Goal: Use online tool/utility: Utilize a website feature to perform a specific function

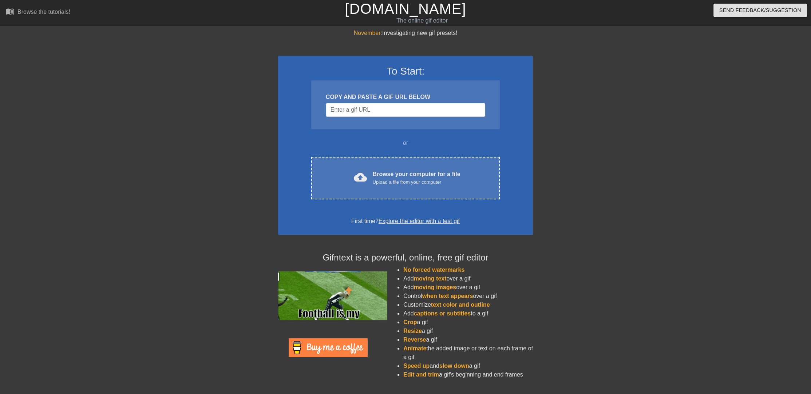
click at [241, 164] on div at bounding box center [214, 138] width 109 height 218
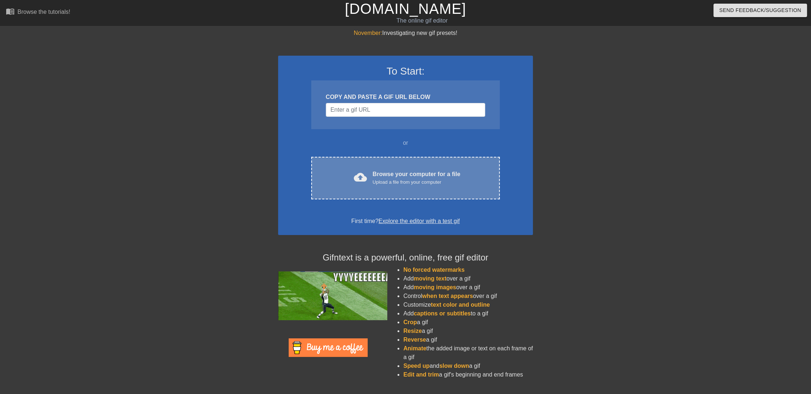
click at [363, 182] on span "cloud_upload" at bounding box center [360, 177] width 13 height 13
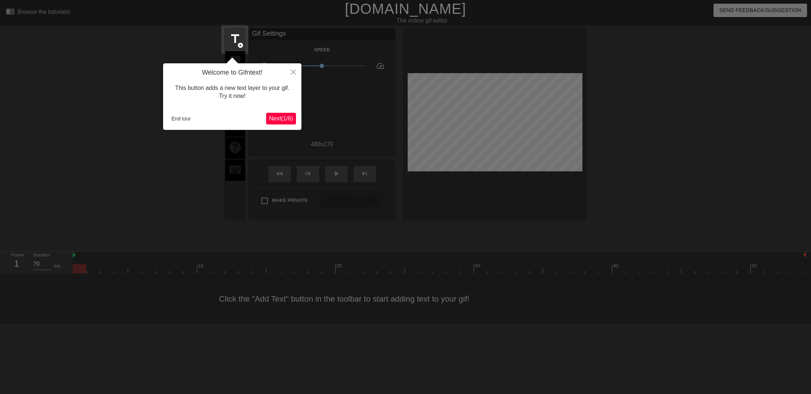
drag, startPoint x: 310, startPoint y: 0, endPoint x: 142, endPoint y: 53, distance: 175.9
click at [133, 51] on div at bounding box center [405, 197] width 811 height 394
click at [178, 120] on button "End tour" at bounding box center [181, 118] width 25 height 11
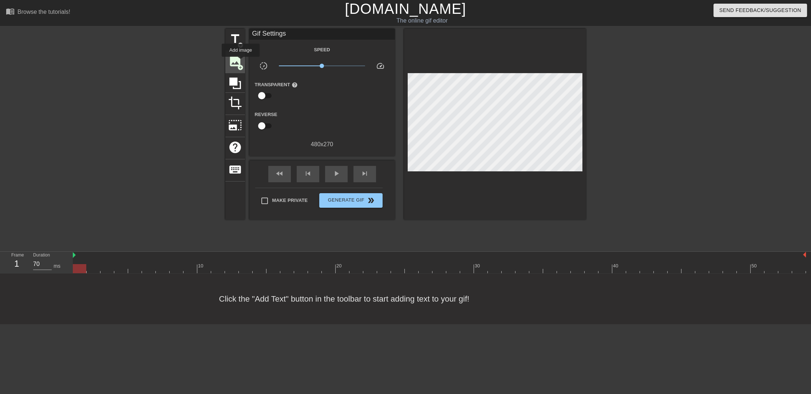
click at [238, 62] on span "image" at bounding box center [235, 61] width 14 height 14
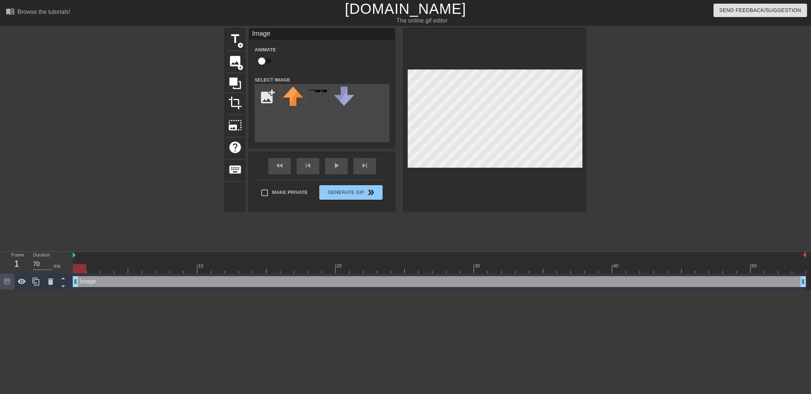
click at [340, 70] on div "title add_circle image add_circle crop photo_size_select_large help keyboard Im…" at bounding box center [405, 120] width 361 height 183
click at [270, 94] on input "file" at bounding box center [267, 96] width 25 height 25
type input "C:\fakepath\aa-removebg-preview.jpg"
click at [512, 103] on div "title add_circle image add_circle crop photo_size_select_large help keyboard Im…" at bounding box center [405, 120] width 361 height 183
click at [299, 93] on img at bounding box center [293, 91] width 20 height 8
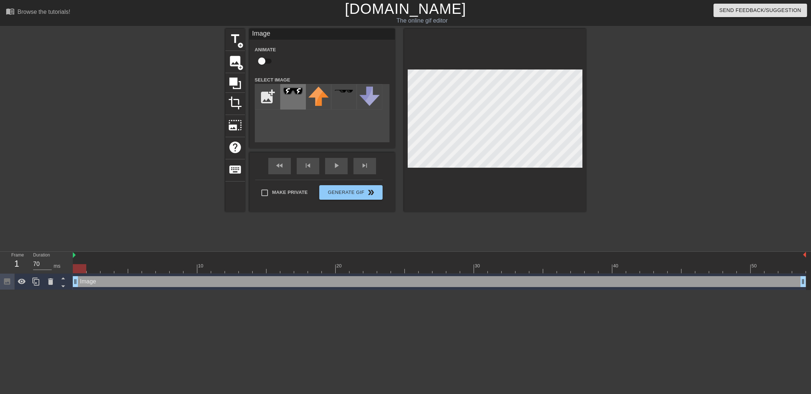
click at [299, 93] on img at bounding box center [293, 91] width 20 height 8
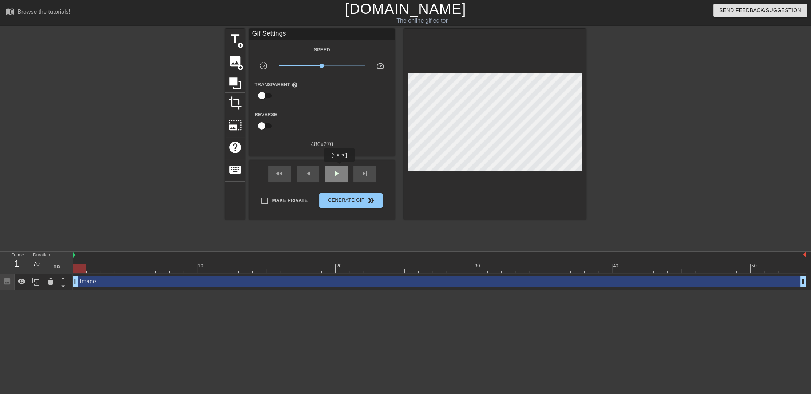
click at [339, 167] on div "play_arrow" at bounding box center [336, 174] width 23 height 16
click at [339, 176] on span "pause" at bounding box center [336, 173] width 9 height 9
click at [228, 64] on span "image" at bounding box center [235, 61] width 14 height 14
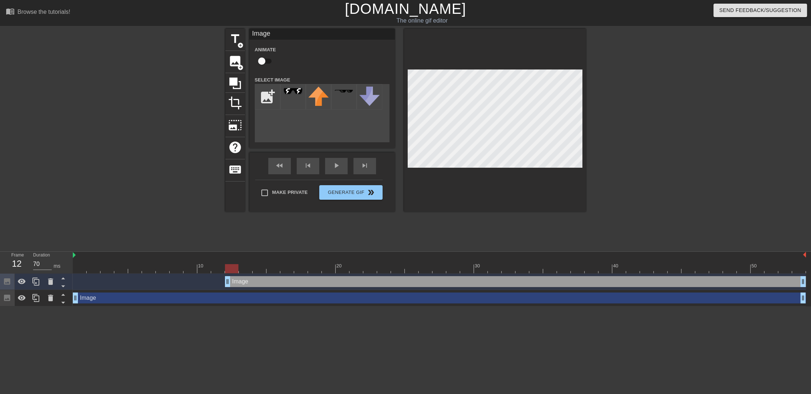
click at [546, 118] on div "title add_circle image add_circle crop photo_size_select_large help keyboard Im…" at bounding box center [405, 120] width 361 height 183
drag, startPoint x: 293, startPoint y: 96, endPoint x: 320, endPoint y: 118, distance: 34.5
click at [320, 118] on div "title add_circle image add_circle crop photo_size_select_large help keyboard Im…" at bounding box center [405, 120] width 361 height 183
click at [524, 101] on div "title add_circle image add_circle crop photo_size_select_large help keyboard Im…" at bounding box center [405, 120] width 361 height 183
click at [338, 172] on div "play_arrow" at bounding box center [336, 166] width 23 height 16
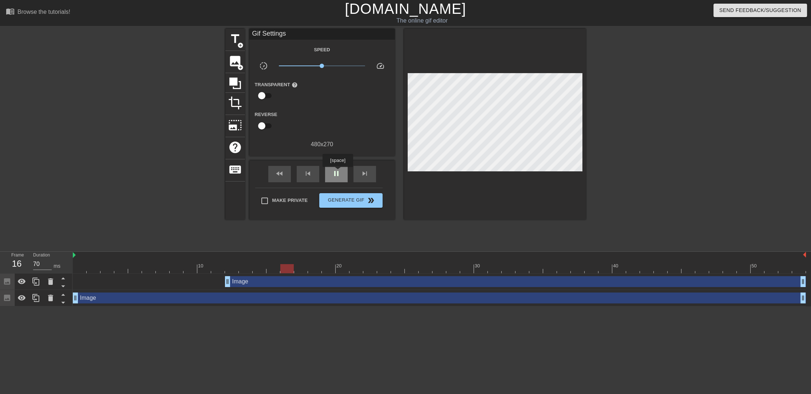
click at [338, 172] on span "pause" at bounding box center [336, 173] width 9 height 9
click at [254, 280] on div "Image drag_handle drag_handle" at bounding box center [515, 281] width 581 height 11
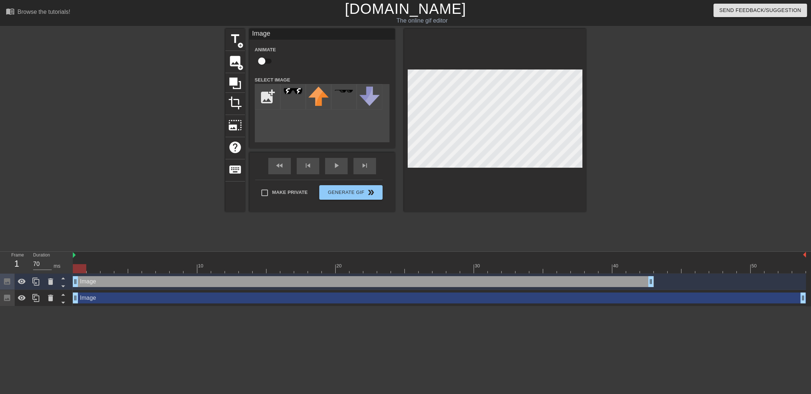
drag, startPoint x: 254, startPoint y: 280, endPoint x: 102, endPoint y: 284, distance: 152.2
click at [102, 284] on div "Image drag_handle drag_handle" at bounding box center [363, 281] width 581 height 11
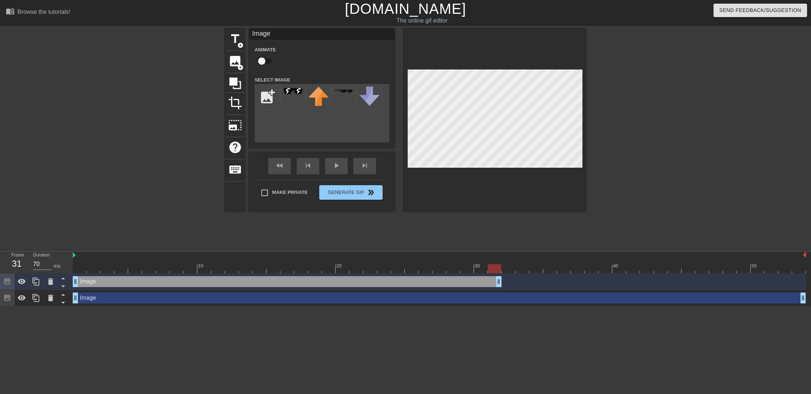
drag, startPoint x: 651, startPoint y: 278, endPoint x: 307, endPoint y: 261, distance: 344.2
click at [280, 286] on div "Image drag_handle drag_handle" at bounding box center [287, 281] width 429 height 11
click at [289, 283] on div "Image drag_handle drag_handle" at bounding box center [287, 281] width 429 height 11
click at [283, 295] on div "Image drag_handle drag_handle" at bounding box center [439, 298] width 733 height 11
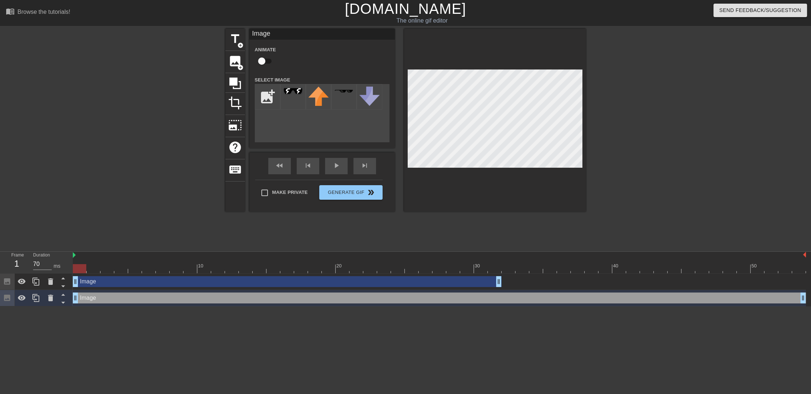
click at [293, 285] on div "Image drag_handle drag_handle" at bounding box center [287, 281] width 429 height 11
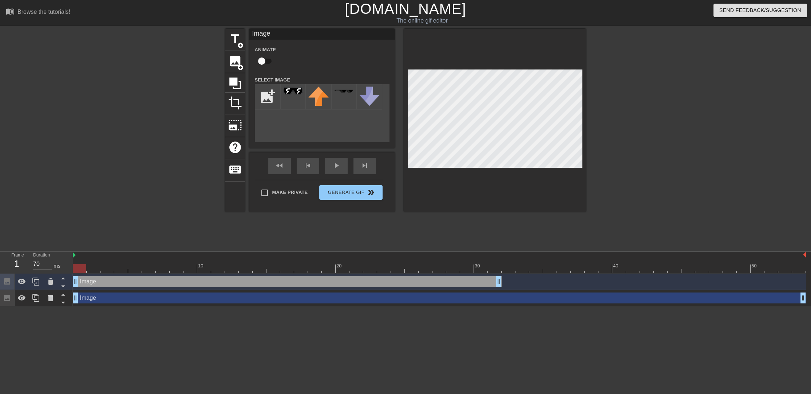
drag, startPoint x: 299, startPoint y: 284, endPoint x: 261, endPoint y: 284, distance: 37.5
click at [261, 284] on div "Image drag_handle drag_handle" at bounding box center [287, 281] width 429 height 11
click at [54, 280] on icon at bounding box center [50, 281] width 9 height 9
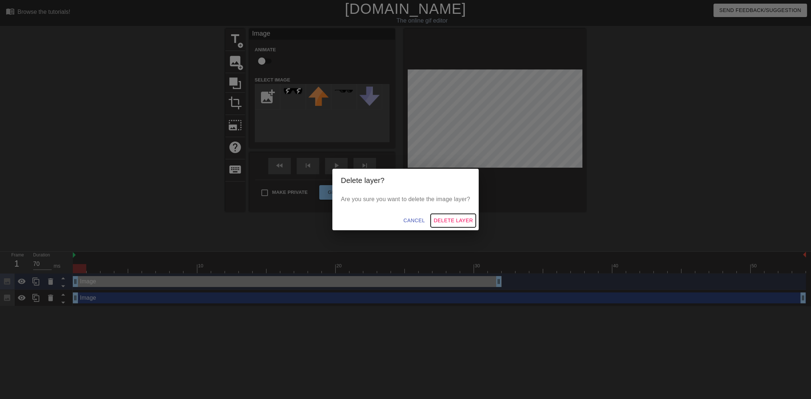
click at [458, 223] on span "Delete Layer" at bounding box center [453, 220] width 39 height 9
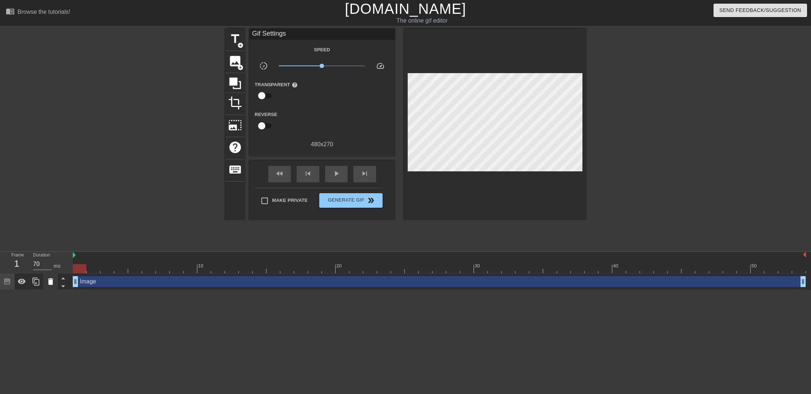
click at [48, 282] on icon at bounding box center [50, 281] width 9 height 9
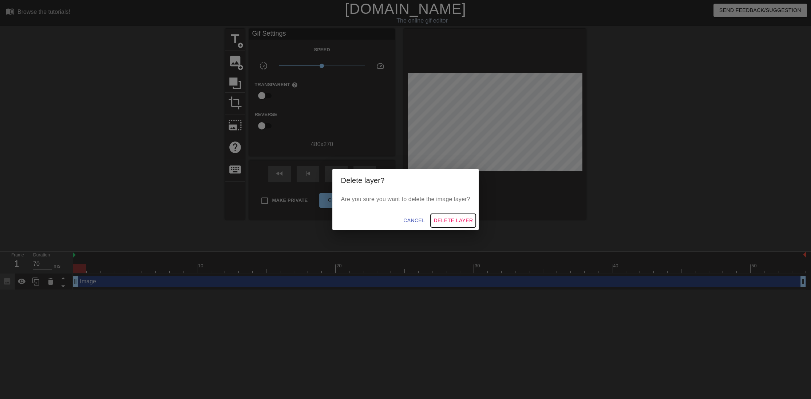
click at [449, 216] on button "Delete Layer" at bounding box center [453, 220] width 45 height 13
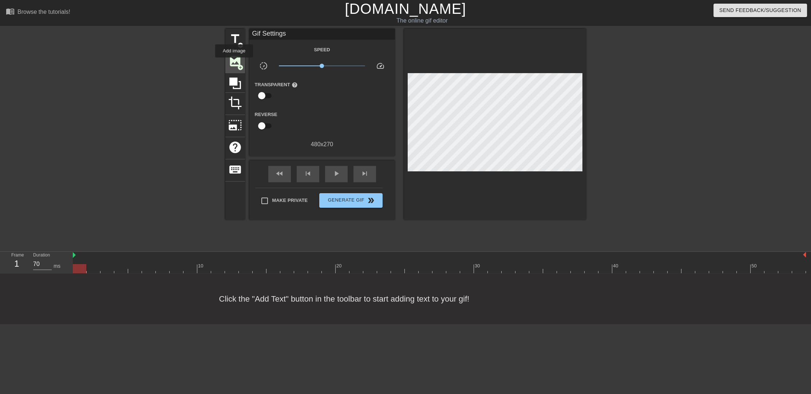
click at [232, 55] on span "image" at bounding box center [235, 61] width 14 height 14
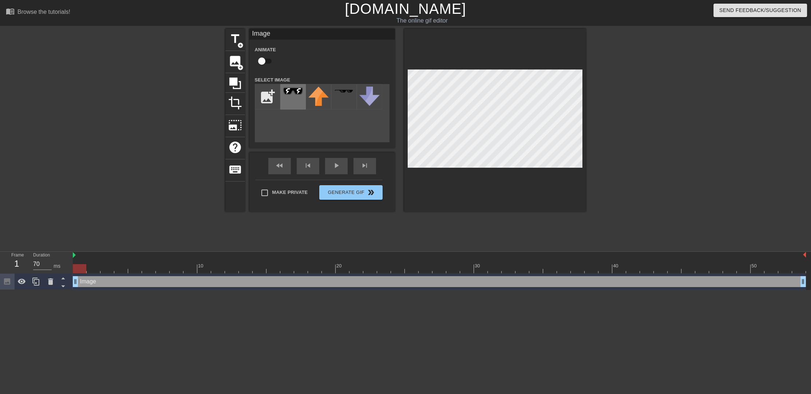
click at [285, 94] on img at bounding box center [293, 91] width 20 height 8
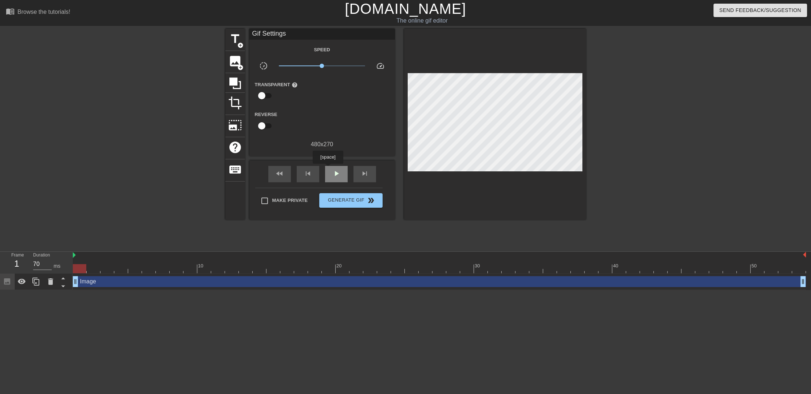
click at [328, 169] on div "play_arrow" at bounding box center [336, 174] width 23 height 16
click at [339, 173] on span "pause" at bounding box center [336, 173] width 9 height 9
click at [32, 281] on icon at bounding box center [36, 281] width 9 height 9
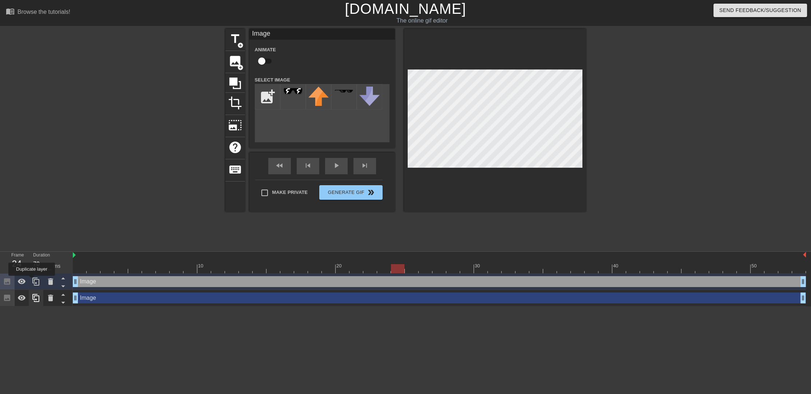
click at [32, 281] on icon at bounding box center [36, 281] width 9 height 9
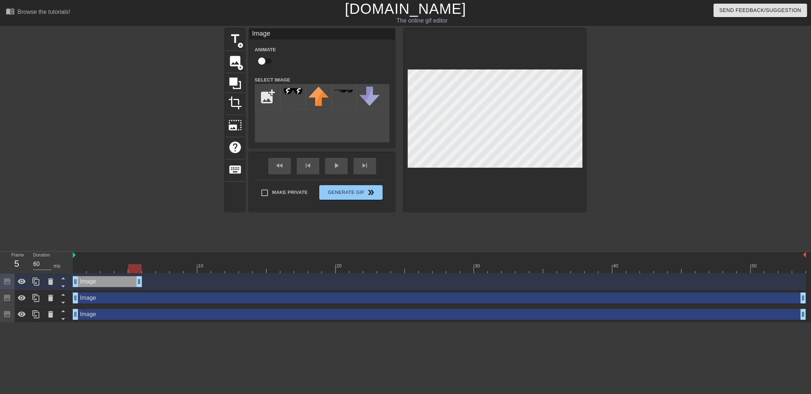
drag, startPoint x: 802, startPoint y: 285, endPoint x: 126, endPoint y: 277, distance: 676.2
click at [135, 274] on div "Image drag_handle drag_handle" at bounding box center [439, 282] width 733 height 16
drag, startPoint x: 140, startPoint y: 284, endPoint x: 149, endPoint y: 281, distance: 9.8
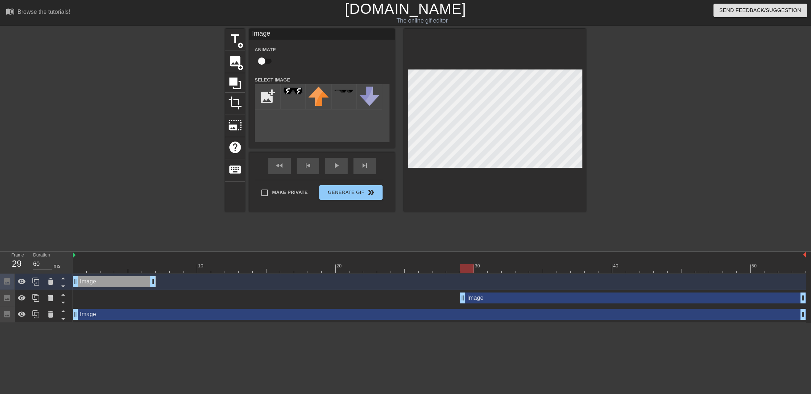
drag, startPoint x: 77, startPoint y: 298, endPoint x: 468, endPoint y: 292, distance: 391.1
click at [468, 292] on div "Image drag_handle drag_handle" at bounding box center [439, 298] width 733 height 16
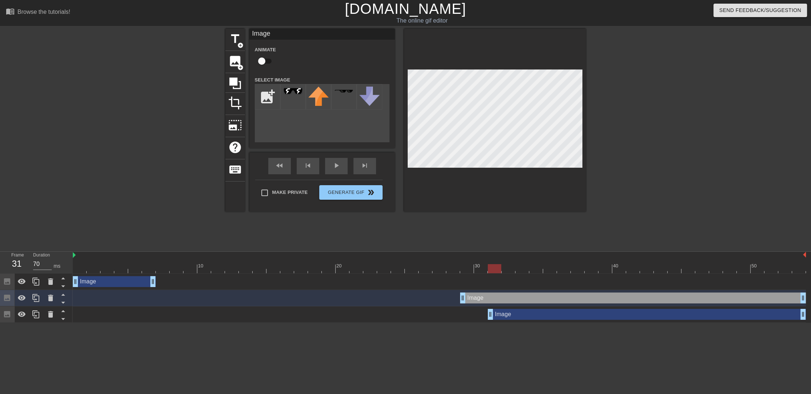
drag, startPoint x: 78, startPoint y: 315, endPoint x: 489, endPoint y: 304, distance: 411.6
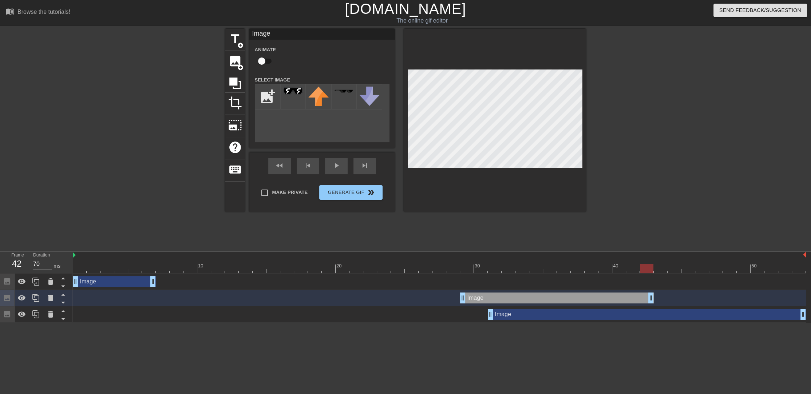
drag, startPoint x: 805, startPoint y: 294, endPoint x: 573, endPoint y: 318, distance: 232.8
click at [585, 319] on div "Image drag_handle drag_handle Image drag_handle drag_handle Image drag_handle d…" at bounding box center [442, 298] width 738 height 49
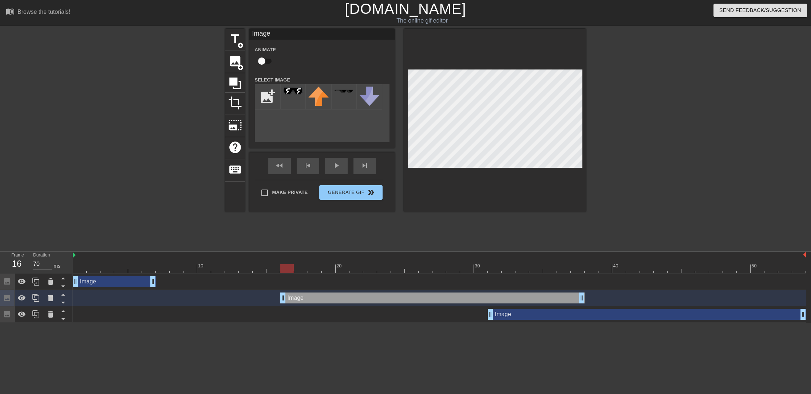
drag, startPoint x: 462, startPoint y: 297, endPoint x: 281, endPoint y: 310, distance: 181.4
click at [281, 310] on div "Image drag_handle drag_handle Image drag_handle drag_handle Image drag_handle d…" at bounding box center [442, 298] width 738 height 49
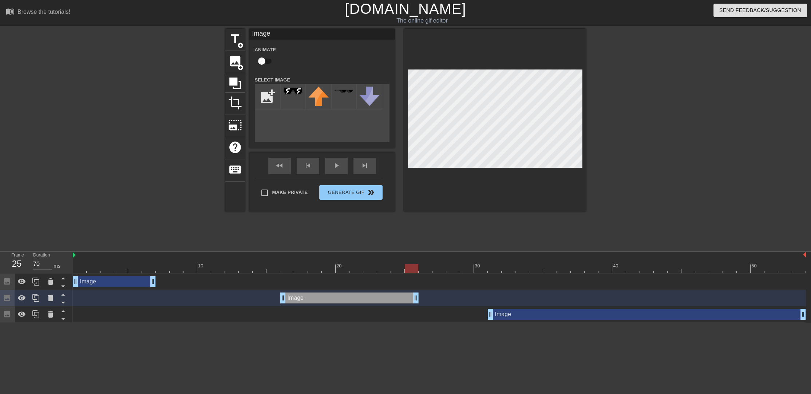
drag, startPoint x: 525, startPoint y: 304, endPoint x: 415, endPoint y: 306, distance: 110.0
click at [415, 306] on div "Image drag_handle drag_handle" at bounding box center [439, 298] width 733 height 16
drag, startPoint x: 459, startPoint y: 313, endPoint x: 419, endPoint y: 313, distance: 40.1
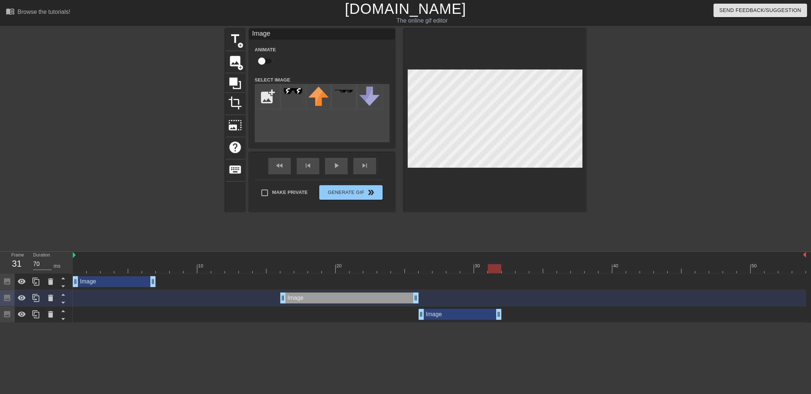
drag, startPoint x: 805, startPoint y: 315, endPoint x: 493, endPoint y: 316, distance: 312.8
drag, startPoint x: 152, startPoint y: 285, endPoint x: 274, endPoint y: 282, distance: 122.0
click at [335, 162] on div "fast_rewind skip_previous play_arrow skip_next" at bounding box center [322, 166] width 119 height 27
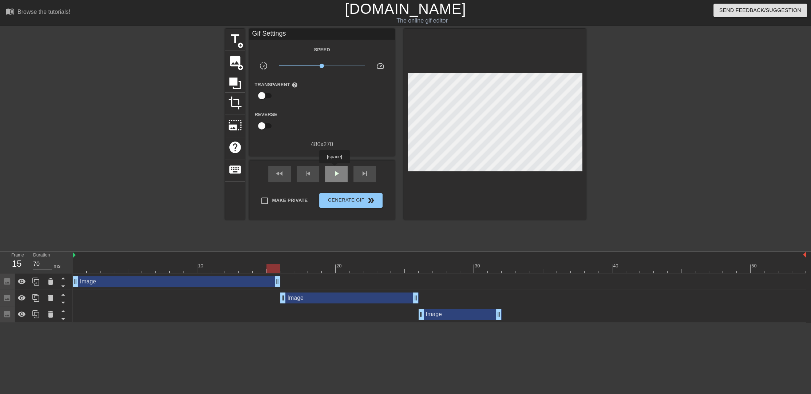
click at [334, 169] on div "play_arrow" at bounding box center [336, 174] width 23 height 16
click at [334, 169] on div "pause" at bounding box center [336, 174] width 23 height 16
drag, startPoint x: 315, startPoint y: 275, endPoint x: 64, endPoint y: 282, distance: 251.0
click at [64, 282] on div "Frame 2 Duration 70 ms 10 20 30 40 50 Image drag_handle drag_handle Image drag_…" at bounding box center [405, 287] width 811 height 71
click at [363, 175] on span "skip_next" at bounding box center [364, 173] width 9 height 9
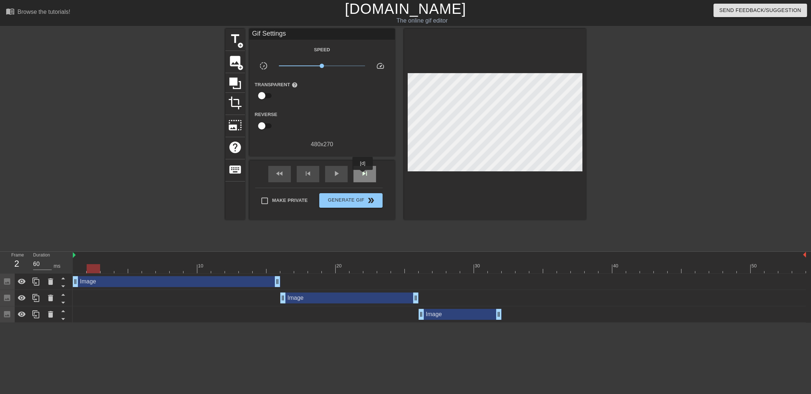
click at [363, 175] on span "skip_next" at bounding box center [364, 173] width 9 height 9
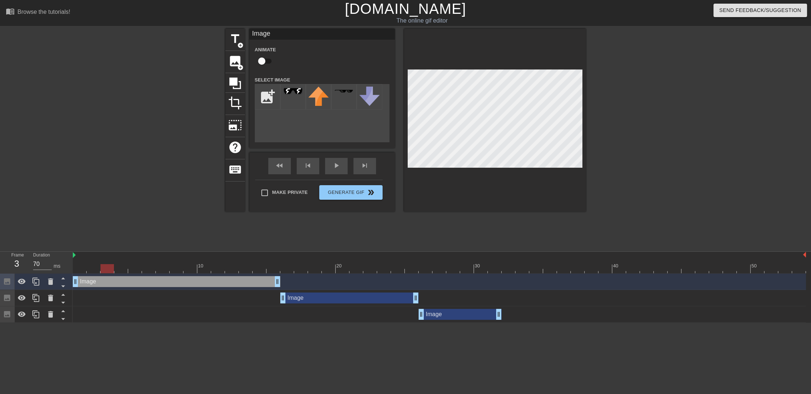
click at [407, 296] on div "Image drag_handle drag_handle" at bounding box center [349, 298] width 138 height 11
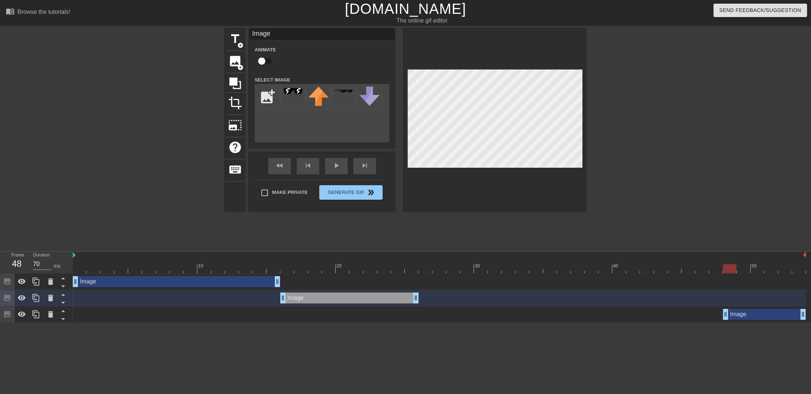
drag, startPoint x: 442, startPoint y: 309, endPoint x: 748, endPoint y: 329, distance: 306.9
click at [748, 323] on html "menu_book Browse the tutorials! [DOMAIN_NAME] The online gif editor Send Feedba…" at bounding box center [405, 161] width 811 height 323
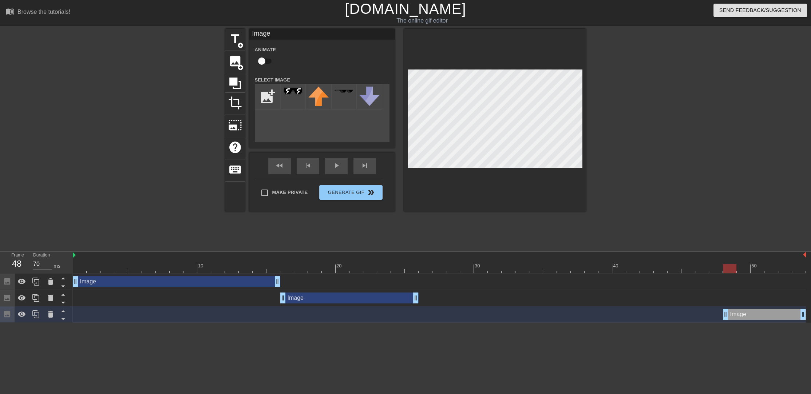
click at [394, 292] on div "Image drag_handle drag_handle" at bounding box center [439, 298] width 733 height 16
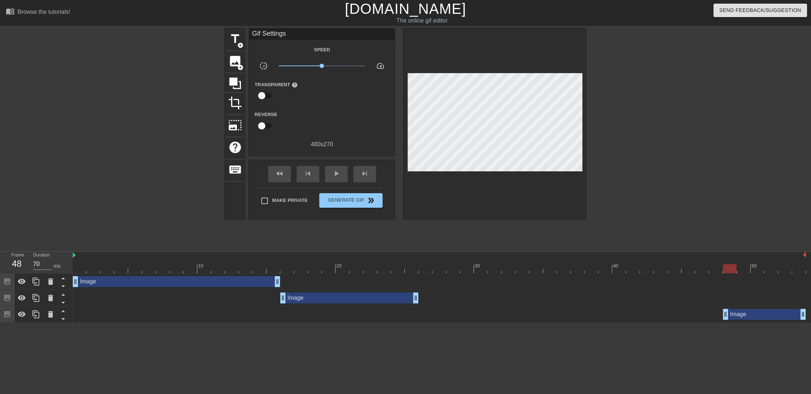
click at [401, 297] on div "Image drag_handle drag_handle" at bounding box center [349, 298] width 138 height 11
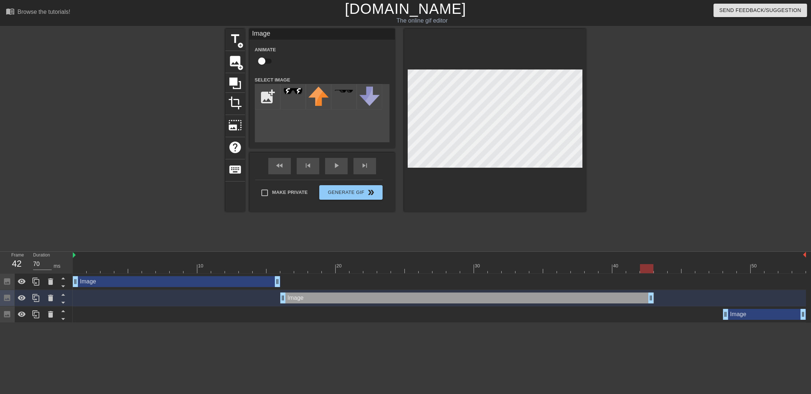
drag, startPoint x: 415, startPoint y: 297, endPoint x: 656, endPoint y: 310, distance: 241.0
click at [656, 310] on div "Image drag_handle drag_handle Image drag_handle drag_handle Image drag_handle d…" at bounding box center [442, 298] width 738 height 49
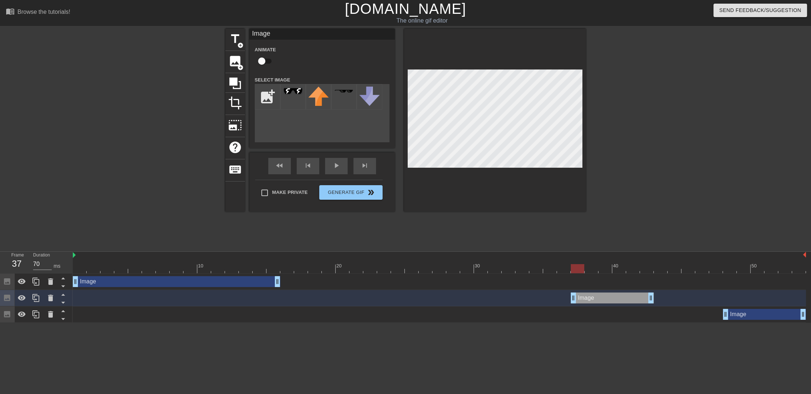
drag, startPoint x: 283, startPoint y: 295, endPoint x: 572, endPoint y: 296, distance: 288.4
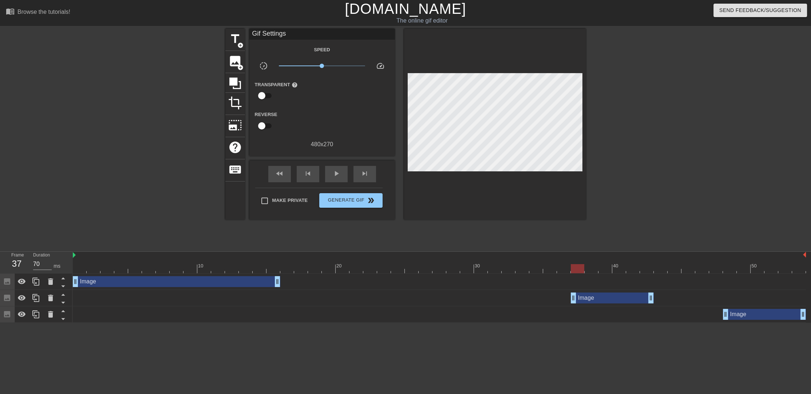
click at [655, 297] on div "Image drag_handle drag_handle" at bounding box center [439, 298] width 733 height 11
drag, startPoint x: 650, startPoint y: 297, endPoint x: 629, endPoint y: 301, distance: 20.8
click at [34, 283] on icon at bounding box center [36, 281] width 9 height 9
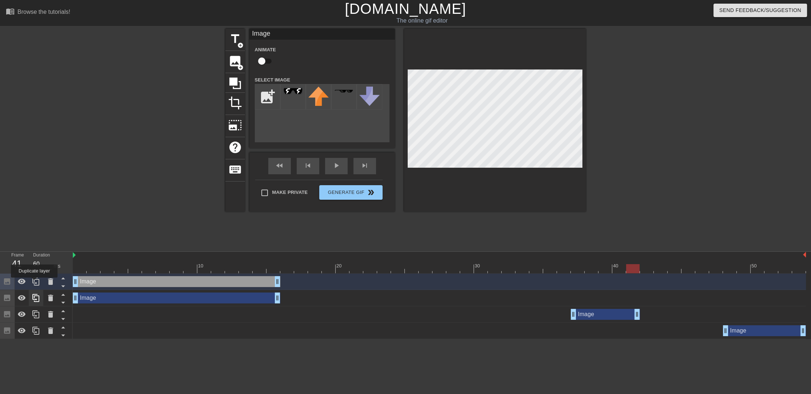
click at [34, 283] on icon at bounding box center [36, 281] width 9 height 9
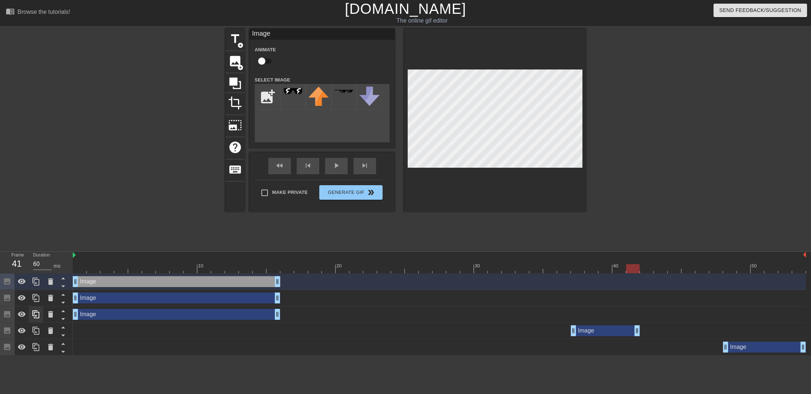
click at [34, 283] on icon at bounding box center [36, 281] width 9 height 9
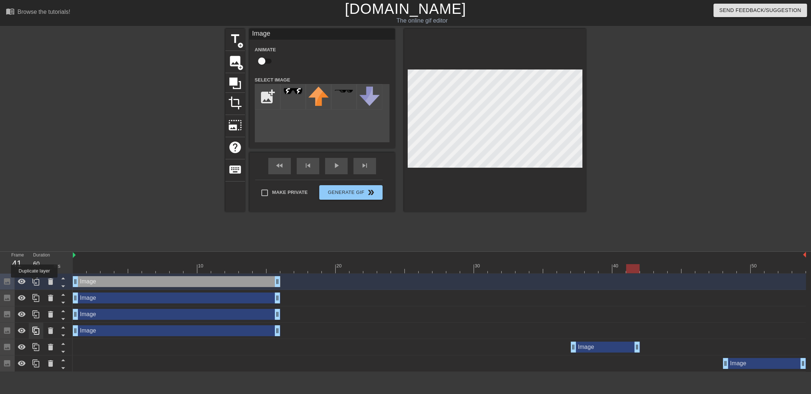
click at [34, 283] on icon at bounding box center [36, 281] width 9 height 9
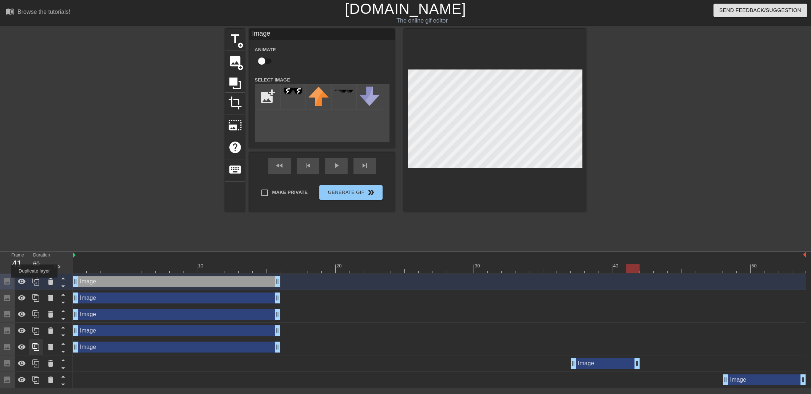
click at [34, 283] on icon at bounding box center [36, 281] width 9 height 9
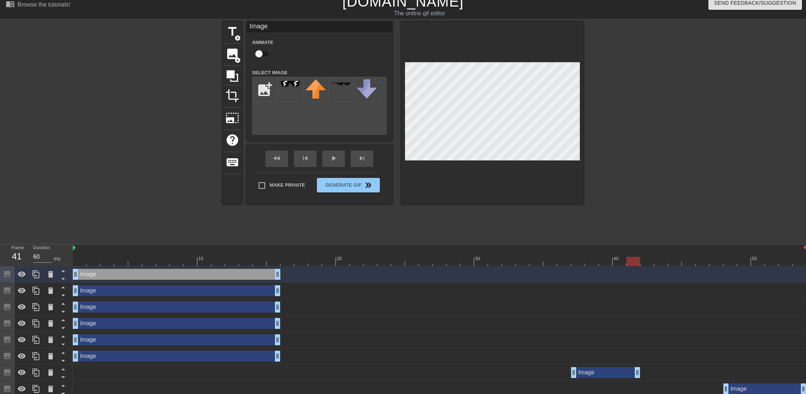
scroll to position [12, 0]
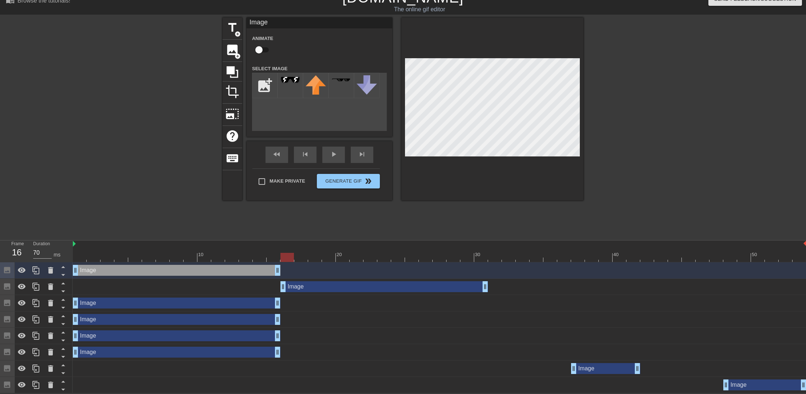
drag, startPoint x: 129, startPoint y: 289, endPoint x: 335, endPoint y: 297, distance: 207.0
click at [335, 297] on div "Image drag_handle drag_handle Image drag_handle drag_handle Image drag_handle d…" at bounding box center [439, 328] width 733 height 131
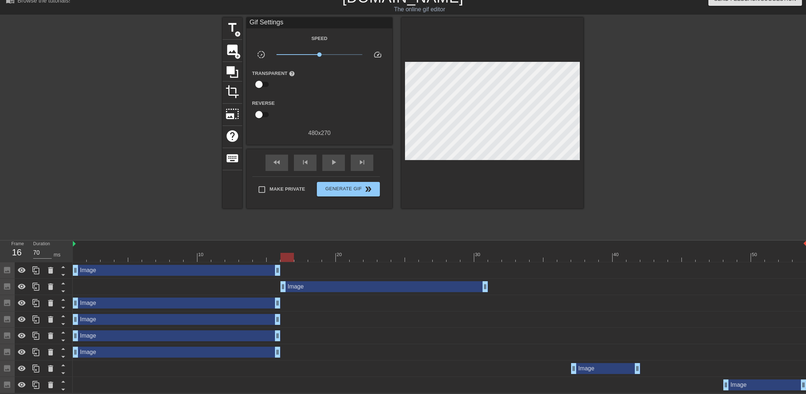
drag, startPoint x: 222, startPoint y: 313, endPoint x: 519, endPoint y: 301, distance: 297.7
click at [519, 301] on div "Image drag_handle drag_handle Image drag_handle drag_handle Image drag_handle d…" at bounding box center [439, 328] width 733 height 131
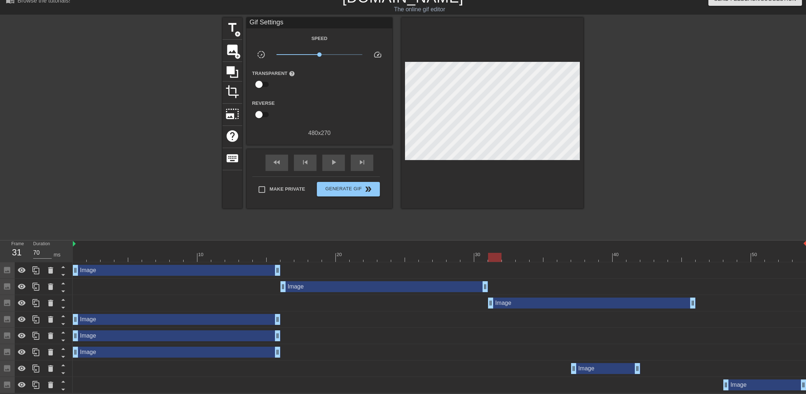
drag, startPoint x: 242, startPoint y: 302, endPoint x: 651, endPoint y: 297, distance: 409.3
click at [651, 298] on div "Image drag_handle drag_handle" at bounding box center [592, 303] width 208 height 11
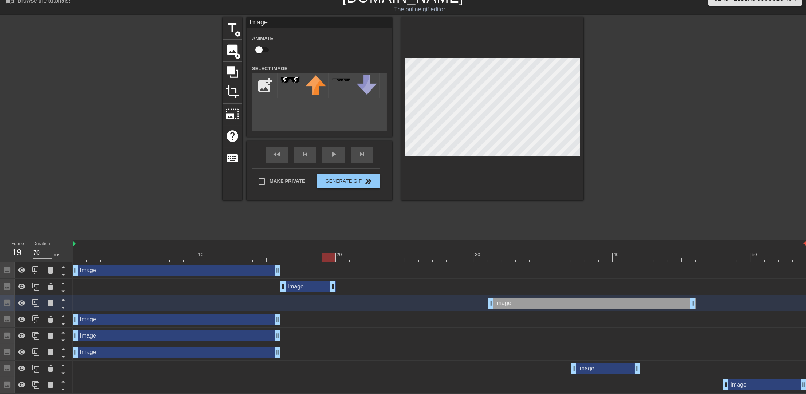
drag, startPoint x: 483, startPoint y: 288, endPoint x: 330, endPoint y: 292, distance: 153.4
click at [330, 292] on div "Image drag_handle drag_handle" at bounding box center [439, 287] width 733 height 16
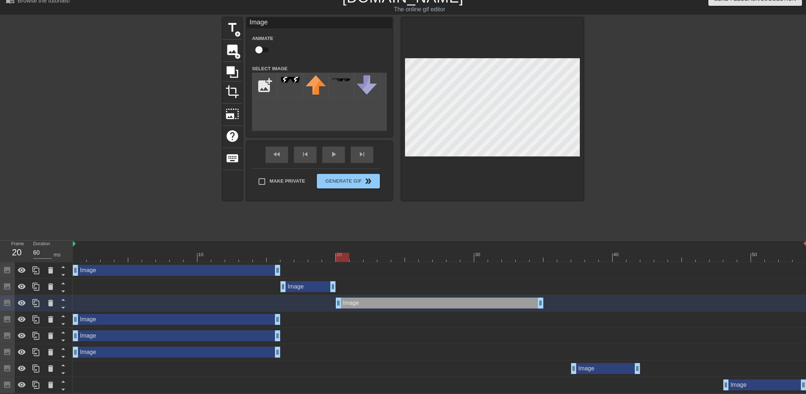
drag, startPoint x: 532, startPoint y: 304, endPoint x: 420, endPoint y: 305, distance: 112.2
click at [397, 304] on div "Image drag_handle drag_handle" at bounding box center [440, 303] width 208 height 11
drag, startPoint x: 537, startPoint y: 304, endPoint x: 445, endPoint y: 307, distance: 92.9
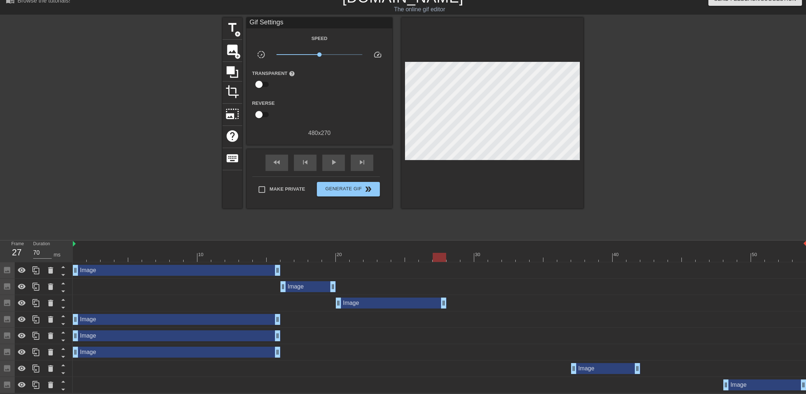
drag, startPoint x: 240, startPoint y: 325, endPoint x: 607, endPoint y: 330, distance: 367.1
click at [610, 330] on div "Image drag_handle drag_handle Image drag_handle drag_handle Image drag_handle d…" at bounding box center [439, 328] width 733 height 131
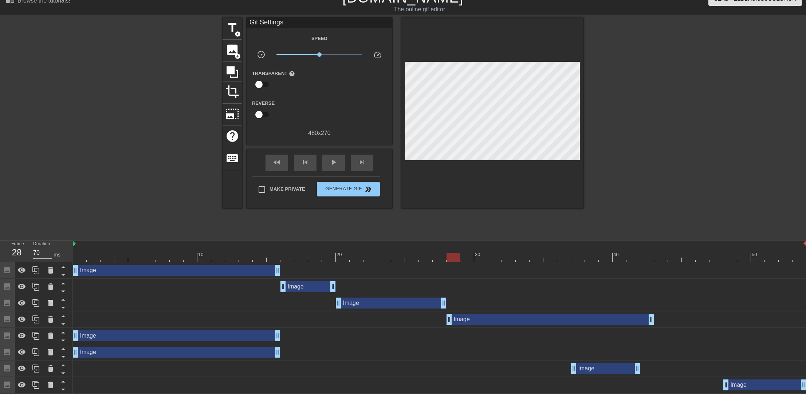
drag, startPoint x: 257, startPoint y: 319, endPoint x: 627, endPoint y: 303, distance: 370.0
click at [627, 303] on div "Image drag_handle drag_handle Image drag_handle drag_handle Image drag_handle d…" at bounding box center [439, 328] width 733 height 131
drag, startPoint x: 654, startPoint y: 315, endPoint x: 577, endPoint y: 332, distance: 78.3
click at [577, 332] on div "Image drag_handle drag_handle Image drag_handle drag_handle Image drag_handle d…" at bounding box center [439, 328] width 733 height 131
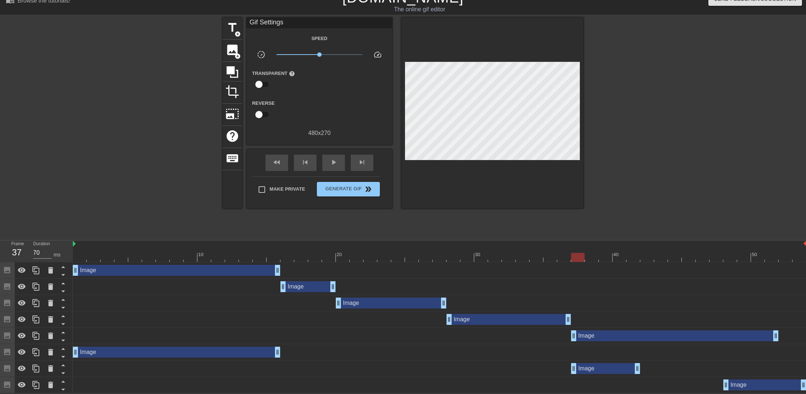
drag, startPoint x: 260, startPoint y: 335, endPoint x: 760, endPoint y: 347, distance: 500.1
click at [760, 347] on div "Image drag_handle drag_handle Image drag_handle drag_handle Image drag_handle d…" at bounding box center [439, 328] width 733 height 131
click at [259, 273] on div "Image drag_handle drag_handle" at bounding box center [177, 270] width 208 height 11
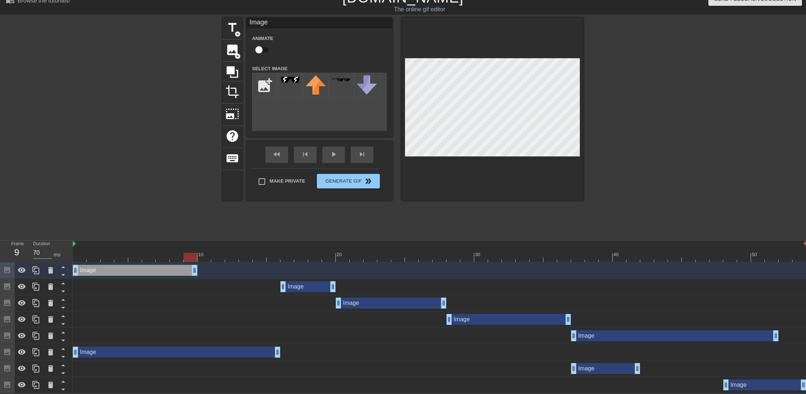
drag, startPoint x: 267, startPoint y: 272, endPoint x: 192, endPoint y: 275, distance: 75.1
drag, startPoint x: 296, startPoint y: 284, endPoint x: 214, endPoint y: 292, distance: 82.0
click at [214, 292] on div "Image drag_handle drag_handle" at bounding box center [439, 287] width 733 height 16
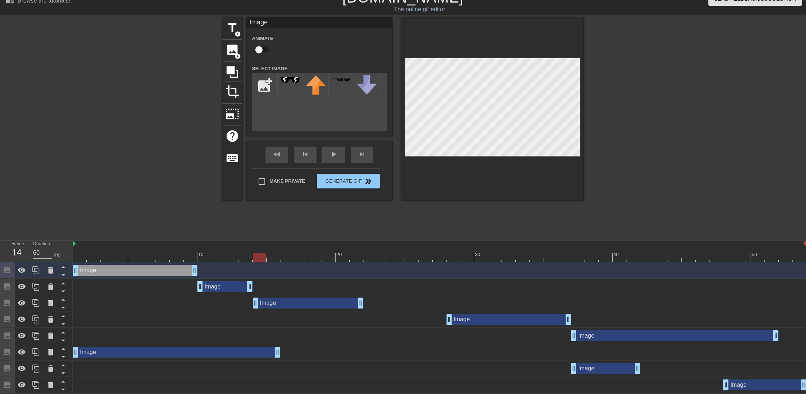
drag, startPoint x: 340, startPoint y: 303, endPoint x: 279, endPoint y: 306, distance: 61.2
click at [279, 306] on div "Image drag_handle drag_handle" at bounding box center [308, 303] width 111 height 11
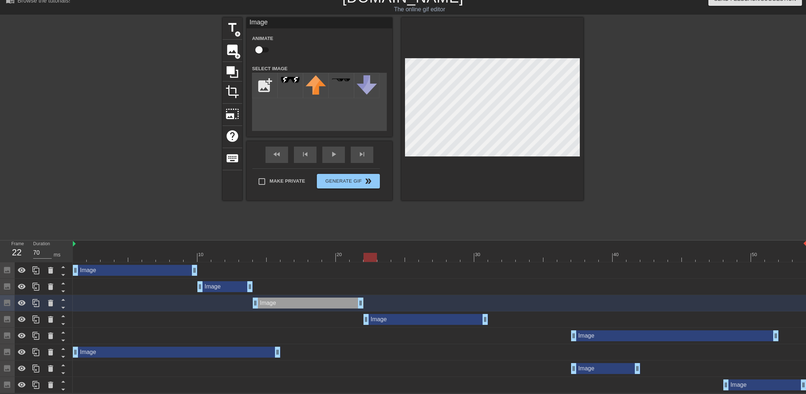
drag, startPoint x: 471, startPoint y: 320, endPoint x: 389, endPoint y: 326, distance: 82.5
click at [389, 326] on div "Image drag_handle drag_handle" at bounding box center [439, 320] width 733 height 16
drag, startPoint x: 602, startPoint y: 335, endPoint x: 521, endPoint y: 344, distance: 81.3
click at [521, 344] on div "Image drag_handle drag_handle Image drag_handle drag_handle Image drag_handle d…" at bounding box center [439, 328] width 733 height 131
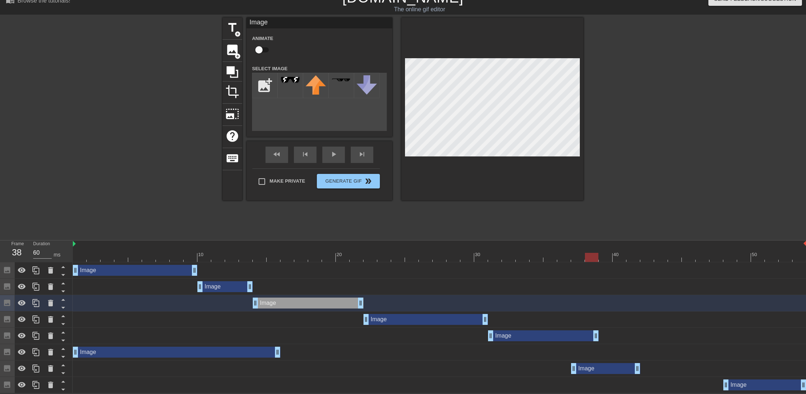
drag, startPoint x: 694, startPoint y: 334, endPoint x: 591, endPoint y: 344, distance: 103.2
click at [591, 344] on div "Image drag_handle drag_handle Image drag_handle drag_handle Image drag_handle d…" at bounding box center [439, 328] width 733 height 131
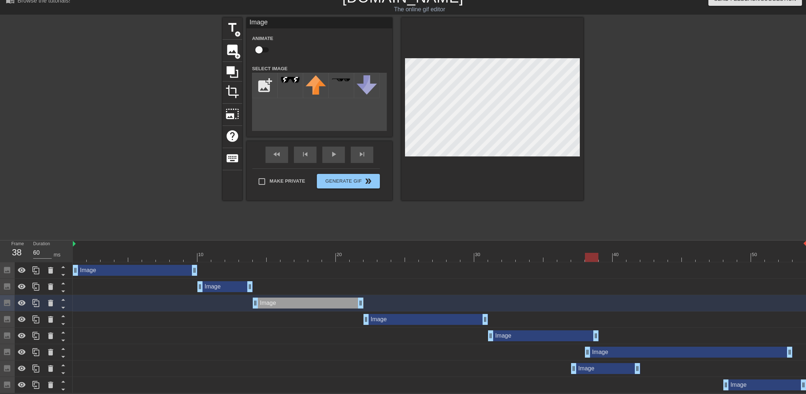
drag, startPoint x: 255, startPoint y: 347, endPoint x: 736, endPoint y: 346, distance: 480.6
click at [763, 347] on div "Image drag_handle drag_handle" at bounding box center [689, 352] width 208 height 11
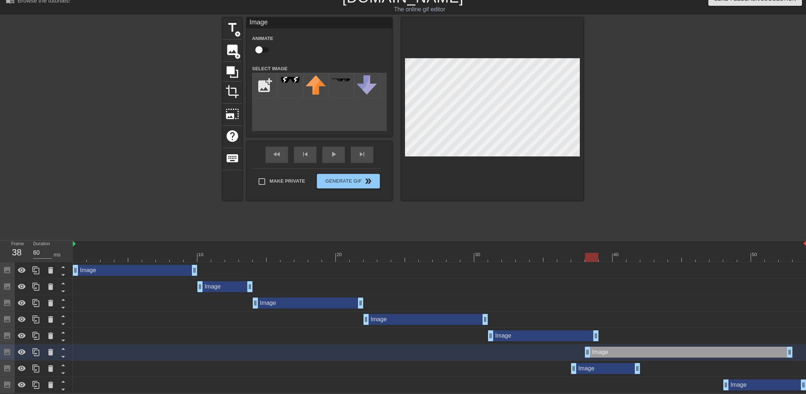
click at [182, 271] on div "Image drag_handle drag_handle" at bounding box center [135, 270] width 125 height 11
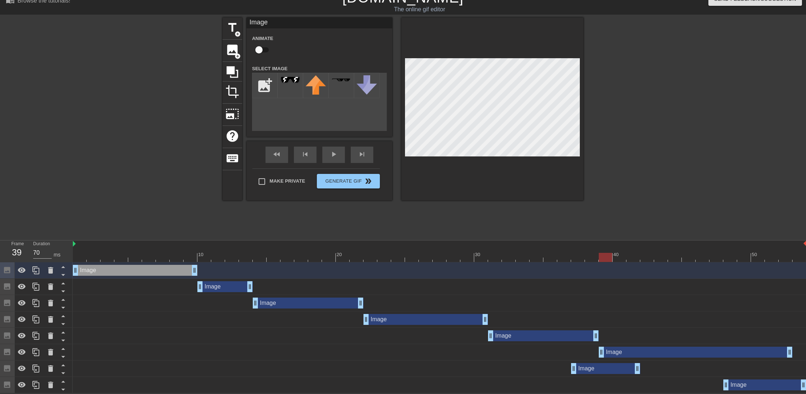
drag, startPoint x: 588, startPoint y: 351, endPoint x: 607, endPoint y: 352, distance: 19.3
drag, startPoint x: 430, startPoint y: 315, endPoint x: 374, endPoint y: 303, distance: 57.0
click at [425, 315] on div "Image drag_handle drag_handle" at bounding box center [425, 319] width 125 height 11
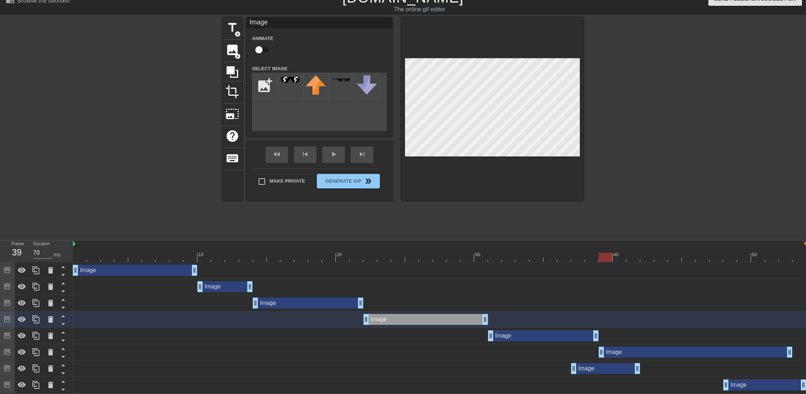
click at [349, 301] on div "Image drag_handle drag_handle" at bounding box center [308, 303] width 111 height 11
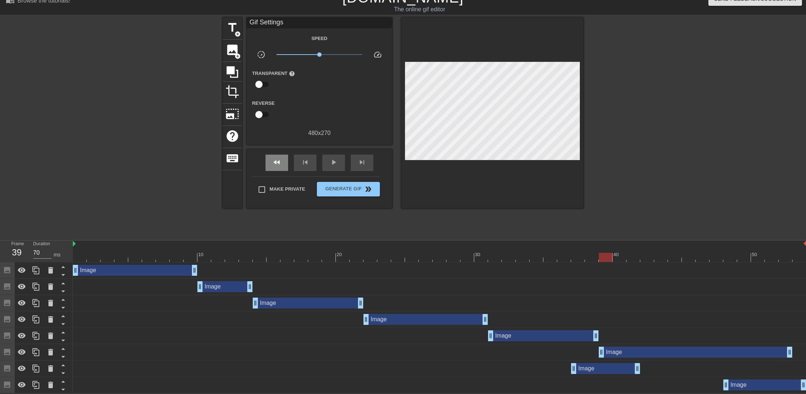
click at [275, 150] on div "fast_rewind skip_previous play_arrow skip_next" at bounding box center [319, 162] width 119 height 27
click at [277, 159] on span "fast_rewind" at bounding box center [276, 162] width 9 height 9
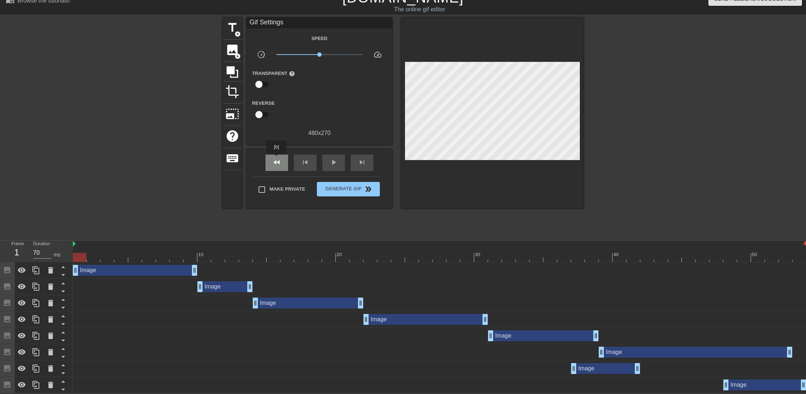
click at [277, 159] on span "fast_rewind" at bounding box center [276, 162] width 9 height 9
click at [360, 163] on span "skip_next" at bounding box center [362, 162] width 9 height 9
click at [271, 164] on div "fast_rewind" at bounding box center [276, 163] width 23 height 16
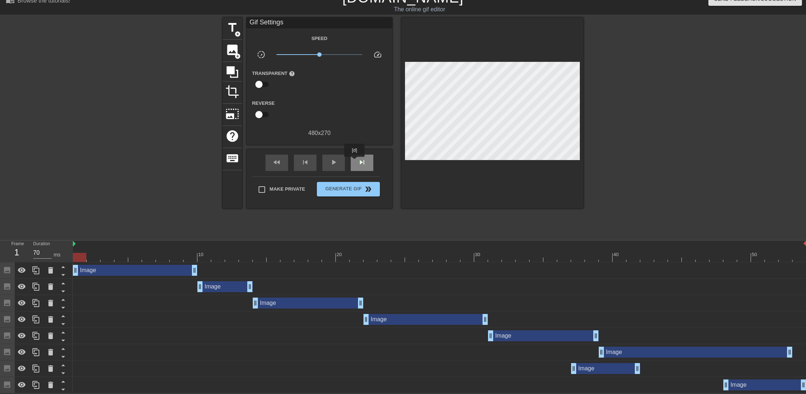
click at [355, 162] on div "skip_next" at bounding box center [362, 163] width 23 height 16
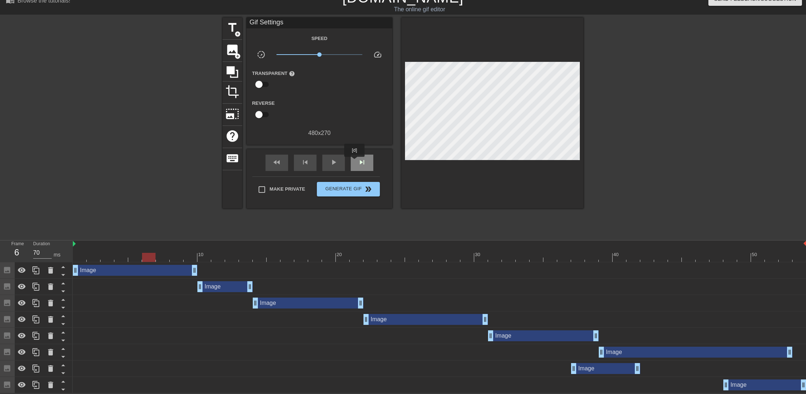
click at [355, 162] on div "skip_next" at bounding box center [362, 163] width 23 height 16
click at [357, 157] on div "skip_next" at bounding box center [362, 163] width 23 height 16
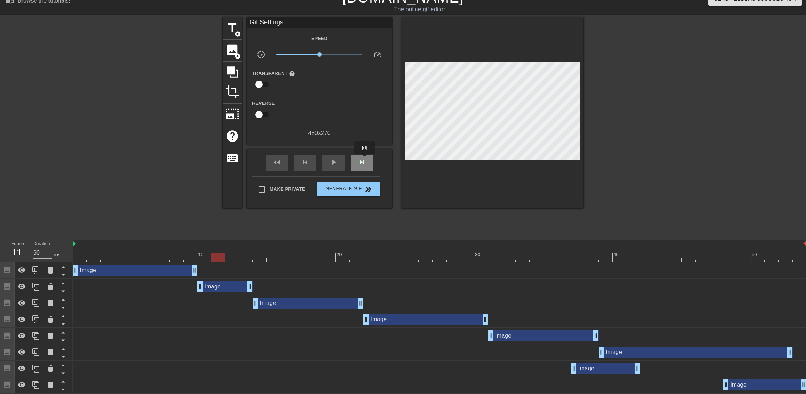
click at [365, 159] on span "skip_next" at bounding box center [362, 162] width 9 height 9
click at [277, 160] on span "fast_rewind" at bounding box center [276, 162] width 9 height 9
click at [358, 158] on span "skip_next" at bounding box center [362, 162] width 9 height 9
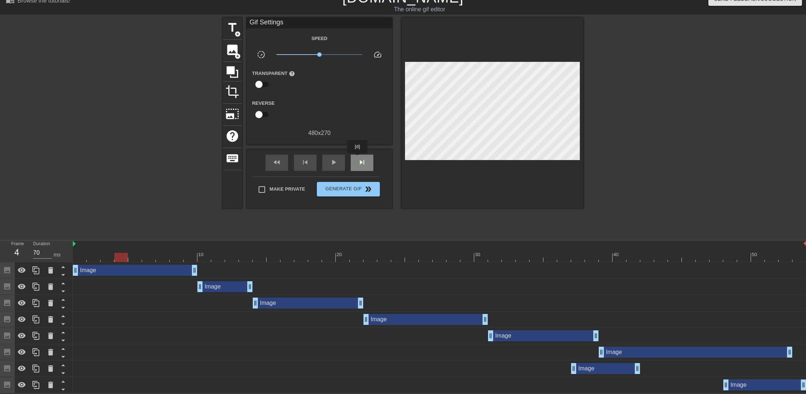
click at [358, 158] on span "skip_next" at bounding box center [362, 162] width 9 height 9
drag, startPoint x: 194, startPoint y: 271, endPoint x: 162, endPoint y: 271, distance: 32.0
drag, startPoint x: 209, startPoint y: 284, endPoint x: 187, endPoint y: 284, distance: 22.6
click at [187, 284] on div "Image drag_handle drag_handle" at bounding box center [197, 286] width 55 height 11
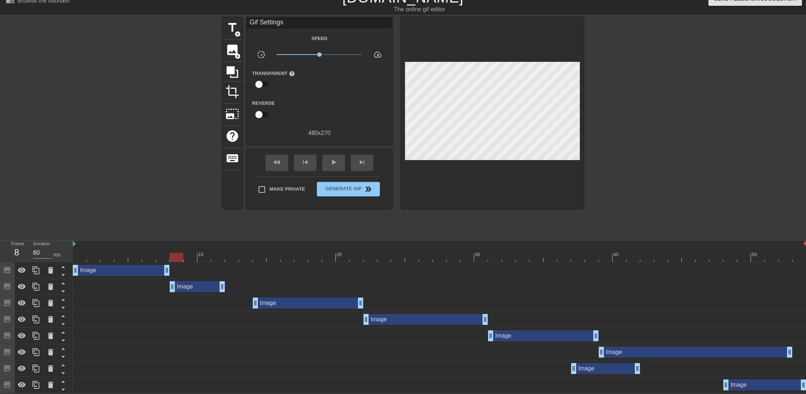
drag, startPoint x: 316, startPoint y: 308, endPoint x: 302, endPoint y: 308, distance: 14.2
click at [302, 308] on div "Image drag_handle drag_handle" at bounding box center [439, 303] width 733 height 16
drag, startPoint x: 306, startPoint y: 308, endPoint x: 292, endPoint y: 307, distance: 13.5
click at [292, 307] on div "Image drag_handle drag_handle" at bounding box center [294, 303] width 111 height 11
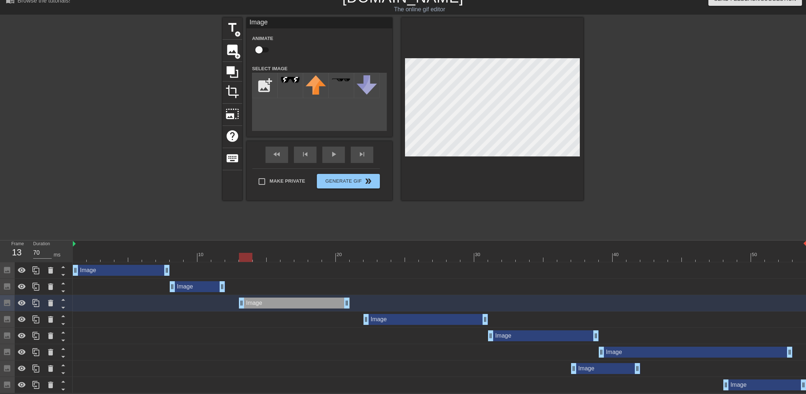
click at [292, 307] on div "Image drag_handle drag_handle" at bounding box center [294, 303] width 111 height 11
drag, startPoint x: 292, startPoint y: 307, endPoint x: 282, endPoint y: 307, distance: 10.6
click at [282, 307] on div "Image drag_handle drag_handle" at bounding box center [280, 303] width 111 height 11
click at [359, 159] on div "skip_next" at bounding box center [362, 155] width 23 height 16
drag, startPoint x: 383, startPoint y: 321, endPoint x: 358, endPoint y: 322, distance: 25.9
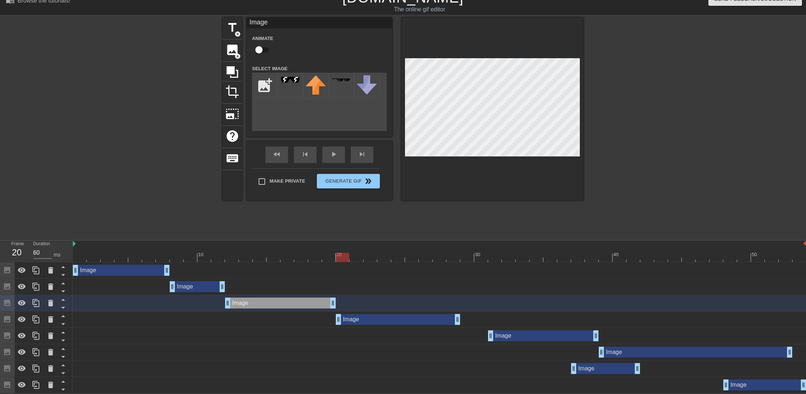
click at [358, 322] on div "Image drag_handle drag_handle" at bounding box center [398, 319] width 125 height 11
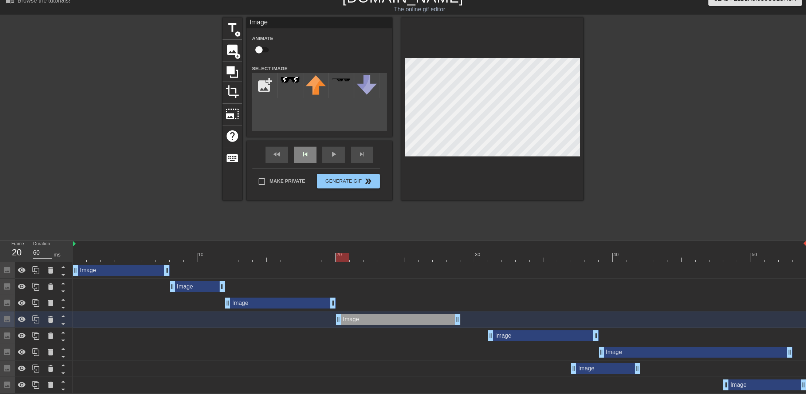
click at [296, 158] on div "skip_previous" at bounding box center [305, 155] width 23 height 16
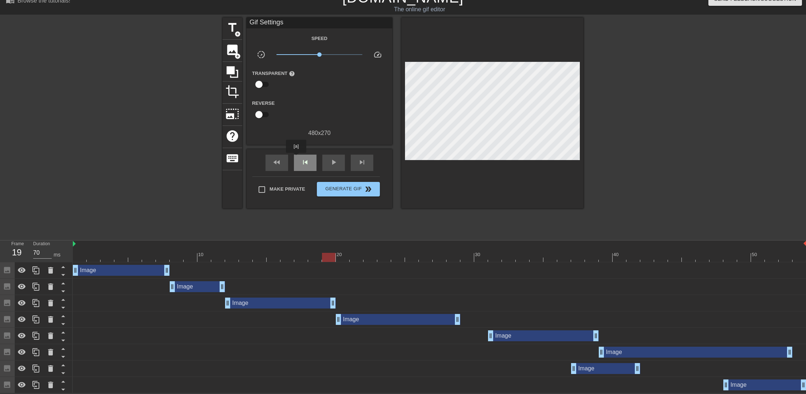
click at [296, 158] on div "skip_previous" at bounding box center [305, 163] width 23 height 16
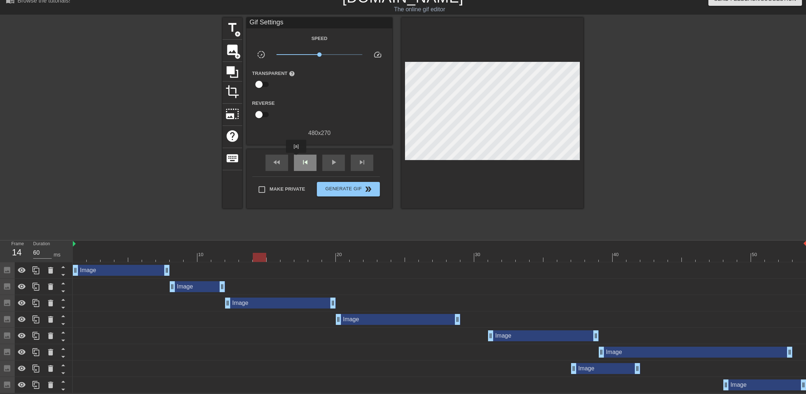
click at [296, 158] on div "skip_previous" at bounding box center [305, 163] width 23 height 16
click at [354, 155] on div "skip_next" at bounding box center [362, 163] width 23 height 16
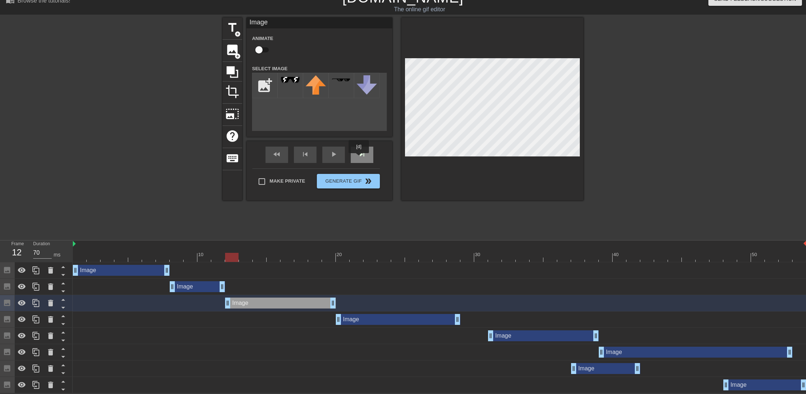
click at [359, 158] on div "skip_next" at bounding box center [362, 155] width 23 height 16
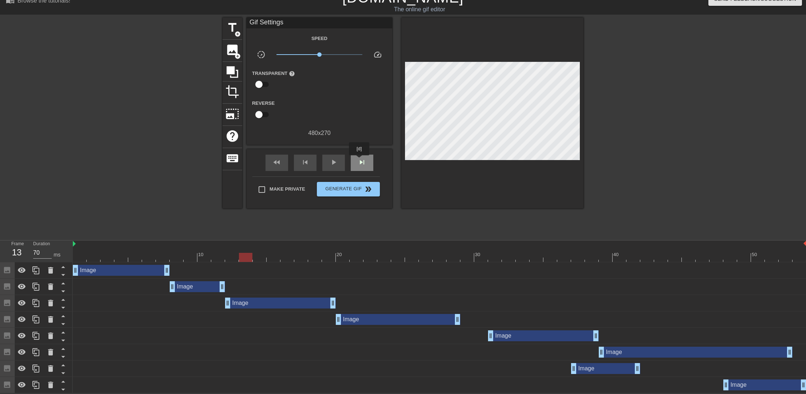
click at [359, 161] on span "skip_next" at bounding box center [362, 162] width 9 height 9
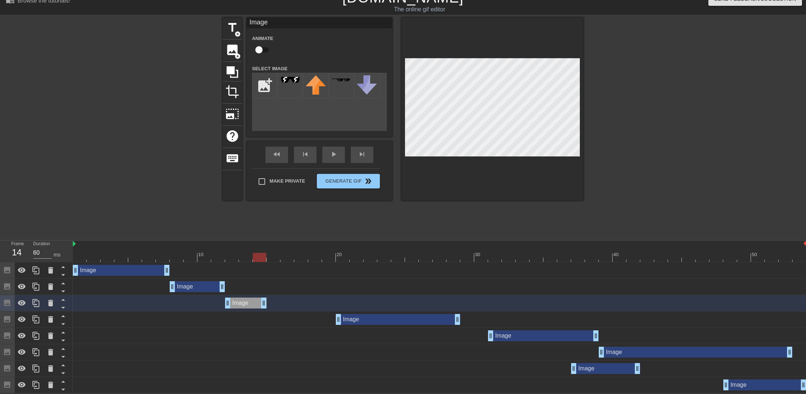
drag, startPoint x: 329, startPoint y: 303, endPoint x: 260, endPoint y: 304, distance: 69.2
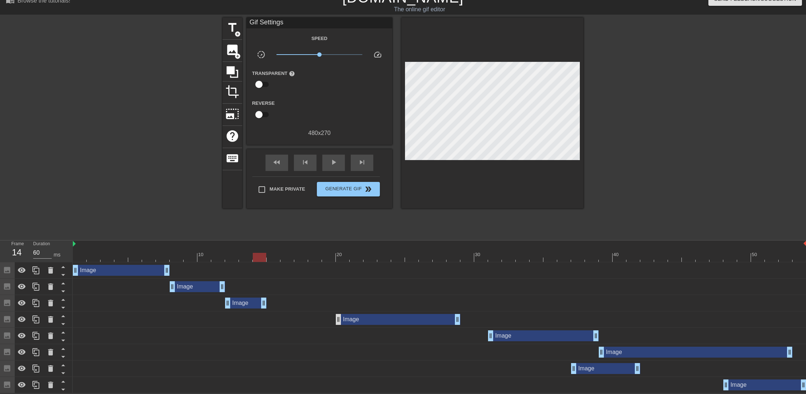
drag, startPoint x: 366, startPoint y: 325, endPoint x: 338, endPoint y: 324, distance: 28.8
click at [338, 324] on div "Image drag_handle drag_handle" at bounding box center [439, 320] width 733 height 16
drag, startPoint x: 348, startPoint y: 319, endPoint x: 286, endPoint y: 319, distance: 62.3
click at [286, 319] on div "Image drag_handle drag_handle" at bounding box center [329, 319] width 125 height 11
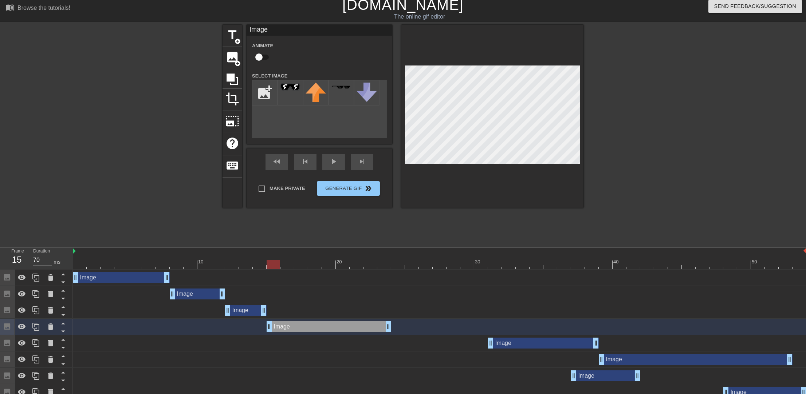
scroll to position [0, 0]
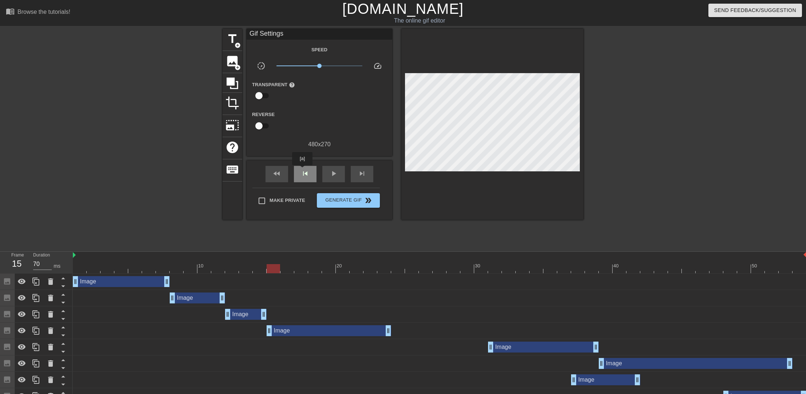
click at [302, 170] on div "skip_previous" at bounding box center [305, 174] width 23 height 16
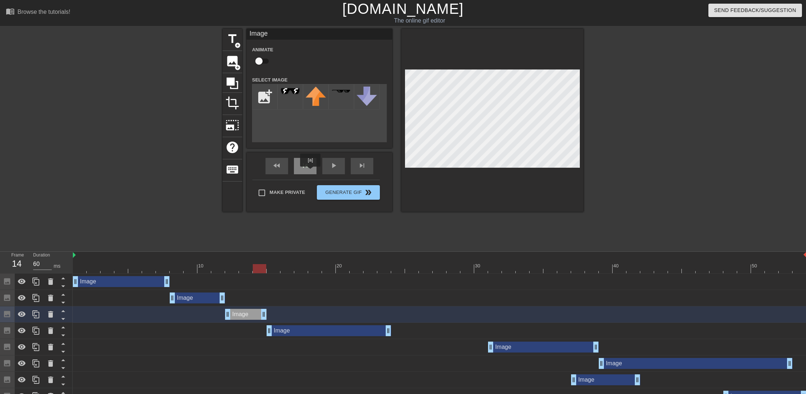
click at [308, 171] on div "skip_previous" at bounding box center [305, 166] width 23 height 16
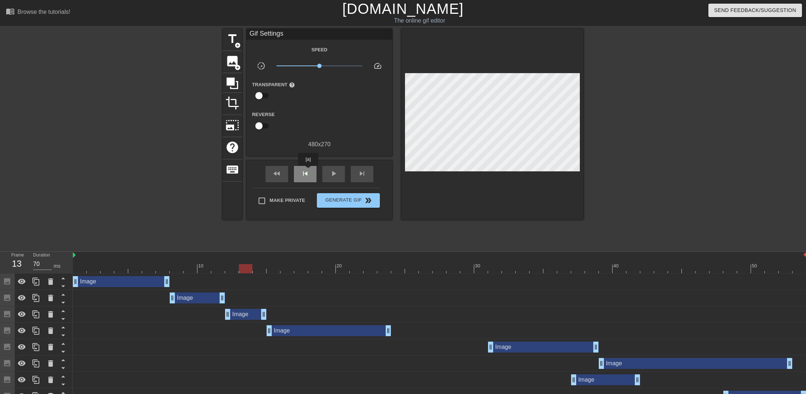
click at [308, 171] on span "skip_previous" at bounding box center [305, 173] width 9 height 9
click at [304, 172] on span "skip_previous" at bounding box center [305, 173] width 9 height 9
click at [359, 174] on span "skip_next" at bounding box center [362, 173] width 9 height 9
click at [307, 170] on div "skip_previous" at bounding box center [305, 174] width 23 height 16
click at [355, 170] on div "skip_next" at bounding box center [362, 174] width 23 height 16
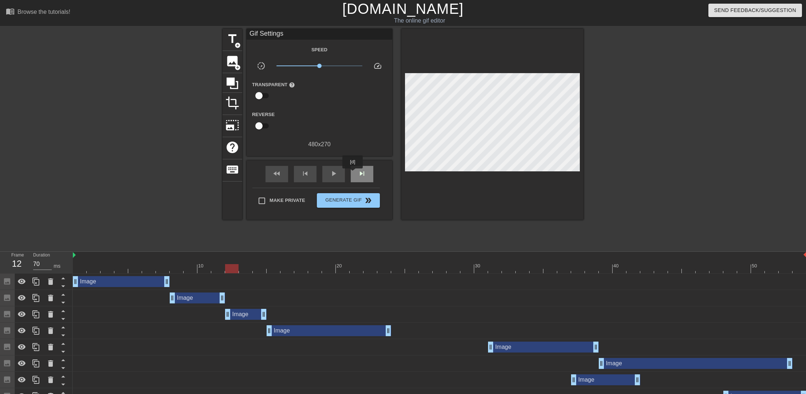
click at [353, 174] on div "skip_next" at bounding box center [362, 174] width 23 height 16
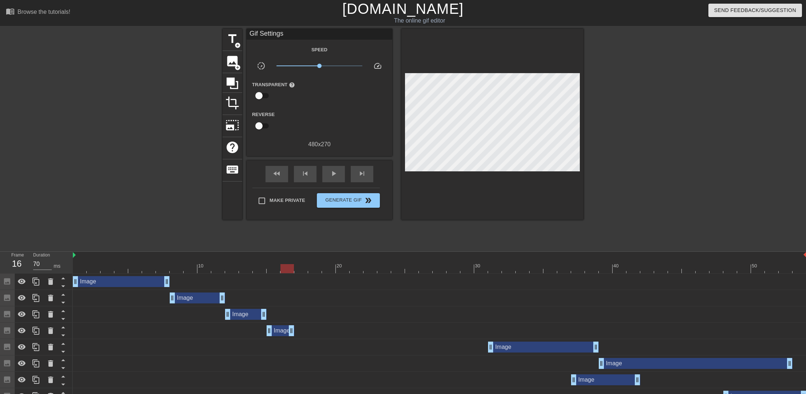
drag, startPoint x: 386, startPoint y: 334, endPoint x: 294, endPoint y: 331, distance: 92.2
click at [294, 331] on div "Image drag_handle drag_handle" at bounding box center [439, 331] width 733 height 11
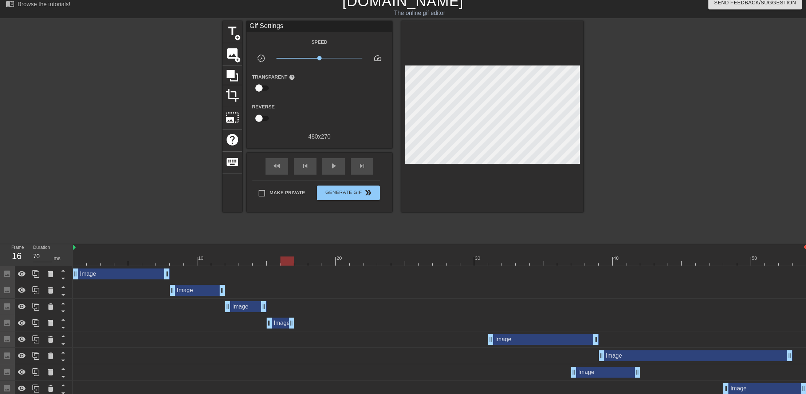
scroll to position [12, 0]
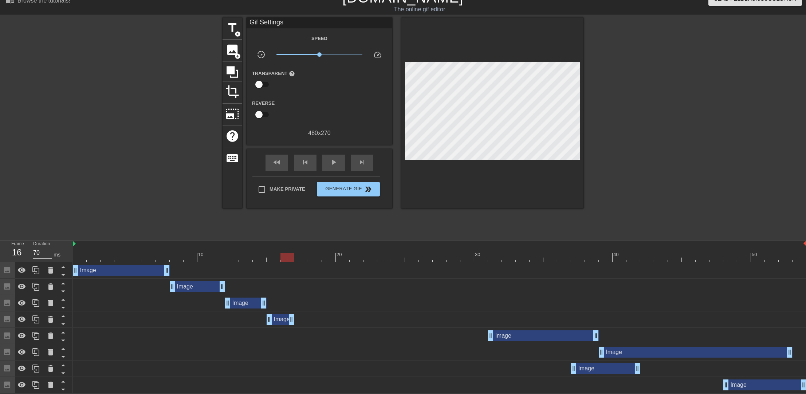
drag, startPoint x: 517, startPoint y: 341, endPoint x: 492, endPoint y: 341, distance: 25.9
click at [492, 341] on div "Image drag_handle drag_handle" at bounding box center [439, 336] width 733 height 16
drag, startPoint x: 473, startPoint y: 335, endPoint x: 319, endPoint y: 334, distance: 154.0
click at [319, 334] on div "Image drag_handle drag_handle" at bounding box center [349, 336] width 111 height 11
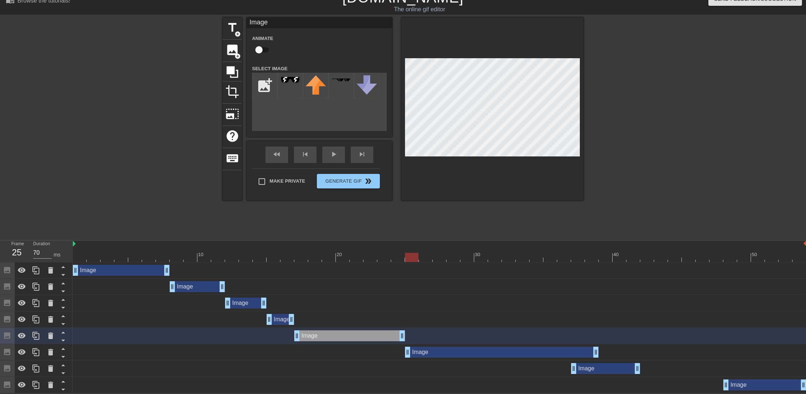
drag, startPoint x: 626, startPoint y: 349, endPoint x: 431, endPoint y: 354, distance: 194.9
click at [431, 354] on div "Image drag_handle drag_handle" at bounding box center [502, 352] width 194 height 11
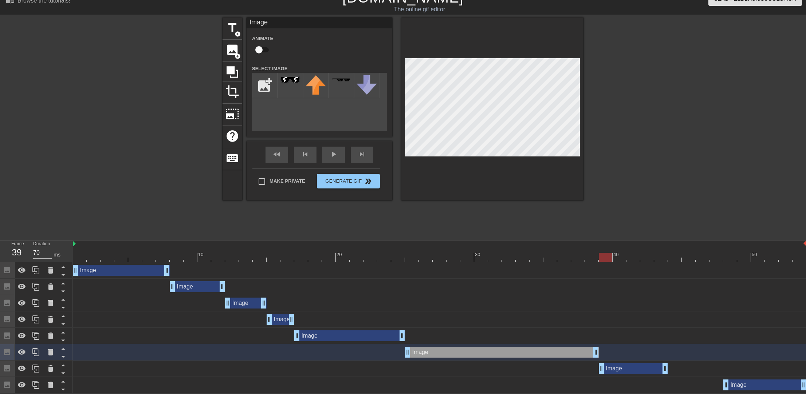
drag, startPoint x: 614, startPoint y: 368, endPoint x: 642, endPoint y: 368, distance: 28.8
click at [642, 368] on div "Image drag_handle drag_handle" at bounding box center [633, 368] width 69 height 11
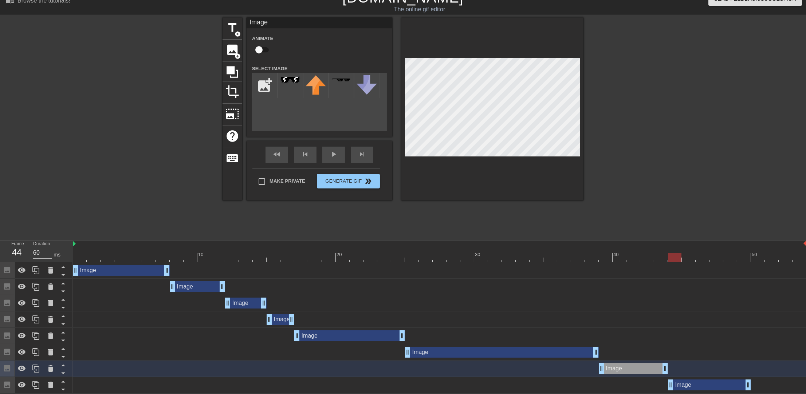
drag, startPoint x: 747, startPoint y: 387, endPoint x: 693, endPoint y: 385, distance: 54.3
click at [693, 385] on div "Image drag_handle drag_handle" at bounding box center [709, 385] width 83 height 11
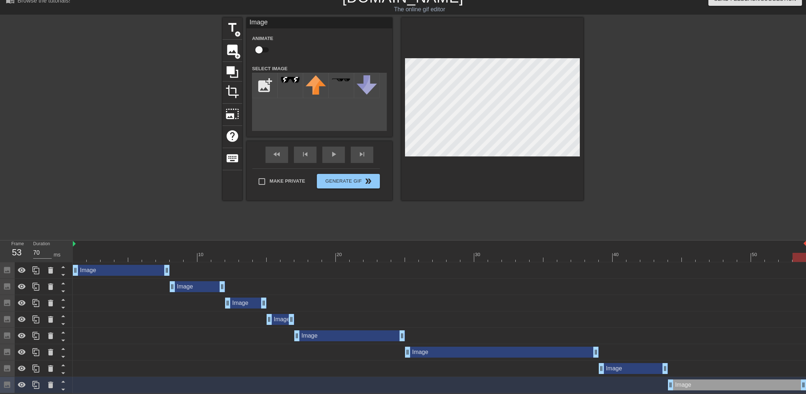
drag, startPoint x: 746, startPoint y: 384, endPoint x: 802, endPoint y: 384, distance: 56.1
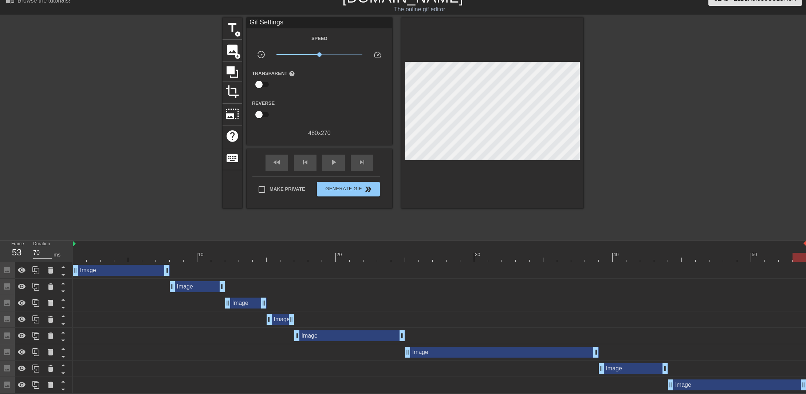
click at [640, 312] on div "Image drag_handle drag_handle" at bounding box center [439, 320] width 733 height 16
click at [648, 365] on div "Image drag_handle drag_handle" at bounding box center [633, 368] width 69 height 11
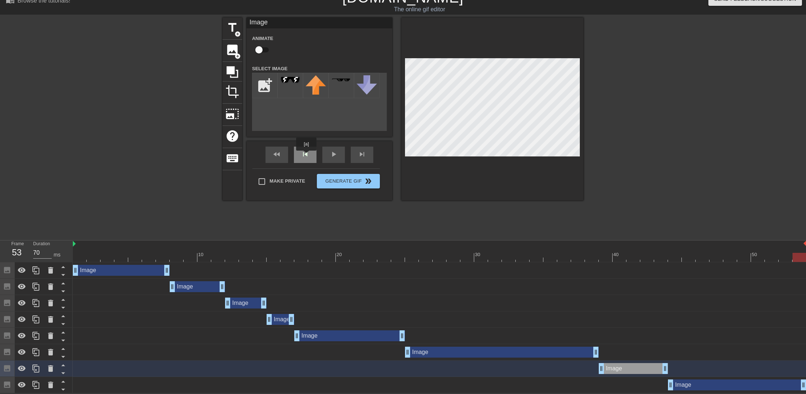
click at [306, 156] on div "skip_previous" at bounding box center [305, 155] width 23 height 16
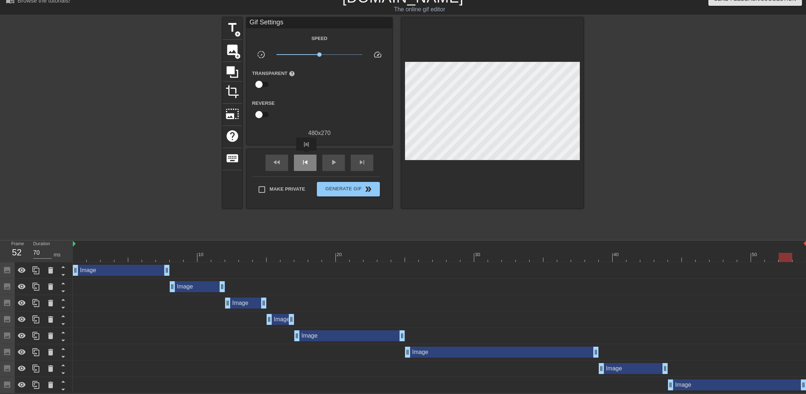
click at [306, 156] on div "skip_previous" at bounding box center [305, 163] width 23 height 16
click at [699, 381] on div "Image drag_handle drag_handle" at bounding box center [737, 385] width 138 height 11
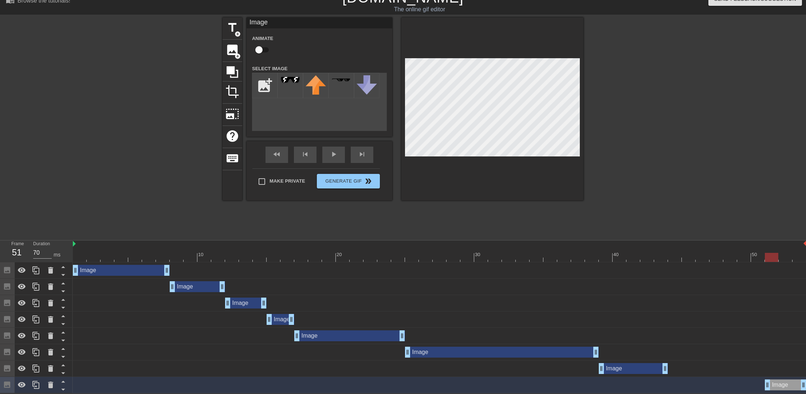
drag, startPoint x: 670, startPoint y: 386, endPoint x: 769, endPoint y: 387, distance: 99.0
click at [40, 364] on icon at bounding box center [36, 368] width 9 height 9
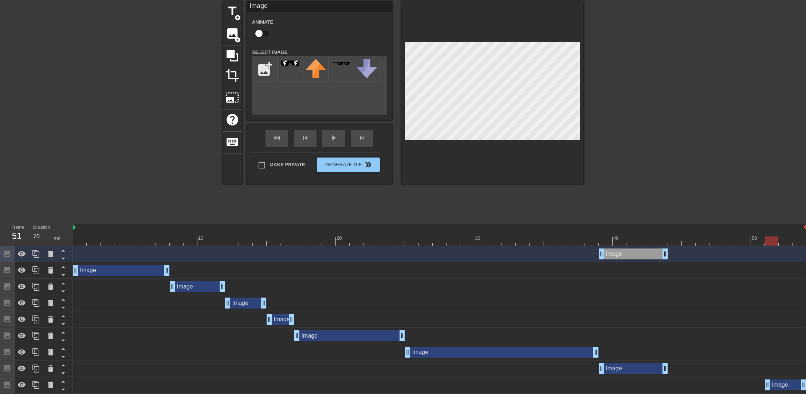
scroll to position [28, 0]
drag, startPoint x: 634, startPoint y: 254, endPoint x: 716, endPoint y: 378, distance: 149.3
click at [716, 378] on div "Image drag_handle drag_handle Image drag_handle drag_handle Image drag_handle d…" at bounding box center [439, 319] width 733 height 147
drag, startPoint x: 749, startPoint y: 255, endPoint x: 759, endPoint y: 255, distance: 9.8
drag, startPoint x: 685, startPoint y: 254, endPoint x: 672, endPoint y: 253, distance: 12.7
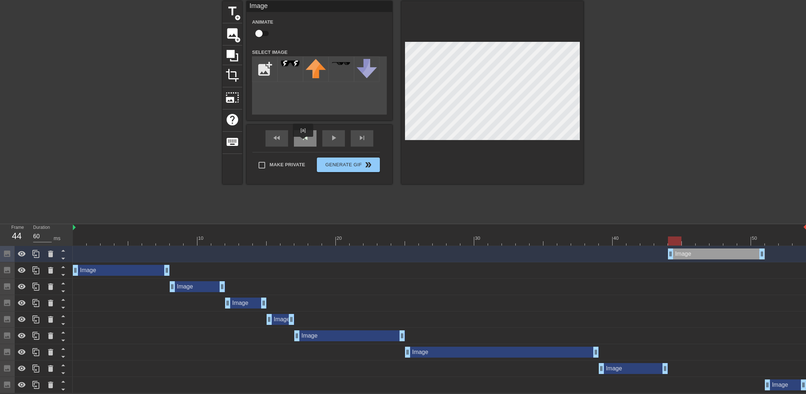
click at [303, 142] on div "skip_previous" at bounding box center [305, 138] width 23 height 16
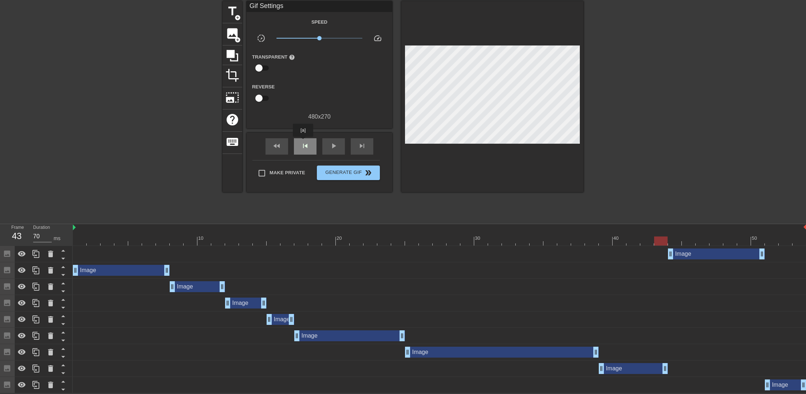
click at [303, 142] on span "skip_previous" at bounding box center [305, 146] width 9 height 9
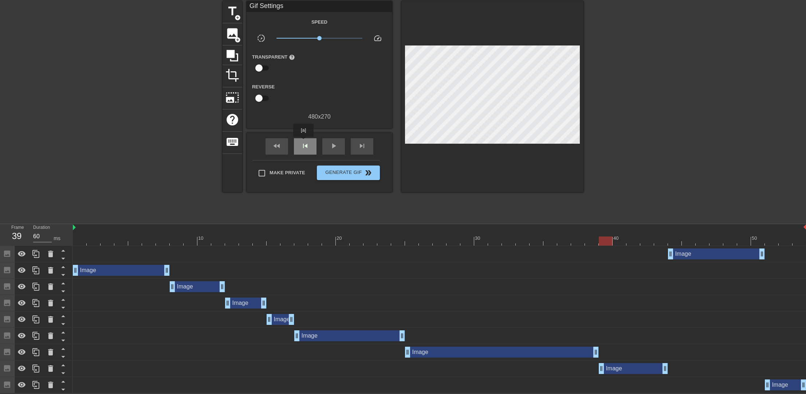
click at [303, 142] on span "skip_previous" at bounding box center [305, 146] width 9 height 9
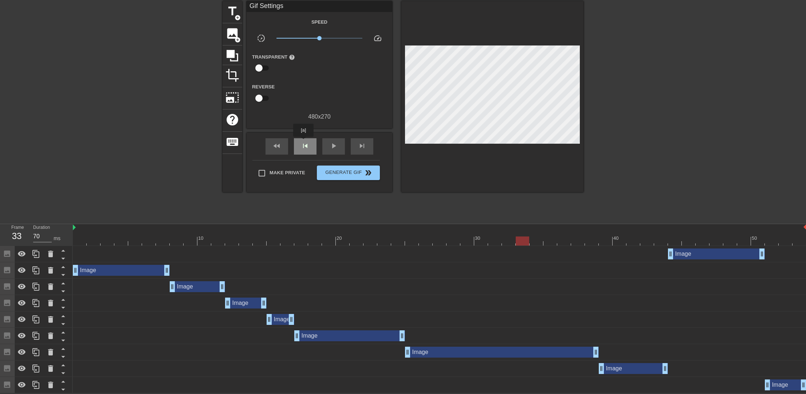
click at [303, 142] on span "skip_previous" at bounding box center [305, 146] width 9 height 9
click at [312, 146] on div "skip_previous" at bounding box center [305, 146] width 23 height 16
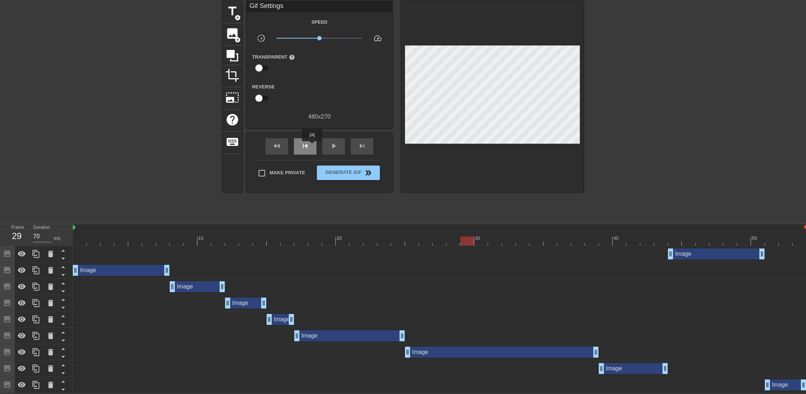
click at [312, 146] on div "skip_previous" at bounding box center [305, 146] width 23 height 16
click at [311, 146] on div "skip_previous" at bounding box center [305, 146] width 23 height 16
click at [355, 144] on div "skip_next" at bounding box center [362, 146] width 23 height 16
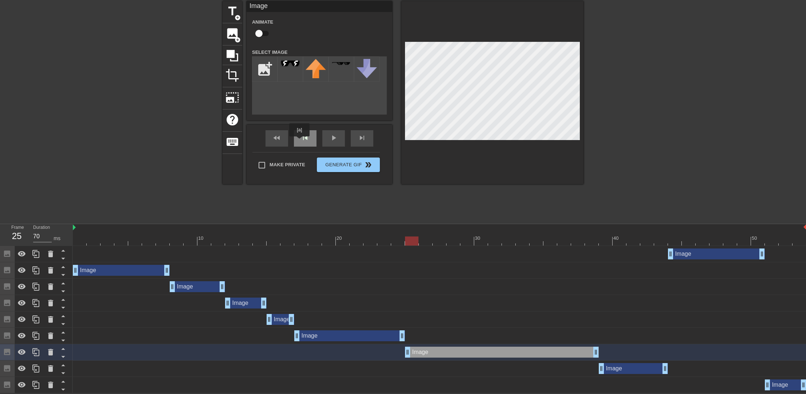
click at [299, 142] on div "skip_previous" at bounding box center [305, 138] width 23 height 16
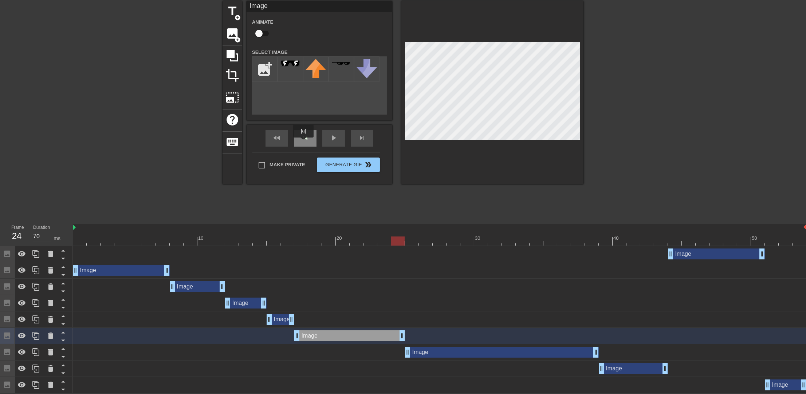
click at [303, 143] on div "skip_previous" at bounding box center [305, 138] width 23 height 16
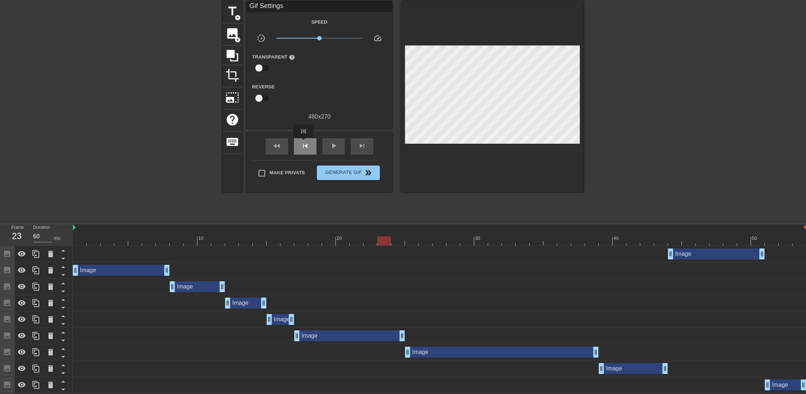
click at [303, 143] on span "skip_previous" at bounding box center [305, 146] width 9 height 9
click at [300, 134] on div "fast_rewind skip_previous play_arrow skip_next" at bounding box center [319, 146] width 119 height 27
click at [301, 143] on span "skip_previous" at bounding box center [305, 146] width 9 height 9
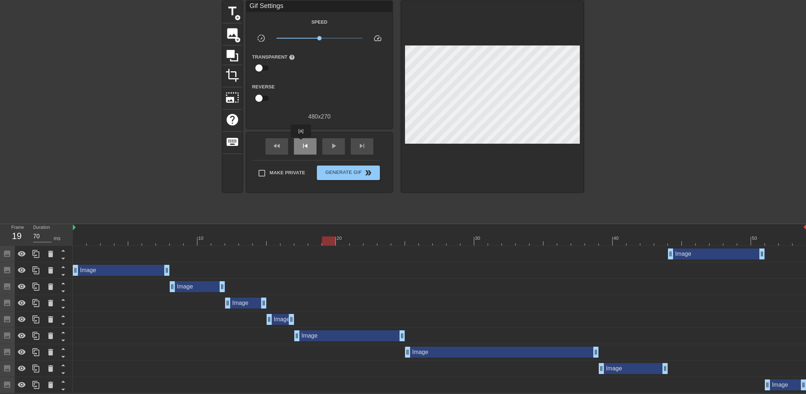
click at [301, 143] on span "skip_previous" at bounding box center [305, 146] width 9 height 9
click at [272, 145] on span "fast_rewind" at bounding box center [276, 146] width 9 height 9
click at [321, 145] on div "fast_rewind skip_previous play_arrow skip_next" at bounding box center [319, 146] width 119 height 27
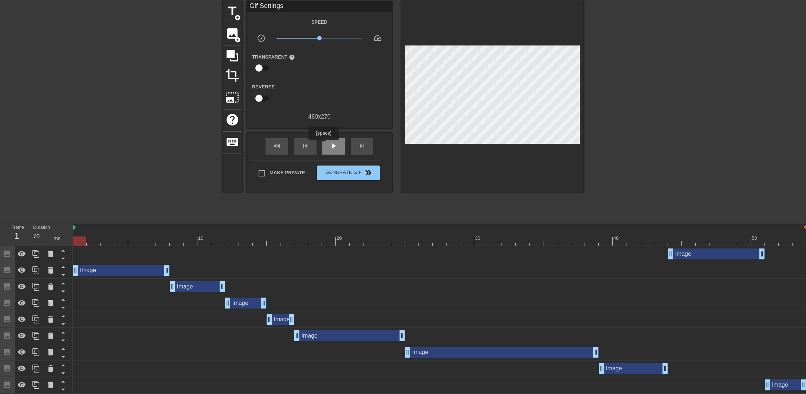
click at [323, 145] on div "play_arrow" at bounding box center [333, 146] width 23 height 16
click at [329, 146] on span "pause" at bounding box center [333, 146] width 9 height 9
click at [329, 146] on span "play_arrow" at bounding box center [333, 146] width 9 height 9
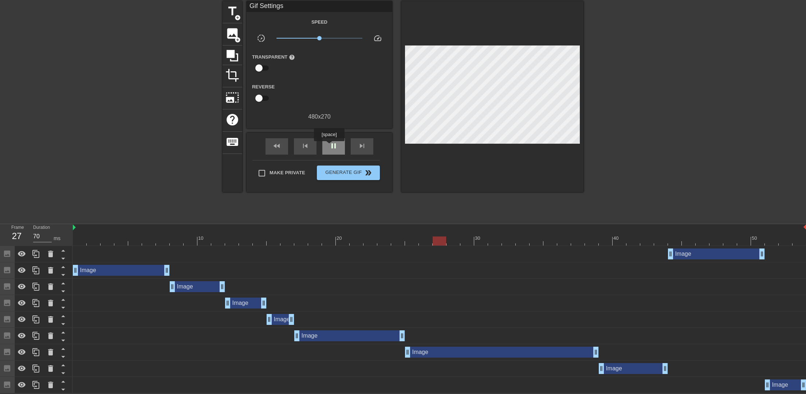
click at [329, 146] on span "pause" at bounding box center [333, 146] width 9 height 9
click at [329, 146] on span "play_arrow" at bounding box center [333, 146] width 9 height 9
click at [329, 146] on span "pause" at bounding box center [333, 146] width 9 height 9
click at [353, 145] on div "skip_next" at bounding box center [362, 146] width 23 height 16
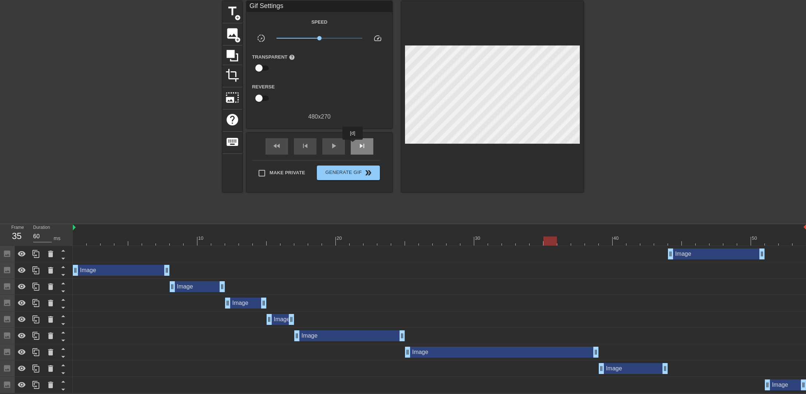
click at [353, 145] on div "skip_next" at bounding box center [362, 146] width 23 height 16
click at [366, 143] on span "skip_next" at bounding box center [362, 146] width 9 height 9
click at [310, 144] on div "skip_previous" at bounding box center [305, 146] width 23 height 16
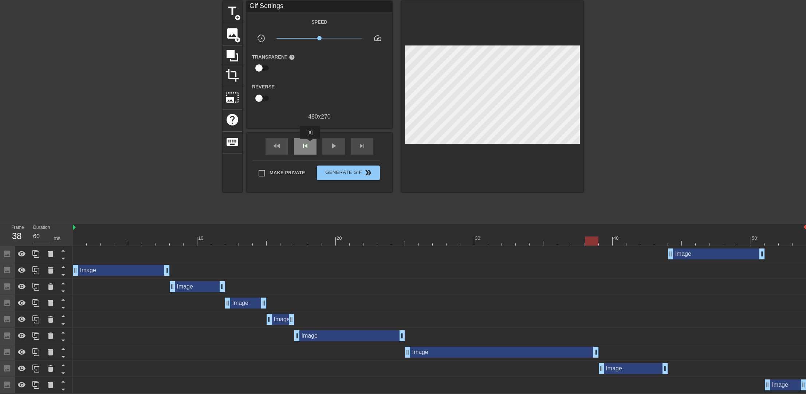
click at [310, 144] on div "skip_previous" at bounding box center [305, 146] width 23 height 16
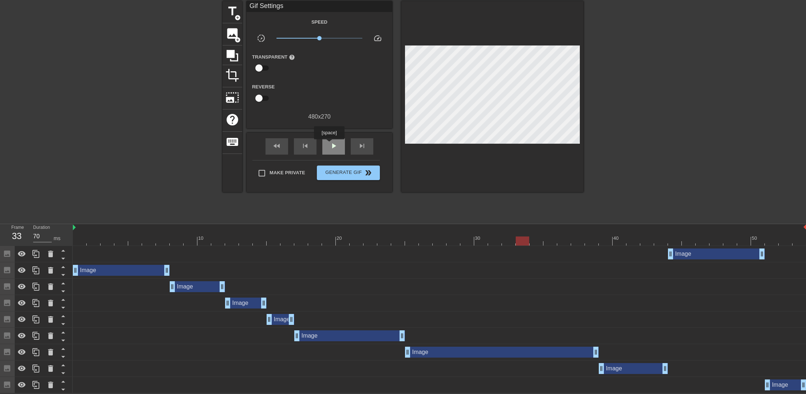
click at [329, 145] on span "play_arrow" at bounding box center [333, 146] width 9 height 9
click at [329, 145] on span "pause" at bounding box center [333, 146] width 9 height 9
click at [307, 145] on span "skip_previous" at bounding box center [305, 146] width 9 height 9
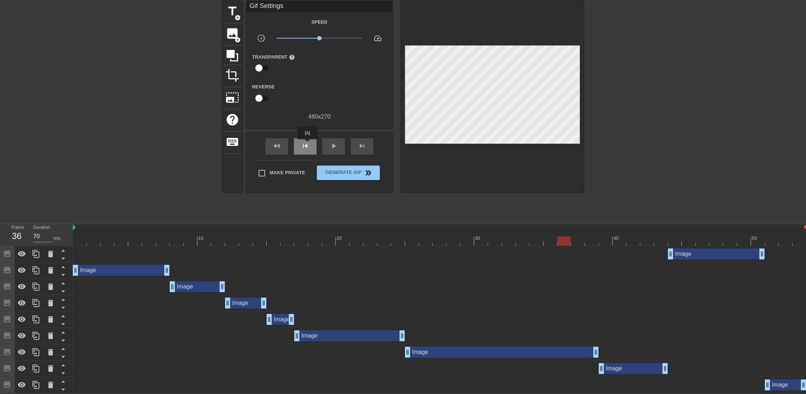
click at [307, 145] on span "skip_previous" at bounding box center [305, 146] width 9 height 9
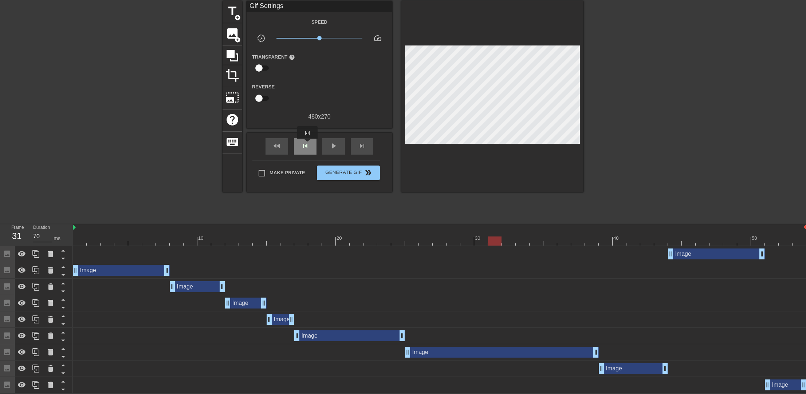
click at [307, 145] on span "skip_previous" at bounding box center [305, 146] width 9 height 9
click at [355, 144] on div "skip_next" at bounding box center [362, 146] width 23 height 16
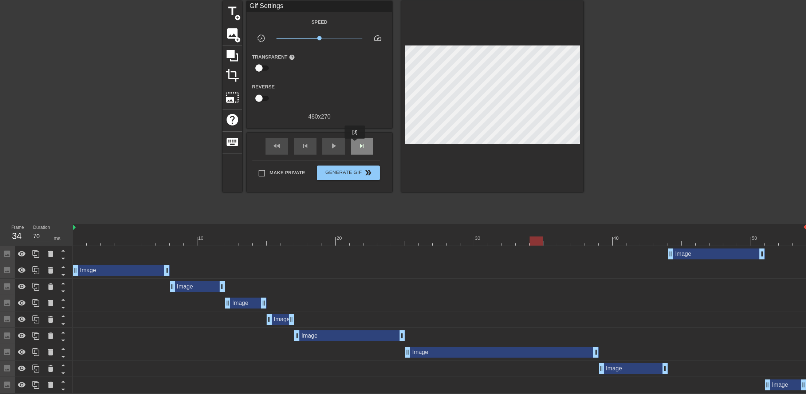
click at [355, 144] on div "skip_next" at bounding box center [362, 146] width 23 height 16
drag, startPoint x: 592, startPoint y: 347, endPoint x: 587, endPoint y: 351, distance: 6.4
click at [587, 351] on div "Image drag_handle drag_handle" at bounding box center [502, 352] width 194 height 11
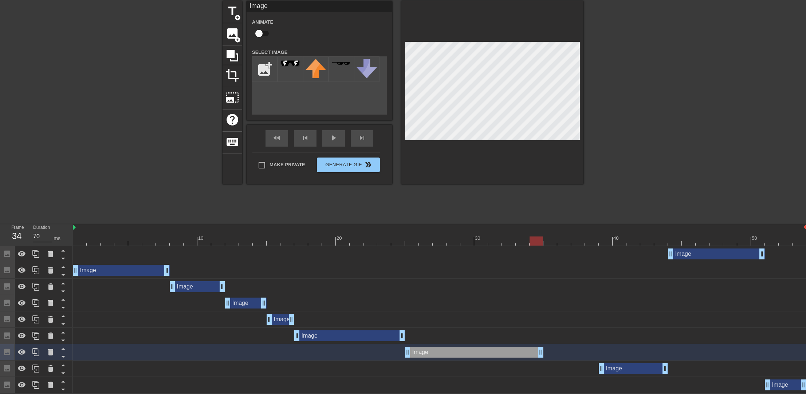
drag, startPoint x: 595, startPoint y: 351, endPoint x: 544, endPoint y: 352, distance: 51.3
click at [544, 352] on div "Image drag_handle drag_handle" at bounding box center [439, 352] width 733 height 11
drag, startPoint x: 610, startPoint y: 366, endPoint x: 554, endPoint y: 366, distance: 55.3
click at [554, 366] on div "Image drag_handle drag_handle" at bounding box center [577, 368] width 69 height 11
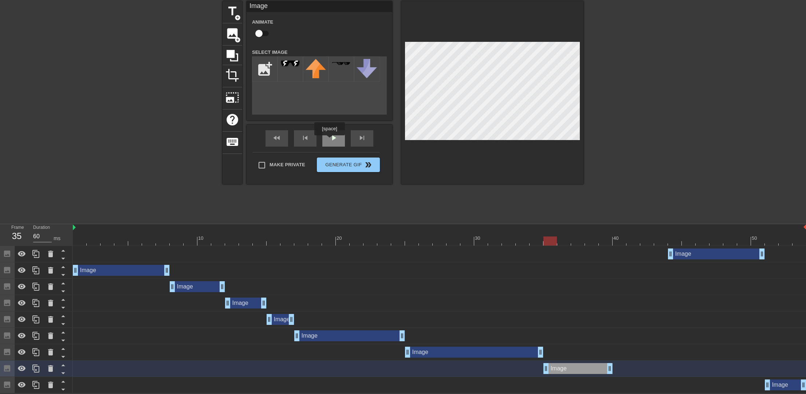
click at [329, 141] on span "play_arrow" at bounding box center [333, 138] width 9 height 9
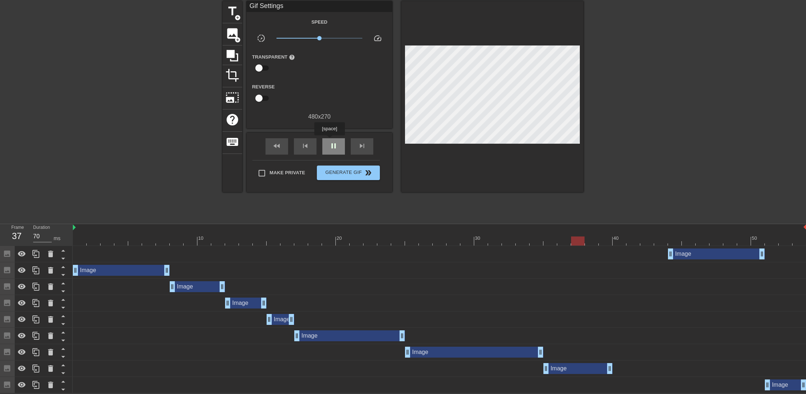
click at [329, 142] on span "pause" at bounding box center [333, 146] width 9 height 9
click at [685, 257] on div "Image drag_handle drag_handle" at bounding box center [716, 254] width 97 height 11
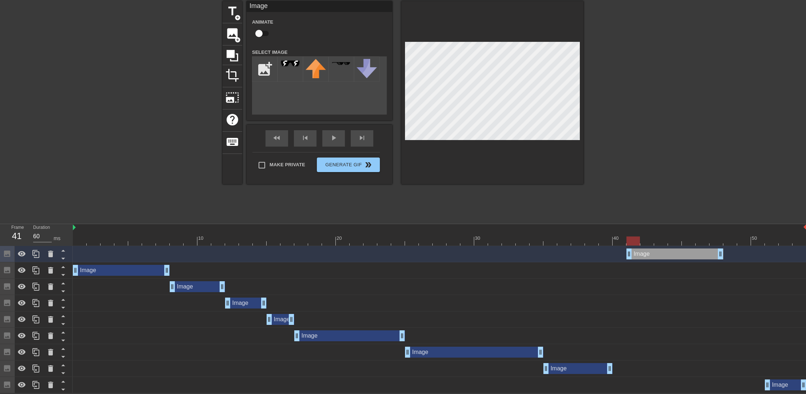
drag, startPoint x: 685, startPoint y: 257, endPoint x: 639, endPoint y: 252, distance: 46.8
click at [639, 252] on div "Image drag_handle drag_handle" at bounding box center [674, 254] width 97 height 11
drag, startPoint x: 780, startPoint y: 382, endPoint x: 740, endPoint y: 380, distance: 39.4
click at [740, 380] on div "Image drag_handle drag_handle" at bounding box center [744, 385] width 42 height 11
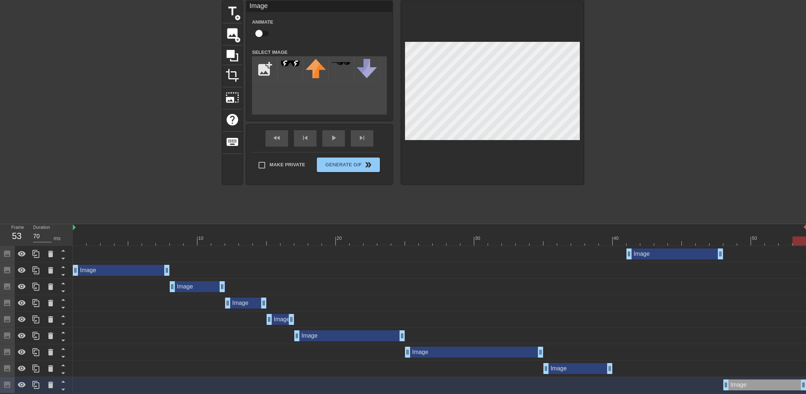
drag, startPoint x: 761, startPoint y: 387, endPoint x: 799, endPoint y: 382, distance: 37.8
click at [551, 244] on div at bounding box center [439, 241] width 733 height 9
click at [279, 137] on div "fast_rewind skip_previous play_arrow skip_next" at bounding box center [319, 138] width 119 height 27
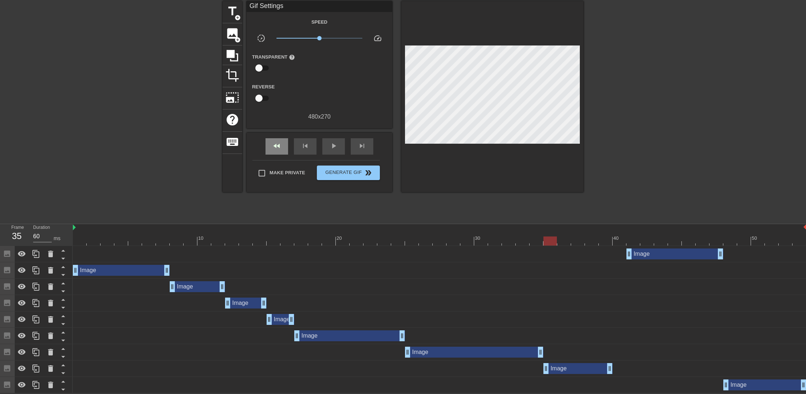
click at [279, 137] on div "fast_rewind skip_previous play_arrow skip_next" at bounding box center [319, 146] width 119 height 27
click at [289, 146] on div "fast_rewind skip_previous play_arrow skip_next" at bounding box center [319, 146] width 119 height 27
click at [282, 147] on div "fast_rewind" at bounding box center [276, 146] width 23 height 16
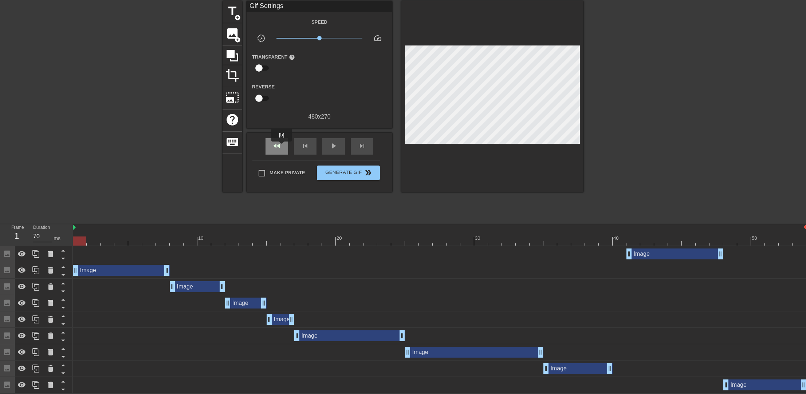
click at [282, 147] on div "fast_rewind" at bounding box center [276, 146] width 23 height 16
click at [330, 145] on span "play_arrow" at bounding box center [333, 146] width 9 height 9
click at [330, 145] on span "pause" at bounding box center [333, 146] width 9 height 9
click at [330, 145] on span "play_arrow" at bounding box center [333, 146] width 9 height 9
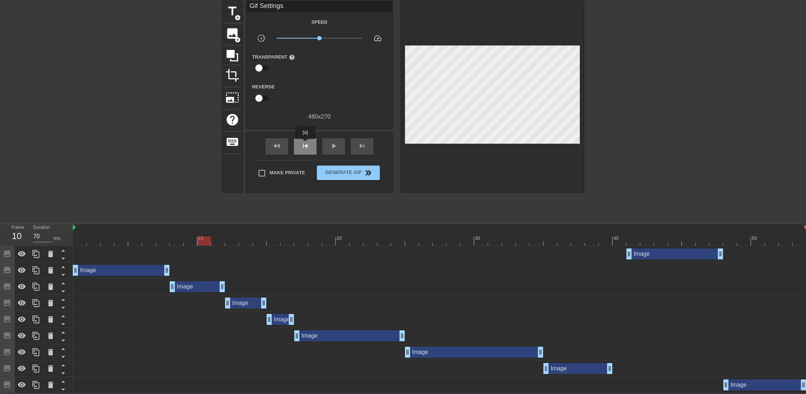
click at [305, 144] on span "skip_previous" at bounding box center [305, 146] width 9 height 9
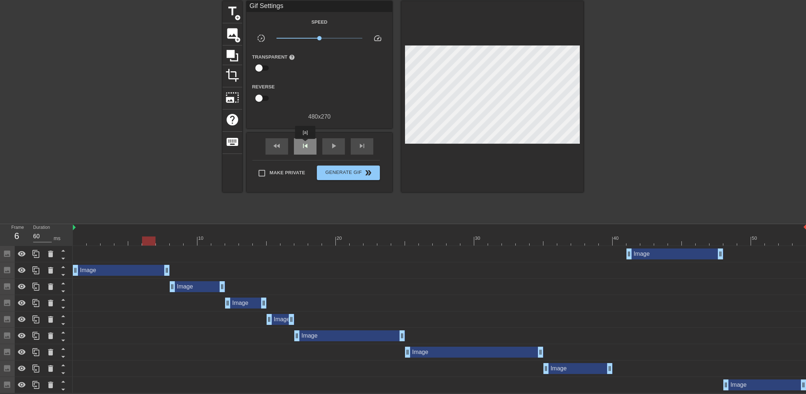
click at [305, 144] on span "skip_previous" at bounding box center [305, 146] width 9 height 9
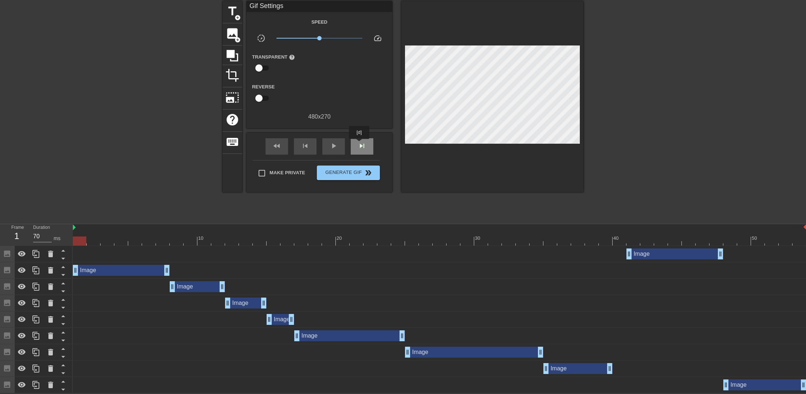
click at [360, 144] on span "skip_next" at bounding box center [362, 146] width 9 height 9
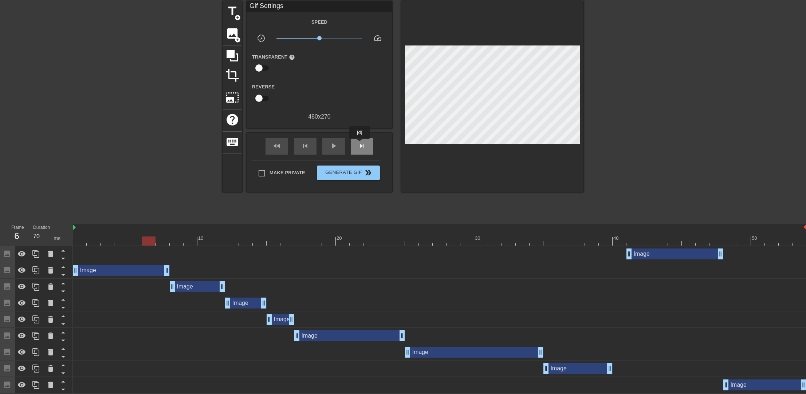
click at [360, 144] on span "skip_next" at bounding box center [362, 146] width 9 height 9
click at [351, 134] on div "fast_rewind skip_previous play_arrow skip_next" at bounding box center [319, 146] width 119 height 27
click at [359, 146] on span "skip_next" at bounding box center [362, 146] width 9 height 9
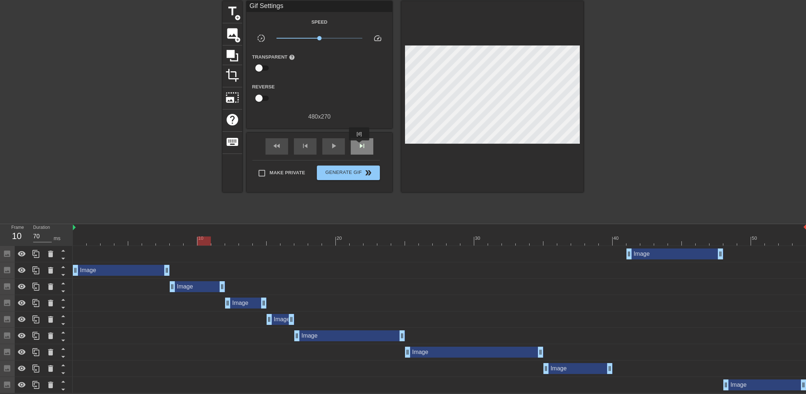
click at [359, 146] on span "skip_next" at bounding box center [362, 146] width 9 height 9
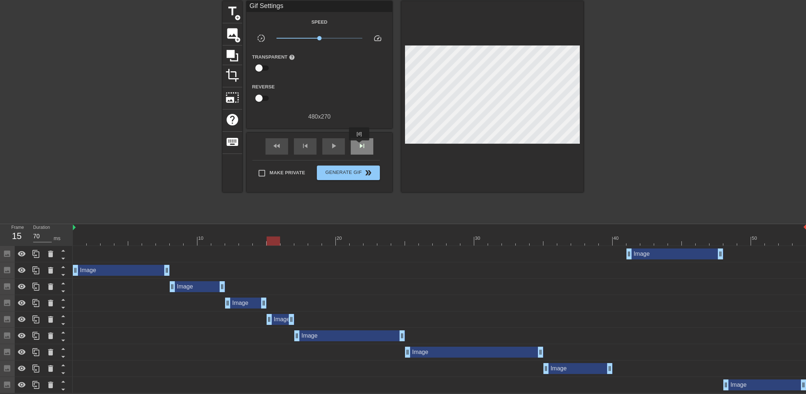
click at [359, 146] on span "skip_next" at bounding box center [362, 146] width 9 height 9
click at [312, 145] on div "skip_previous" at bounding box center [305, 146] width 23 height 16
click at [355, 143] on div "skip_next" at bounding box center [362, 146] width 23 height 16
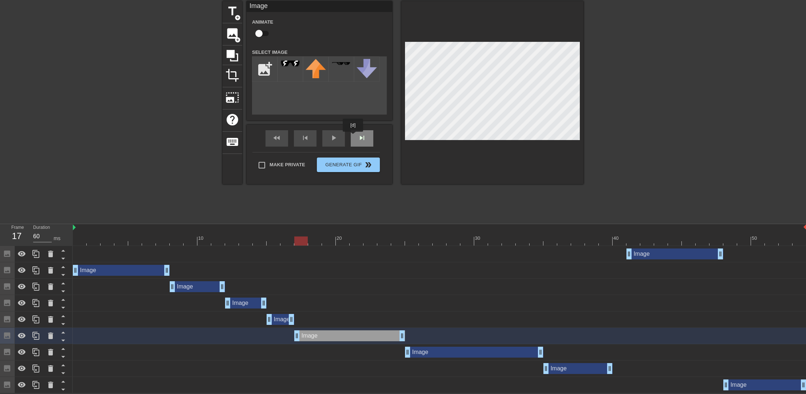
click at [353, 137] on div "fast_rewind skip_previous play_arrow skip_next" at bounding box center [319, 138] width 119 height 27
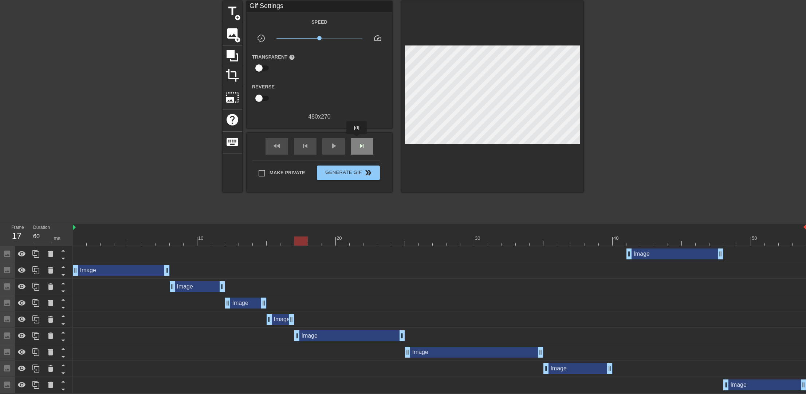
click at [357, 139] on div "skip_next" at bounding box center [362, 146] width 23 height 16
click at [358, 142] on span "skip_next" at bounding box center [362, 146] width 9 height 9
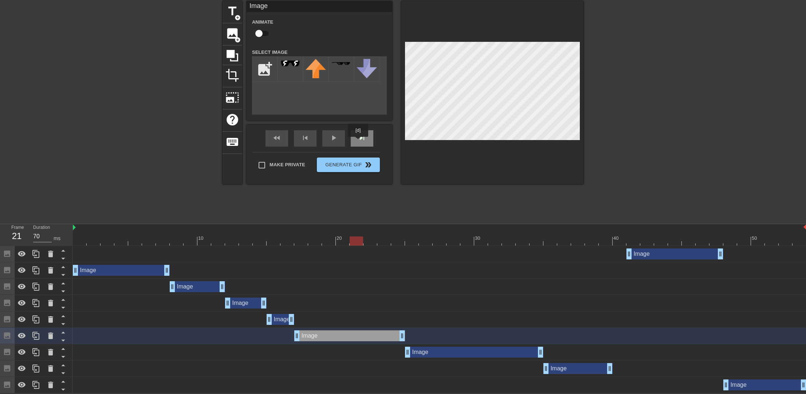
click at [359, 140] on span "skip_next" at bounding box center [362, 138] width 9 height 9
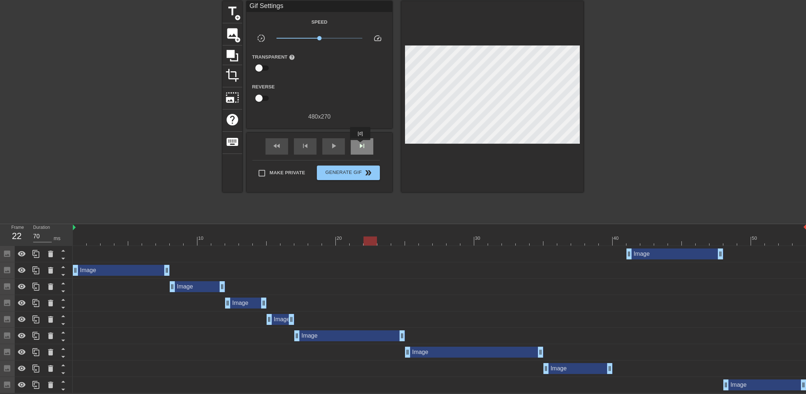
click at [360, 145] on span "skip_next" at bounding box center [362, 146] width 9 height 9
drag, startPoint x: 399, startPoint y: 332, endPoint x: 347, endPoint y: 334, distance: 51.4
click at [32, 335] on icon at bounding box center [36, 336] width 9 height 9
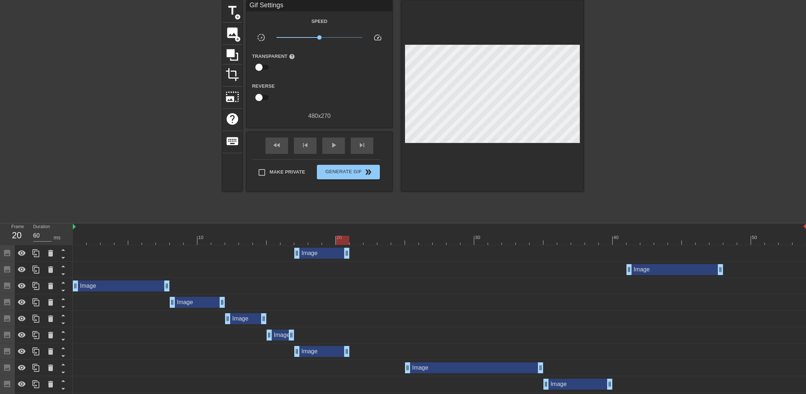
drag, startPoint x: 319, startPoint y: 246, endPoint x: 322, endPoint y: 247, distance: 3.7
click at [322, 247] on div "Image drag_handle drag_handle" at bounding box center [439, 253] width 733 height 16
drag, startPoint x: 320, startPoint y: 252, endPoint x: 377, endPoint y: 252, distance: 57.2
click at [377, 252] on div "Image drag_handle drag_handle" at bounding box center [377, 253] width 55 height 11
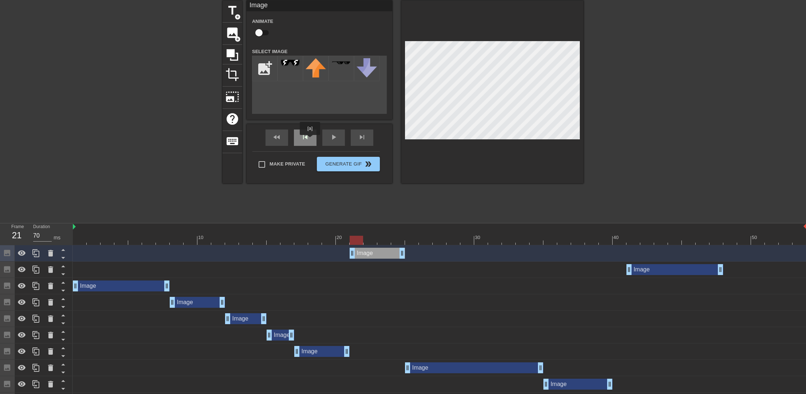
click at [310, 140] on div "skip_previous" at bounding box center [305, 138] width 23 height 16
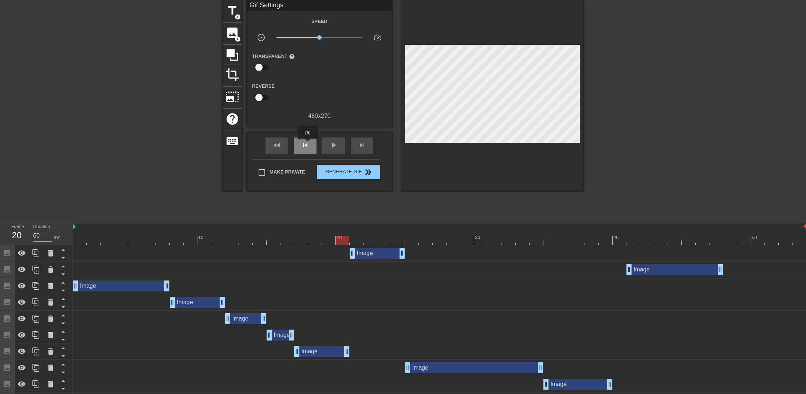
click at [307, 144] on span "skip_previous" at bounding box center [305, 145] width 9 height 9
click at [363, 146] on span "skip_next" at bounding box center [362, 145] width 9 height 9
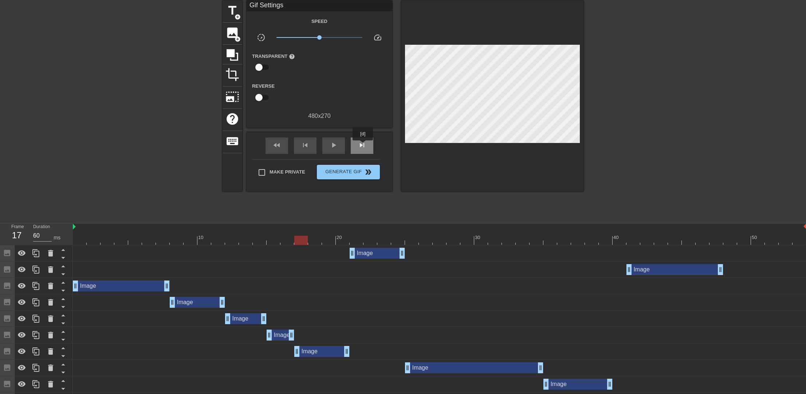
click at [363, 146] on span "skip_next" at bounding box center [362, 145] width 9 height 9
click at [364, 146] on span "skip_next" at bounding box center [362, 145] width 9 height 9
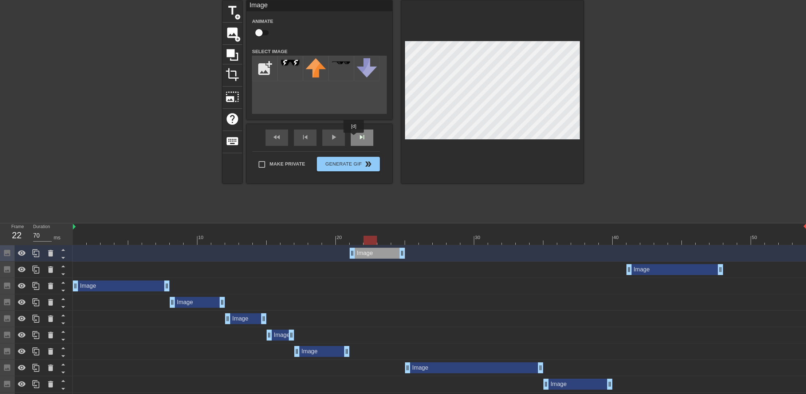
click at [354, 138] on div "skip_next" at bounding box center [362, 138] width 23 height 16
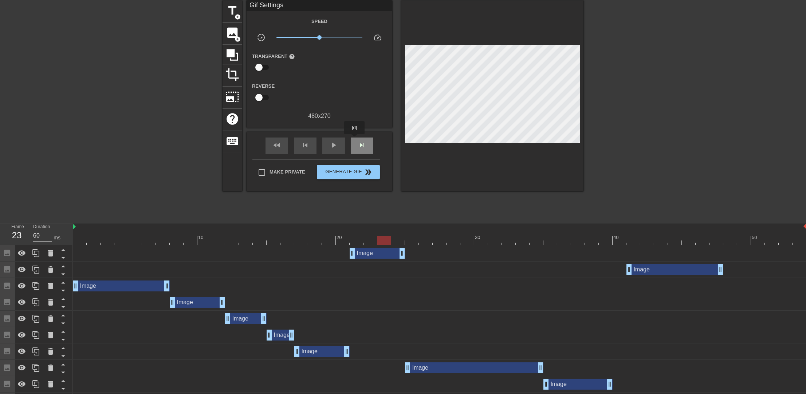
click at [355, 139] on div "skip_next" at bounding box center [362, 146] width 23 height 16
click at [303, 143] on span "skip_previous" at bounding box center [305, 145] width 9 height 9
click at [364, 147] on span "skip_next" at bounding box center [362, 145] width 9 height 9
click at [303, 147] on span "skip_previous" at bounding box center [305, 145] width 9 height 9
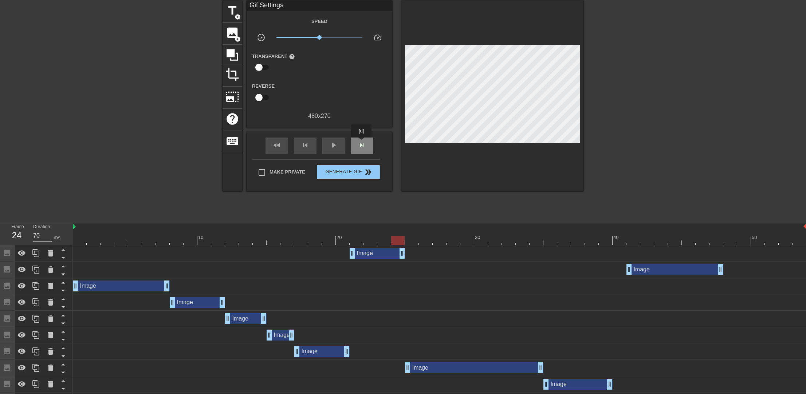
click at [362, 143] on span "skip_next" at bounding box center [362, 145] width 9 height 9
click at [304, 144] on span "skip_previous" at bounding box center [305, 145] width 9 height 9
click at [362, 143] on span "skip_next" at bounding box center [362, 145] width 9 height 9
click at [308, 145] on span "skip_previous" at bounding box center [305, 145] width 9 height 9
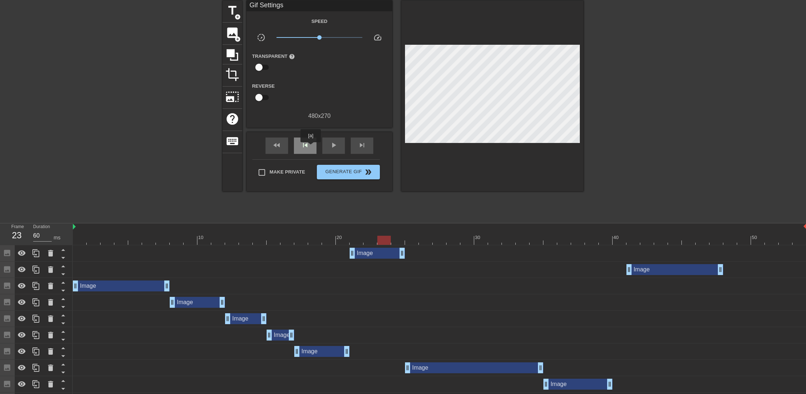
click at [311, 147] on div "skip_previous" at bounding box center [305, 146] width 23 height 16
click at [360, 143] on span "skip_next" at bounding box center [362, 145] width 9 height 9
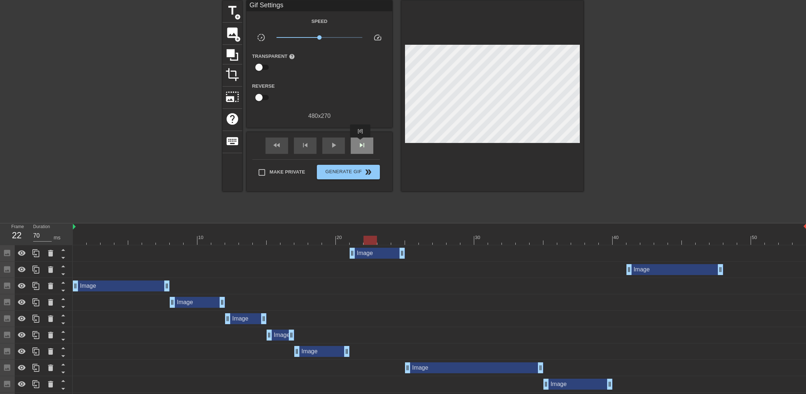
click at [360, 143] on span "skip_next" at bounding box center [362, 145] width 9 height 9
click at [282, 144] on div "fast_rewind" at bounding box center [276, 146] width 23 height 16
click at [332, 145] on span "play_arrow" at bounding box center [333, 145] width 9 height 9
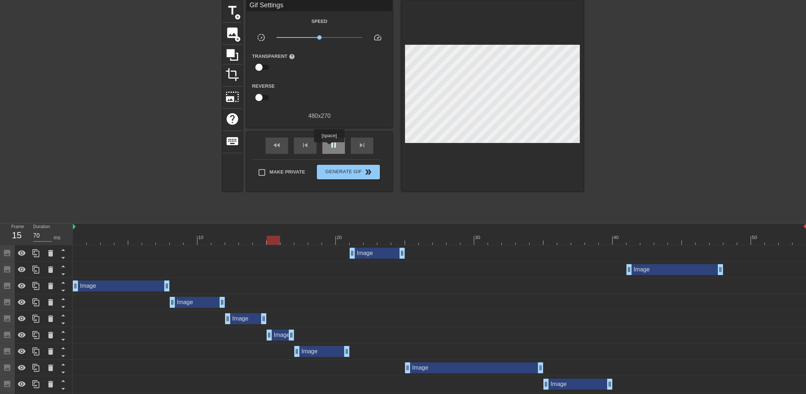
click at [329, 147] on span "pause" at bounding box center [333, 145] width 9 height 9
click at [329, 147] on span "play_arrow" at bounding box center [333, 145] width 9 height 9
click at [329, 147] on span "pause" at bounding box center [333, 145] width 9 height 9
click at [357, 146] on div "skip_next" at bounding box center [362, 146] width 23 height 16
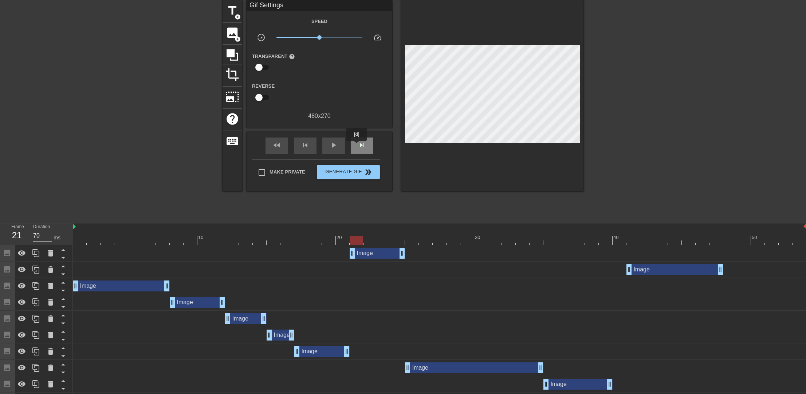
click at [357, 146] on div "skip_next" at bounding box center [362, 146] width 23 height 16
drag, startPoint x: 401, startPoint y: 251, endPoint x: 376, endPoint y: 252, distance: 24.5
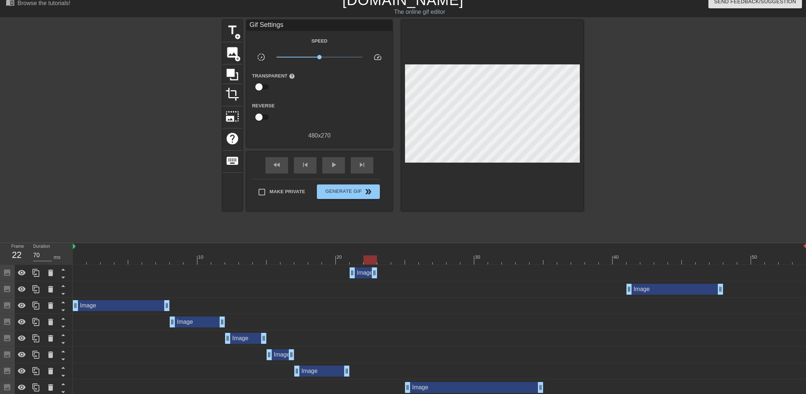
scroll to position [0, 0]
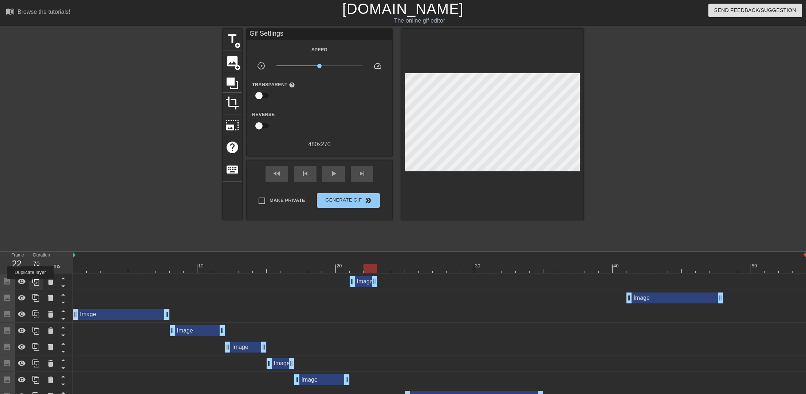
click at [32, 284] on icon at bounding box center [36, 281] width 9 height 9
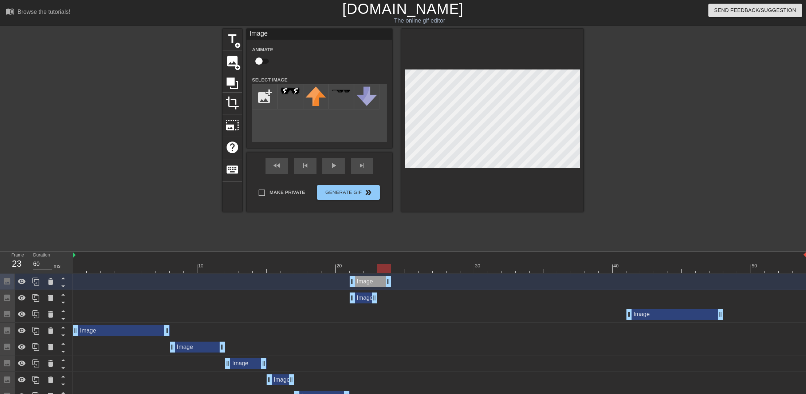
drag, startPoint x: 371, startPoint y: 282, endPoint x: 380, endPoint y: 281, distance: 9.2
drag, startPoint x: 374, startPoint y: 281, endPoint x: 399, endPoint y: 281, distance: 25.5
click at [399, 281] on div "Image drag_handle drag_handle" at bounding box center [398, 281] width 42 height 11
drag, startPoint x: 415, startPoint y: 285, endPoint x: 403, endPoint y: 284, distance: 12.8
click at [307, 167] on div "skip_previous" at bounding box center [305, 166] width 23 height 16
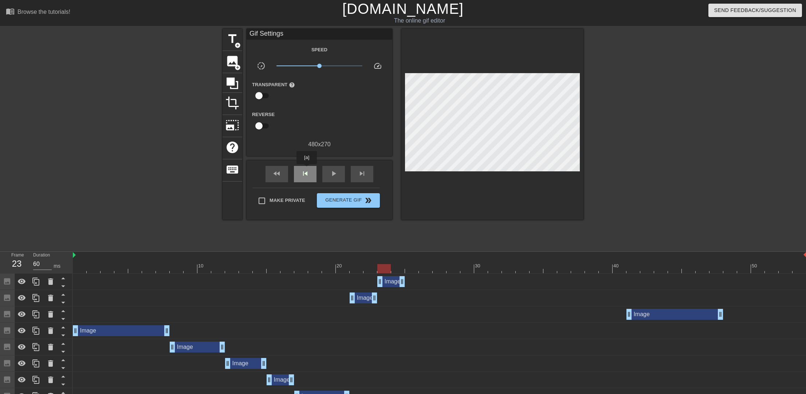
click at [306, 172] on span "skip_previous" at bounding box center [305, 173] width 9 height 9
click at [361, 173] on span "skip_next" at bounding box center [362, 173] width 9 height 9
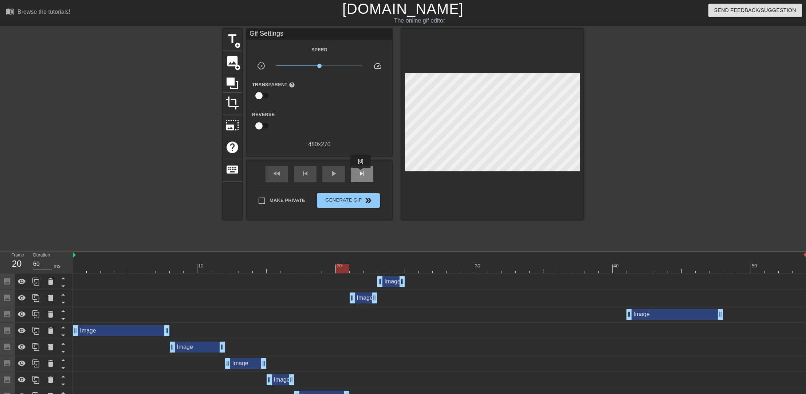
click at [361, 173] on span "skip_next" at bounding box center [362, 173] width 9 height 9
click at [308, 174] on span "skip_previous" at bounding box center [305, 173] width 9 height 9
click at [360, 175] on span "skip_next" at bounding box center [362, 173] width 9 height 9
click at [361, 175] on span "skip_next" at bounding box center [362, 173] width 9 height 9
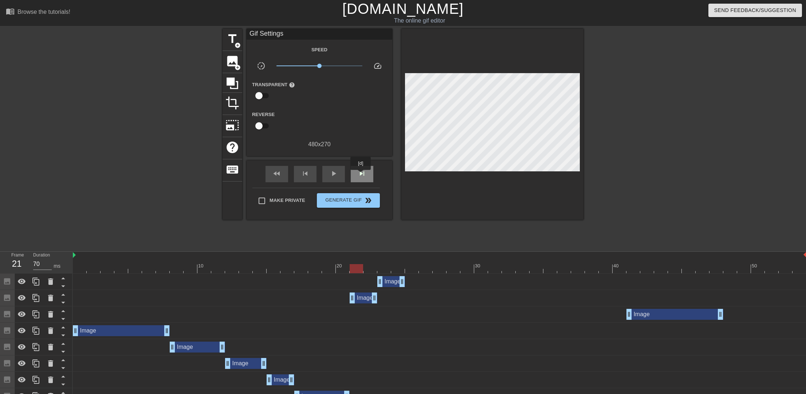
click at [361, 175] on span "skip_next" at bounding box center [362, 173] width 9 height 9
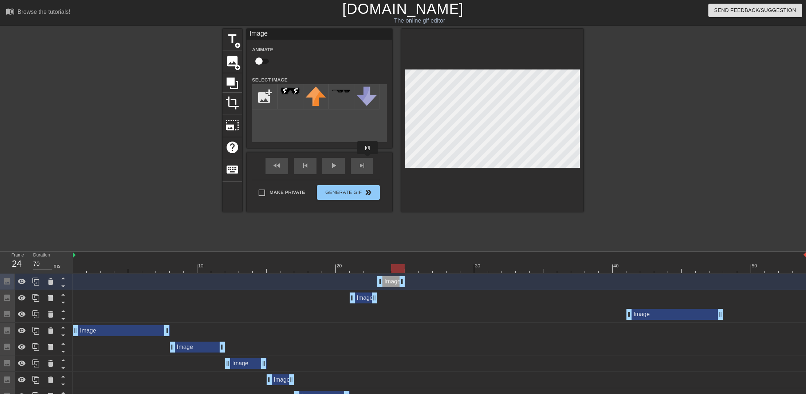
click at [366, 160] on div "fast_rewind skip_previous play_arrow skip_next" at bounding box center [319, 166] width 119 height 27
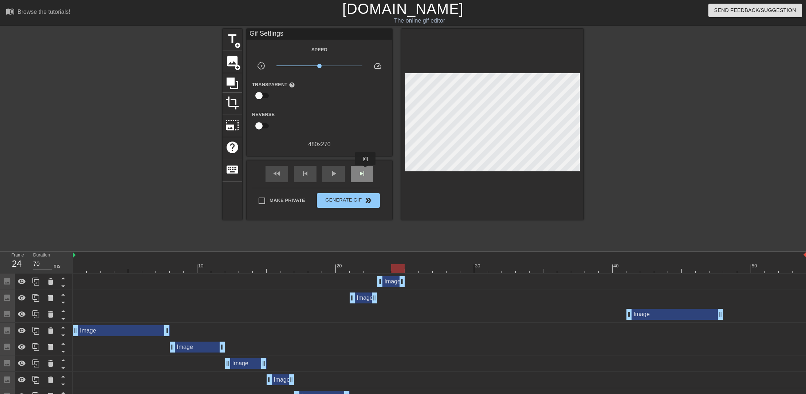
click at [366, 170] on span "skip_next" at bounding box center [362, 173] width 9 height 9
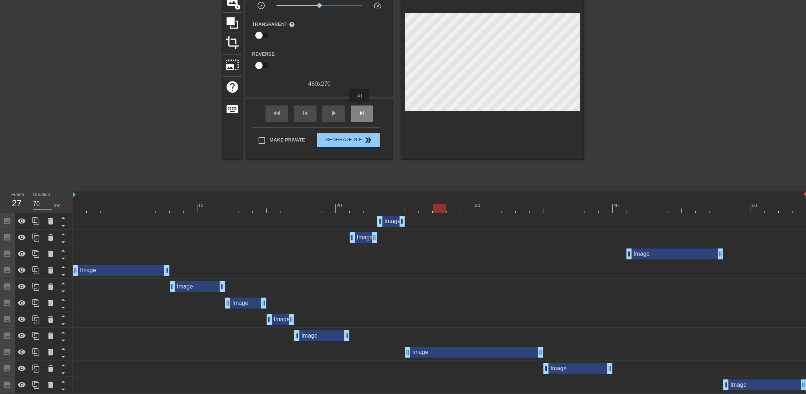
click at [359, 109] on span "skip_next" at bounding box center [362, 113] width 9 height 9
click at [360, 113] on span "skip_next" at bounding box center [362, 113] width 9 height 9
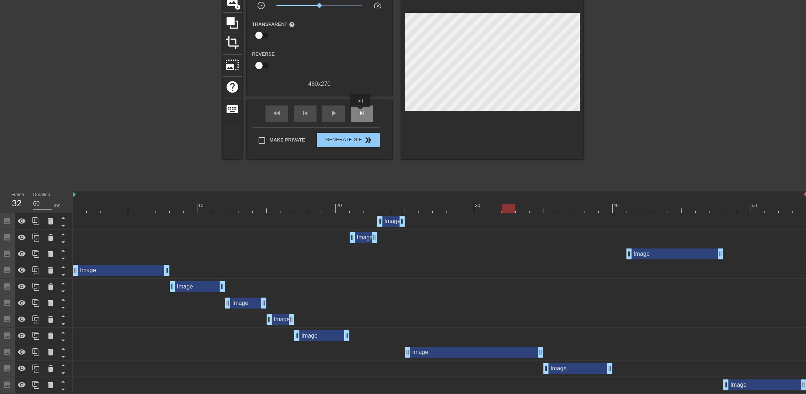
click at [360, 113] on span "skip_next" at bounding box center [362, 113] width 9 height 9
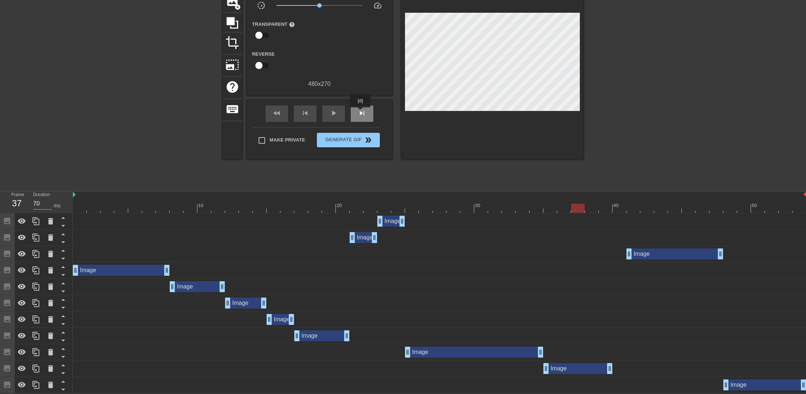
click at [360, 113] on span "skip_next" at bounding box center [362, 113] width 9 height 9
click at [306, 114] on span "skip_previous" at bounding box center [305, 113] width 9 height 9
click at [362, 110] on span "skip_next" at bounding box center [362, 113] width 9 height 9
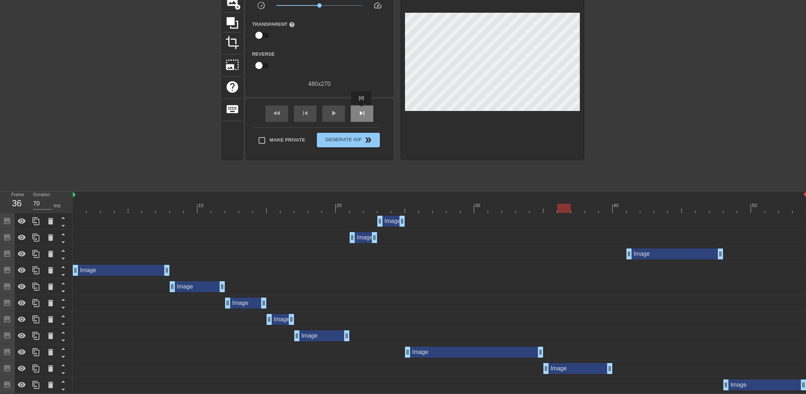
click at [362, 110] on span "skip_next" at bounding box center [362, 113] width 9 height 9
click at [311, 112] on div "skip_previous" at bounding box center [305, 114] width 23 height 16
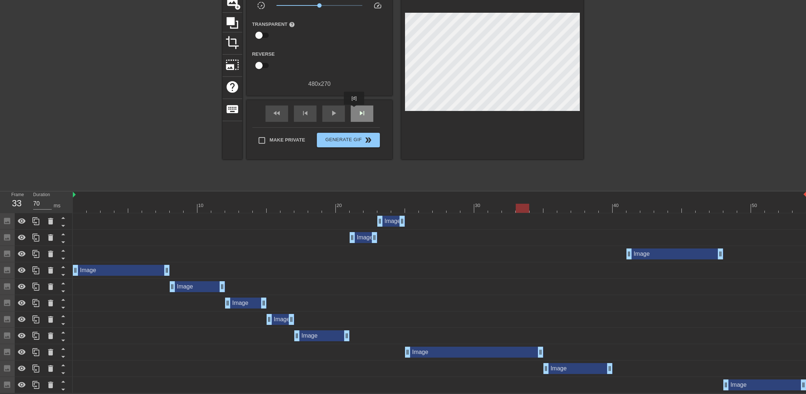
click at [354, 110] on div "skip_next" at bounding box center [362, 114] width 23 height 16
click at [583, 370] on div "Image drag_handle drag_handle" at bounding box center [577, 368] width 69 height 11
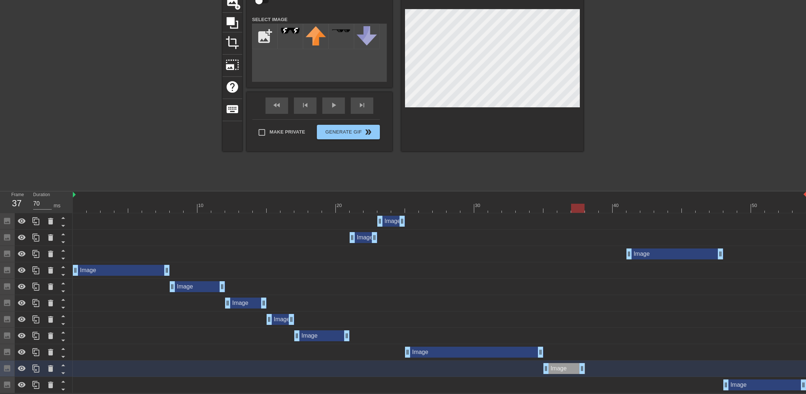
drag, startPoint x: 610, startPoint y: 370, endPoint x: 575, endPoint y: 370, distance: 34.2
click at [32, 367] on icon at bounding box center [36, 368] width 9 height 9
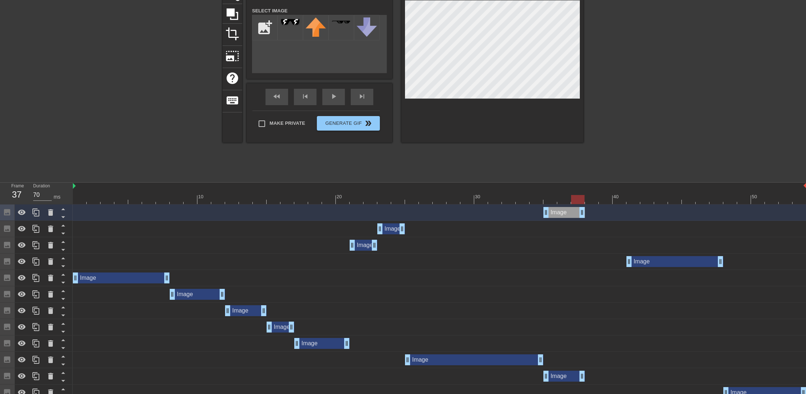
scroll to position [78, 0]
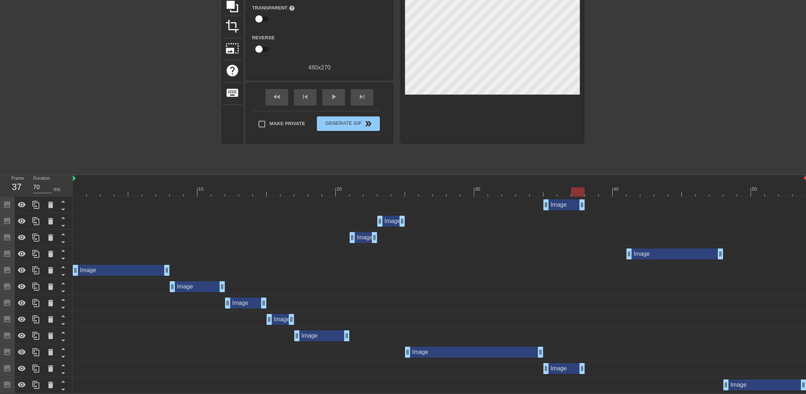
drag, startPoint x: 568, startPoint y: 196, endPoint x: 575, endPoint y: 198, distance: 8.0
click at [575, 198] on div "10 20 30 40 50 Image drag_handle drag_handle Image drag_handle drag_handle Imag…" at bounding box center [439, 284] width 733 height 218
drag, startPoint x: 568, startPoint y: 202, endPoint x: 605, endPoint y: 201, distance: 36.8
click at [605, 201] on div "Image drag_handle drag_handle" at bounding box center [606, 205] width 42 height 11
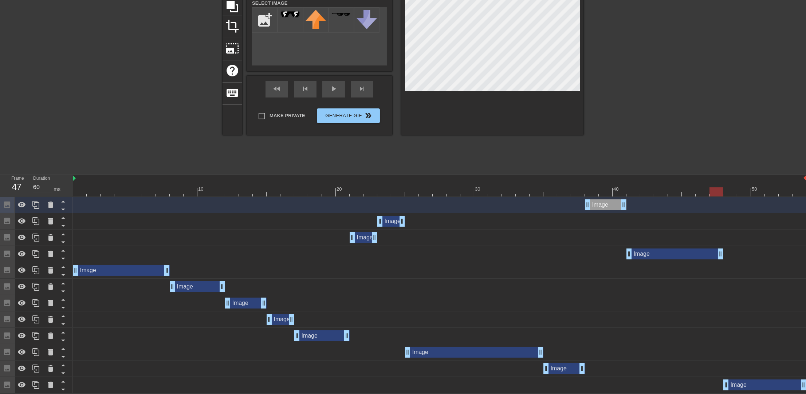
click at [604, 204] on div "Image drag_handle drag_handle" at bounding box center [606, 205] width 42 height 11
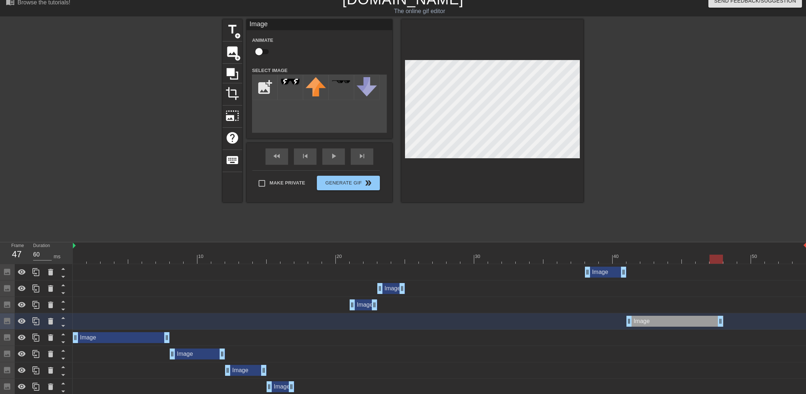
scroll to position [0, 0]
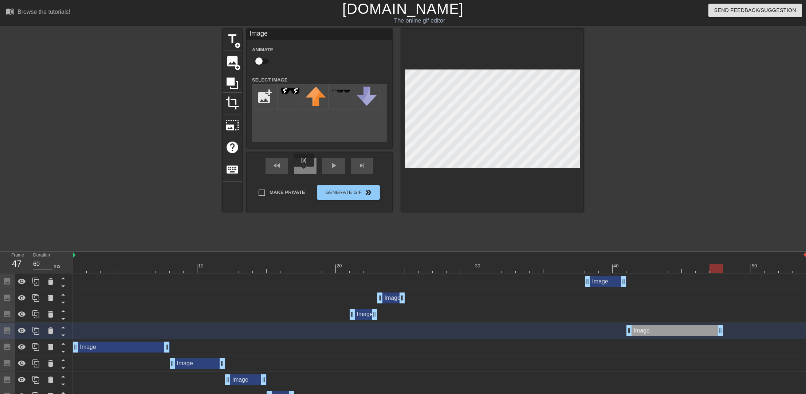
click at [304, 172] on div "skip_previous" at bounding box center [305, 166] width 23 height 16
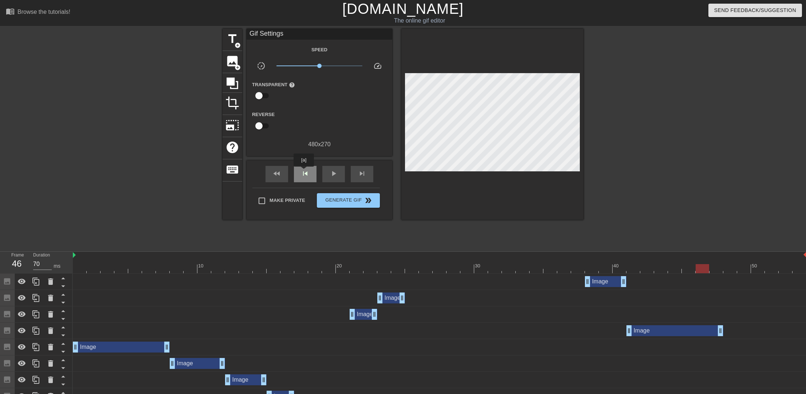
click at [304, 176] on span "skip_previous" at bounding box center [305, 173] width 9 height 9
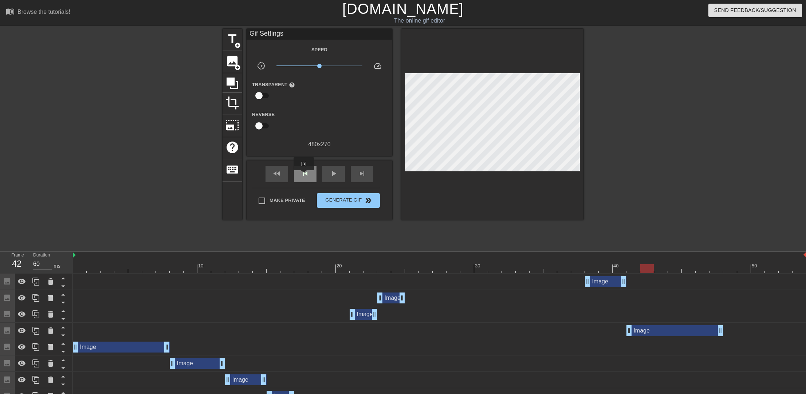
click at [304, 176] on span "skip_previous" at bounding box center [305, 173] width 9 height 9
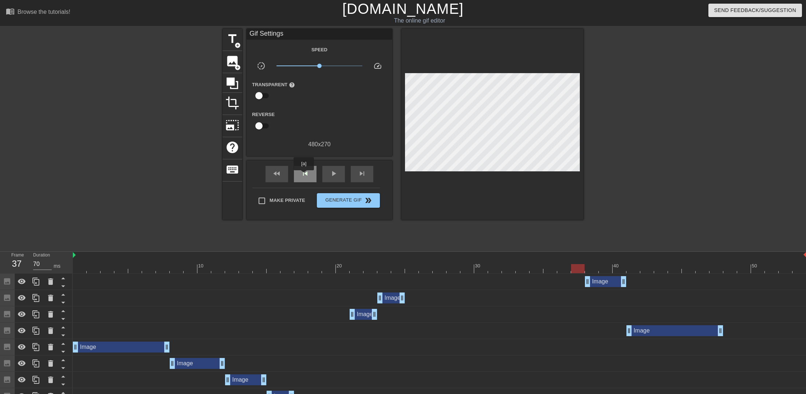
click at [304, 176] on span "skip_previous" at bounding box center [305, 173] width 9 height 9
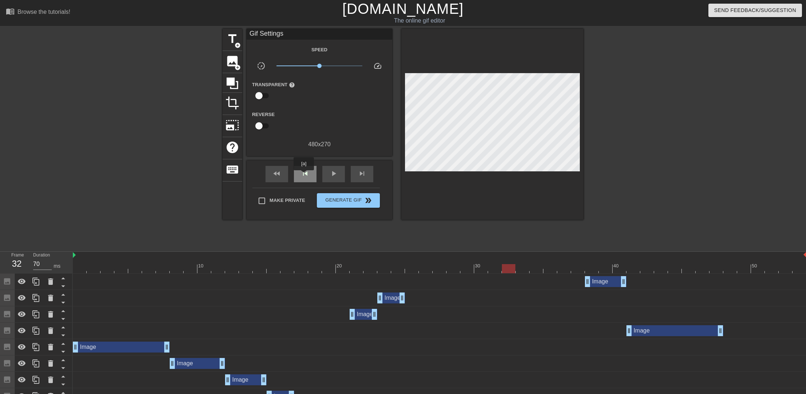
click at [304, 176] on span "skip_previous" at bounding box center [305, 173] width 9 height 9
click at [358, 176] on span "skip_next" at bounding box center [362, 173] width 9 height 9
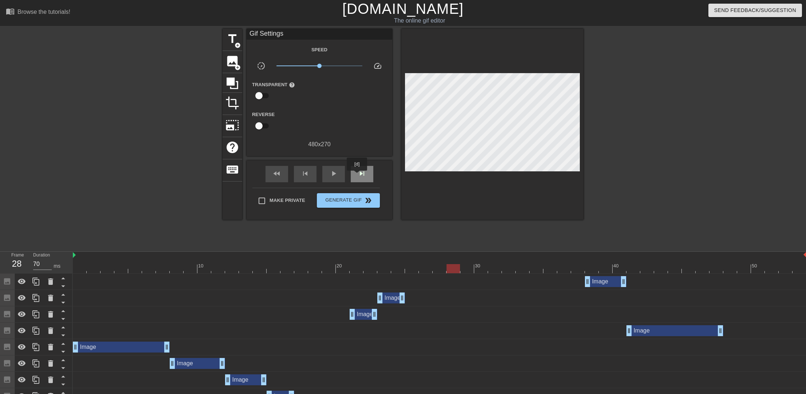
click at [358, 176] on span "skip_next" at bounding box center [362, 173] width 9 height 9
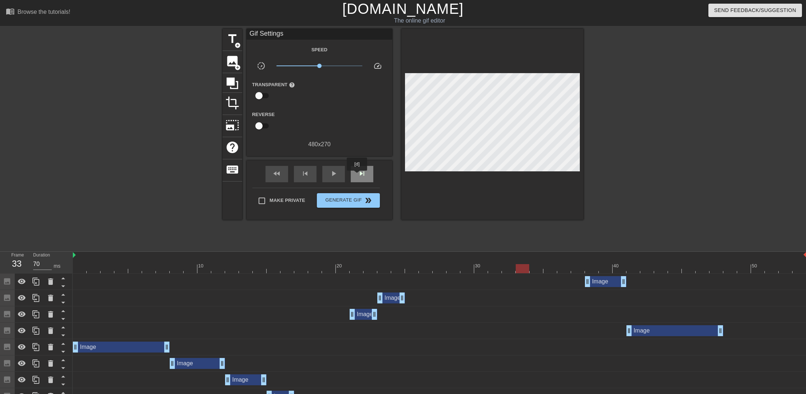
click at [358, 176] on span "skip_next" at bounding box center [362, 173] width 9 height 9
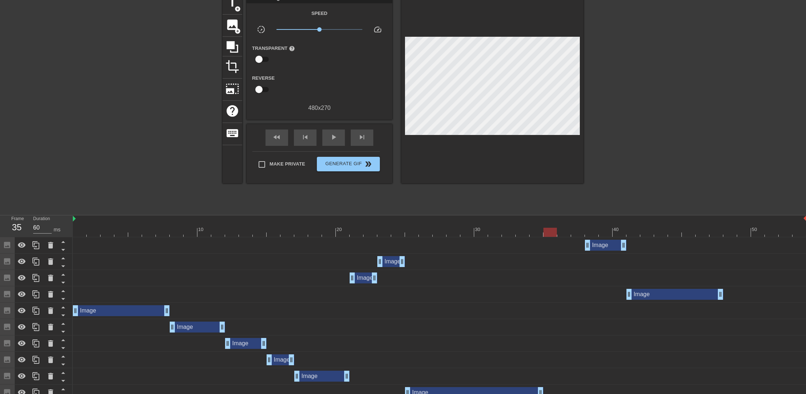
scroll to position [78, 0]
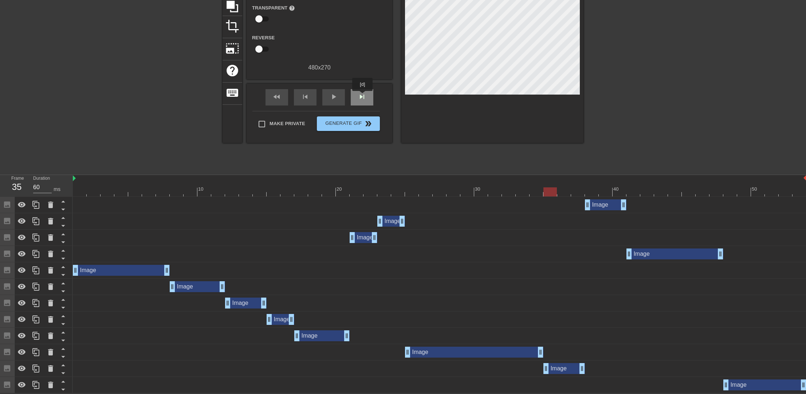
click at [363, 96] on span "skip_next" at bounding box center [362, 96] width 9 height 9
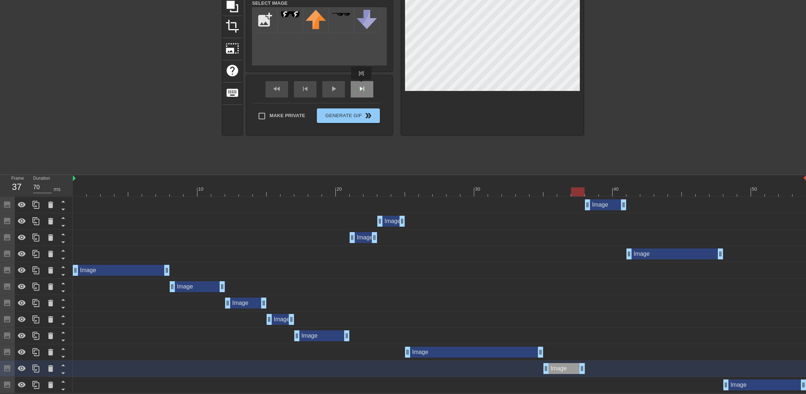
click at [362, 85] on div "fast_rewind skip_previous play_arrow skip_next" at bounding box center [319, 89] width 119 height 27
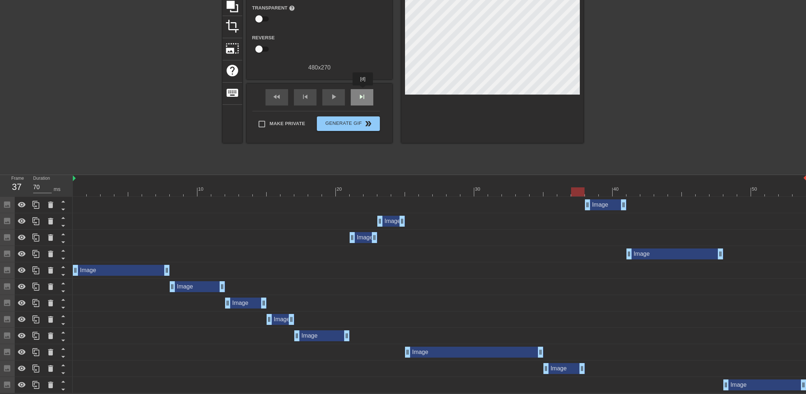
click at [363, 91] on div "skip_next" at bounding box center [362, 97] width 23 height 16
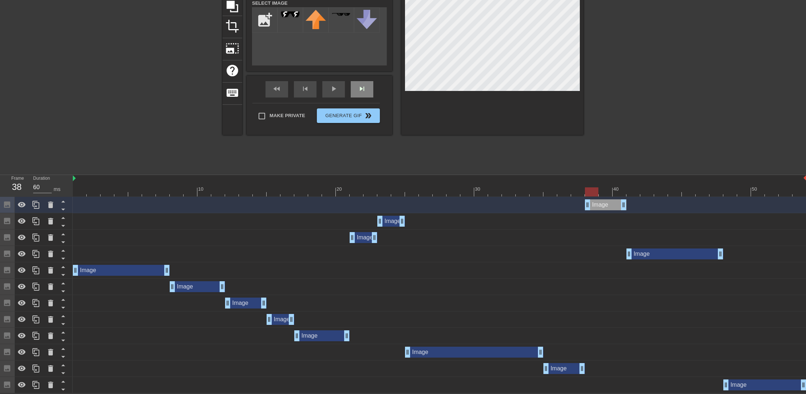
click at [356, 89] on div "skip_next" at bounding box center [362, 89] width 23 height 16
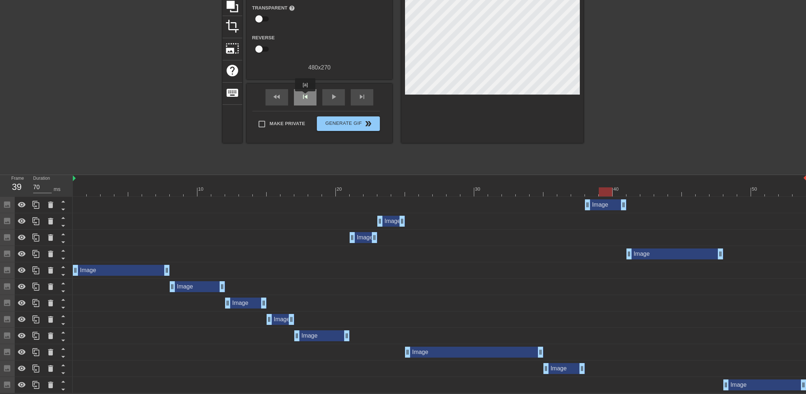
click at [305, 96] on span "skip_previous" at bounding box center [305, 96] width 9 height 9
click at [357, 95] on div "skip_next" at bounding box center [362, 97] width 23 height 16
drag, startPoint x: 623, startPoint y: 208, endPoint x: 603, endPoint y: 206, distance: 20.1
drag, startPoint x: 631, startPoint y: 255, endPoint x: 641, endPoint y: 255, distance: 9.8
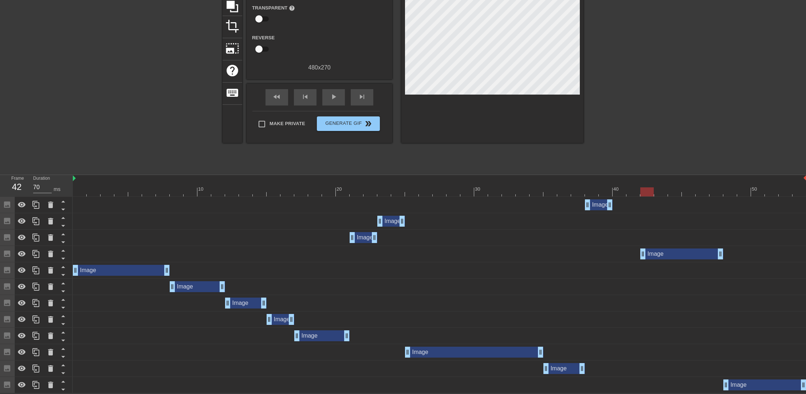
click at [598, 207] on div "Image drag_handle drag_handle" at bounding box center [599, 205] width 28 height 11
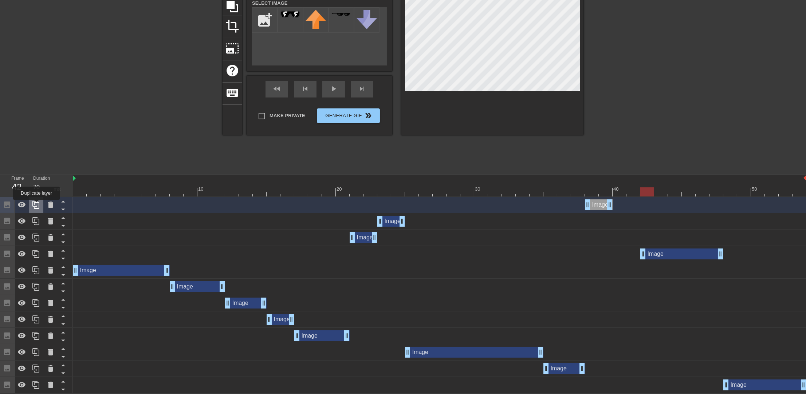
click at [36, 205] on icon at bounding box center [36, 205] width 9 height 9
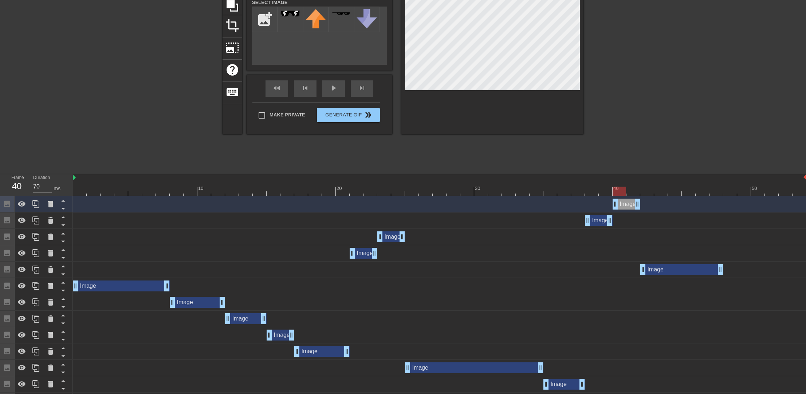
drag, startPoint x: 602, startPoint y: 204, endPoint x: 624, endPoint y: 205, distance: 22.2
click at [624, 205] on div "Image drag_handle drag_handle" at bounding box center [626, 204] width 28 height 11
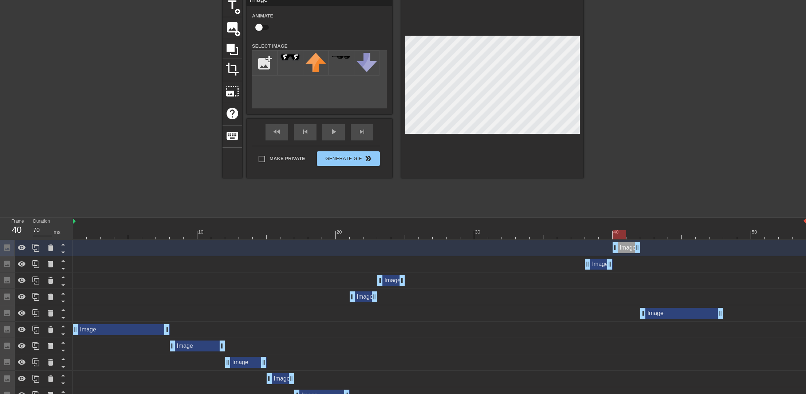
scroll to position [0, 0]
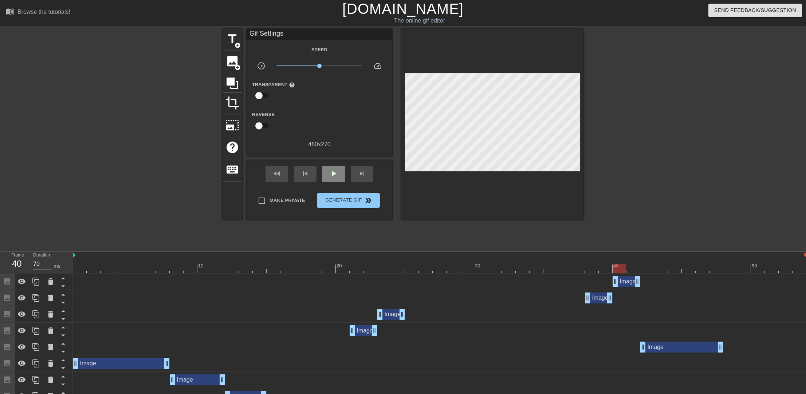
click at [330, 165] on div "fast_rewind skip_previous play_arrow skip_next" at bounding box center [319, 174] width 119 height 27
click at [331, 172] on span "play_arrow" at bounding box center [333, 173] width 9 height 9
click at [331, 172] on span "pause" at bounding box center [333, 173] width 9 height 9
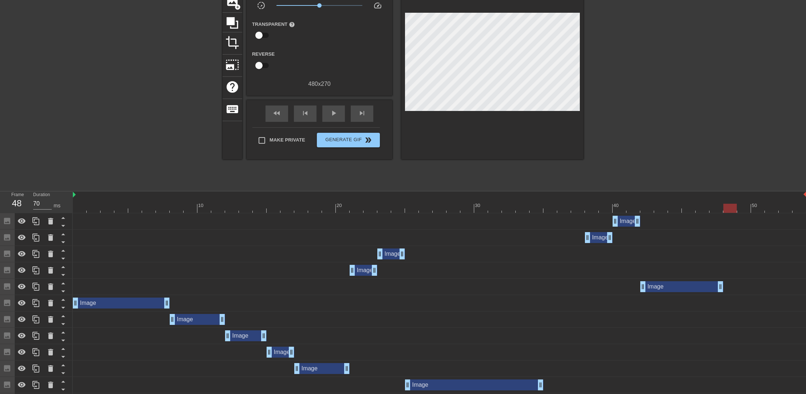
scroll to position [21, 0]
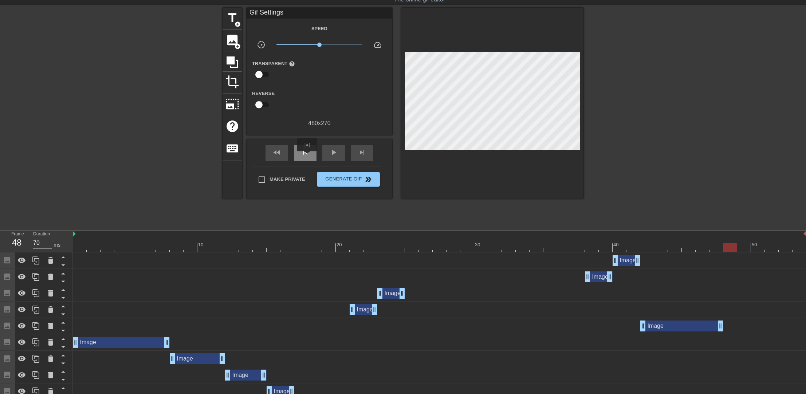
click at [307, 156] on span "skip_previous" at bounding box center [305, 152] width 9 height 9
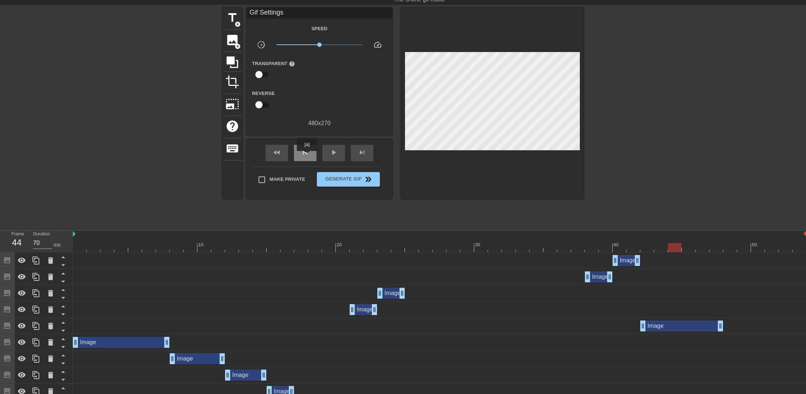
click at [307, 156] on span "skip_previous" at bounding box center [305, 152] width 9 height 9
click at [355, 155] on div "skip_next" at bounding box center [362, 153] width 23 height 16
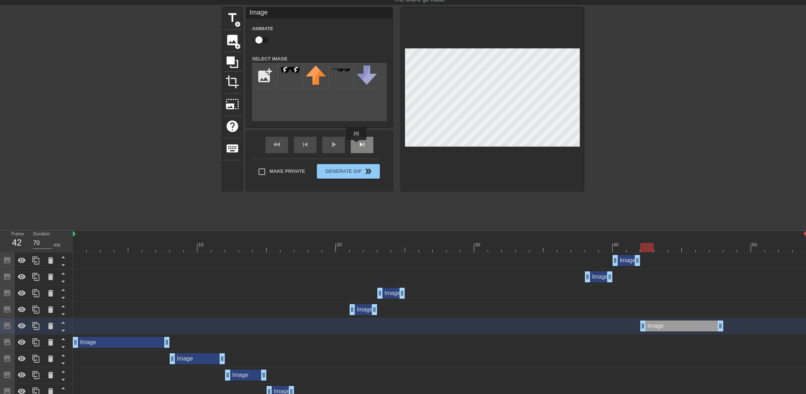
click at [356, 145] on div "skip_next" at bounding box center [362, 145] width 23 height 16
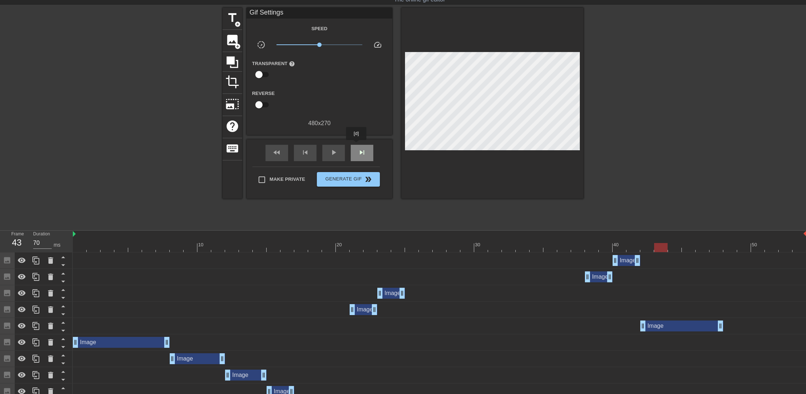
click at [356, 145] on div "skip_next" at bounding box center [362, 153] width 23 height 16
click at [704, 326] on div "Image drag_handle drag_handle" at bounding box center [681, 326] width 83 height 11
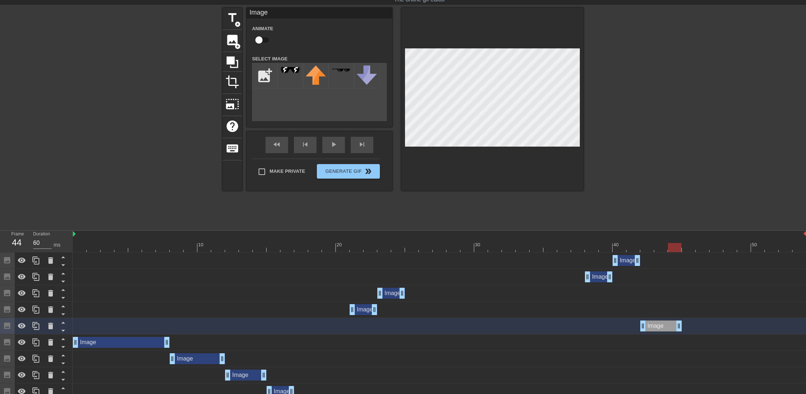
drag, startPoint x: 718, startPoint y: 325, endPoint x: 671, endPoint y: 325, distance: 47.0
click at [41, 321] on div at bounding box center [36, 326] width 15 height 16
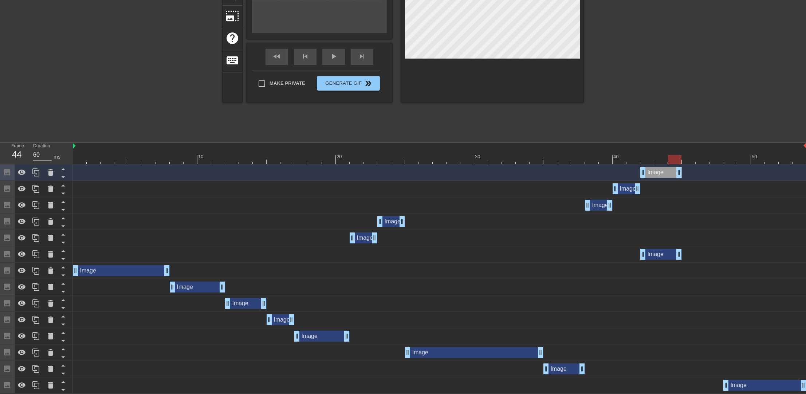
scroll to position [110, 0]
drag, startPoint x: 662, startPoint y: 169, endPoint x: 698, endPoint y: 169, distance: 36.0
click at [698, 169] on div "Image drag_handle drag_handle" at bounding box center [703, 172] width 42 height 11
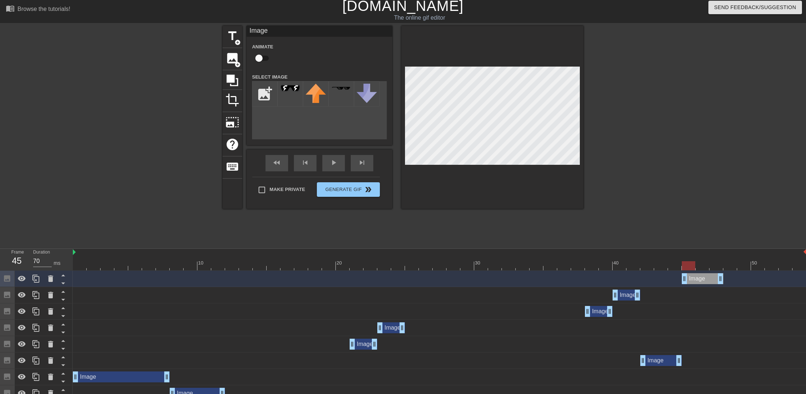
scroll to position [1, 0]
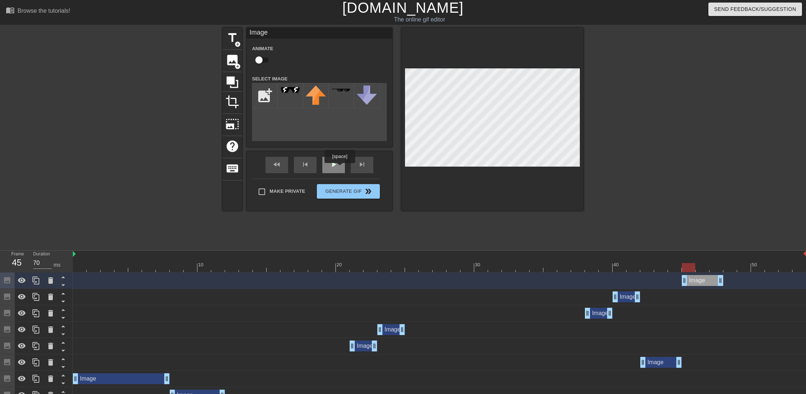
click at [339, 168] on div "play_arrow" at bounding box center [333, 165] width 23 height 16
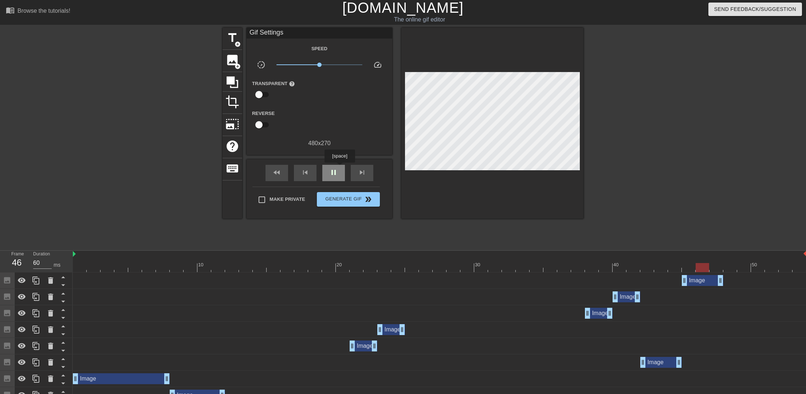
click at [339, 168] on div "pause" at bounding box center [333, 173] width 23 height 16
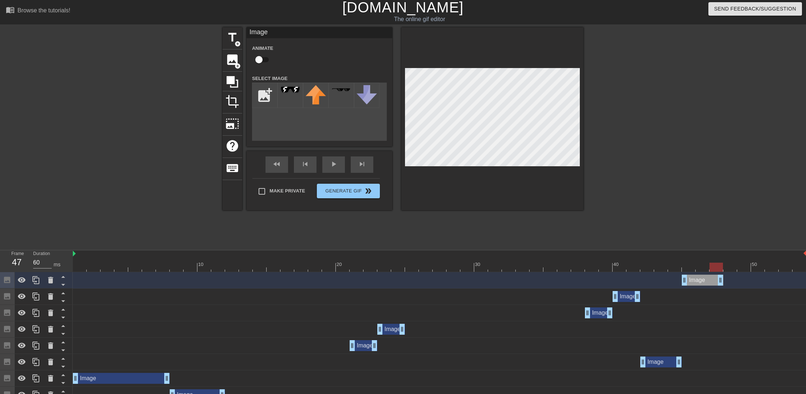
scroll to position [0, 0]
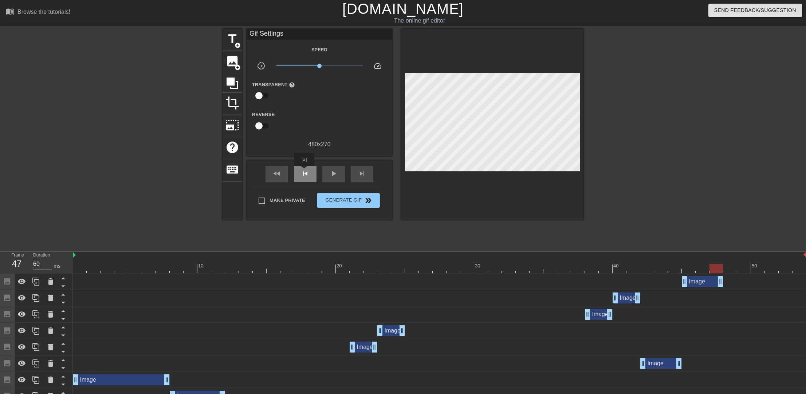
click at [304, 172] on div "skip_previous" at bounding box center [305, 174] width 23 height 16
click at [304, 172] on span "skip_previous" at bounding box center [305, 173] width 9 height 9
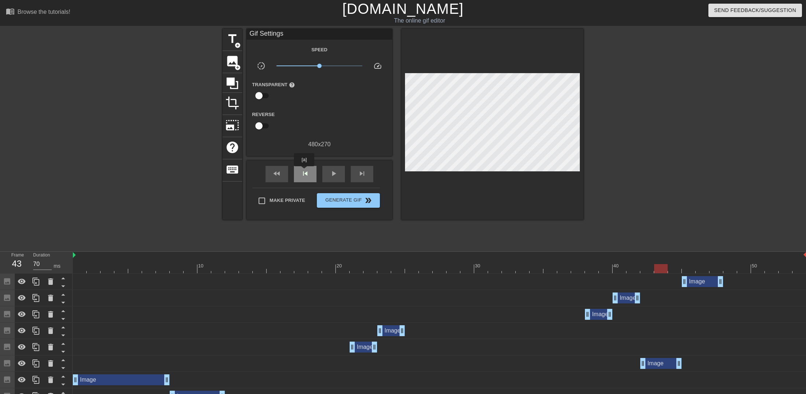
click at [304, 172] on span "skip_previous" at bounding box center [305, 173] width 9 height 9
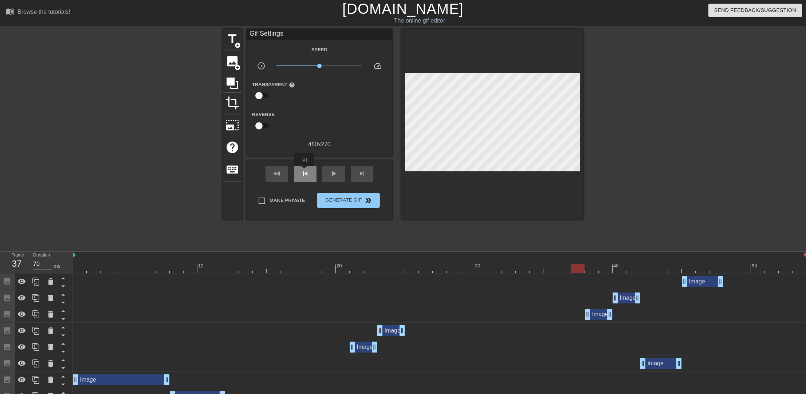
click at [304, 172] on span "skip_previous" at bounding box center [305, 173] width 9 height 9
click at [359, 172] on span "skip_next" at bounding box center [362, 173] width 9 height 9
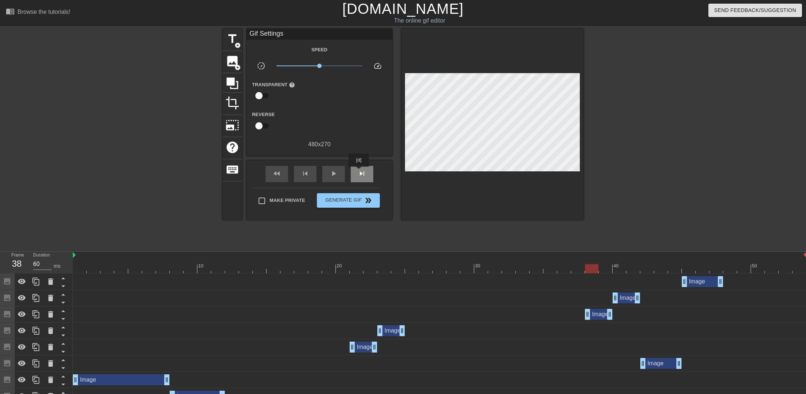
click at [359, 172] on span "skip_next" at bounding box center [362, 173] width 9 height 9
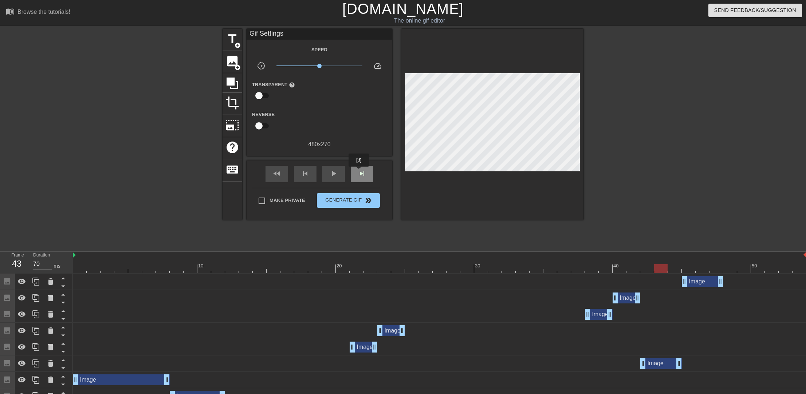
click at [359, 172] on span "skip_next" at bounding box center [362, 173] width 9 height 9
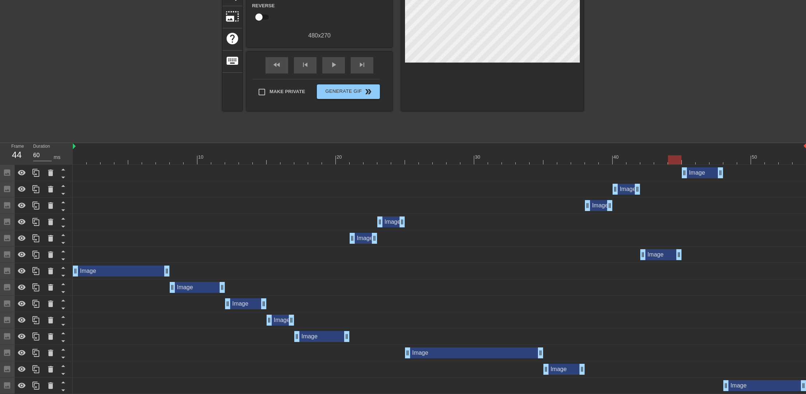
scroll to position [110, 0]
drag, startPoint x: 679, startPoint y: 253, endPoint x: 653, endPoint y: 254, distance: 25.9
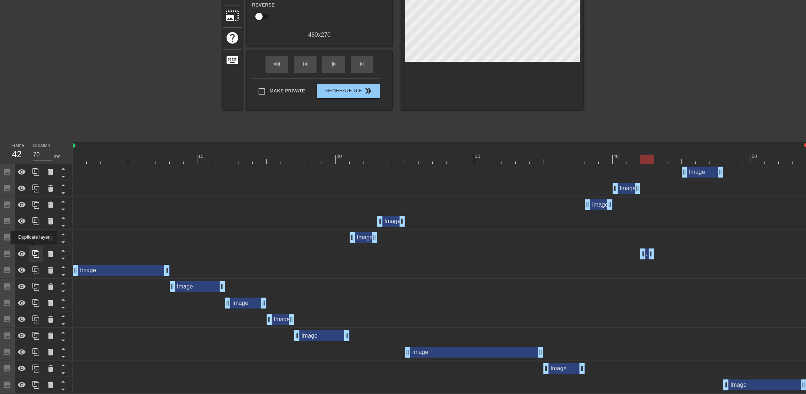
click at [34, 250] on icon at bounding box center [36, 254] width 9 height 9
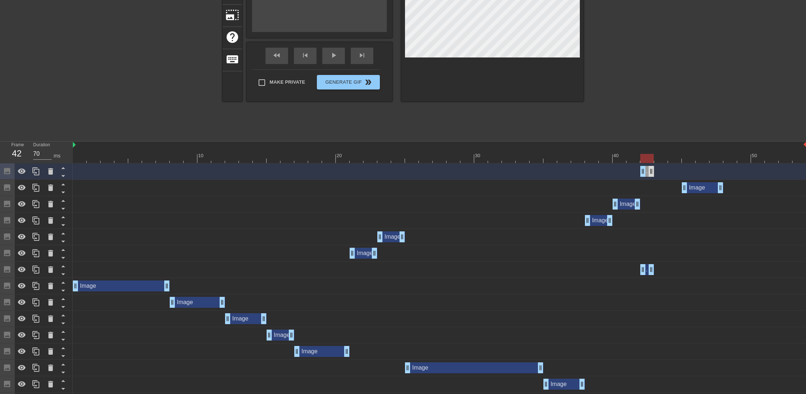
drag, startPoint x: 646, startPoint y: 170, endPoint x: 653, endPoint y: 171, distance: 6.6
click at [653, 171] on div "Image drag_handle drag_handle" at bounding box center [647, 171] width 14 height 11
drag, startPoint x: 653, startPoint y: 172, endPoint x: 661, endPoint y: 172, distance: 7.7
drag, startPoint x: 653, startPoint y: 172, endPoint x: 663, endPoint y: 172, distance: 9.8
click at [663, 172] on div "Image drag_handle drag_handle" at bounding box center [668, 171] width 28 height 11
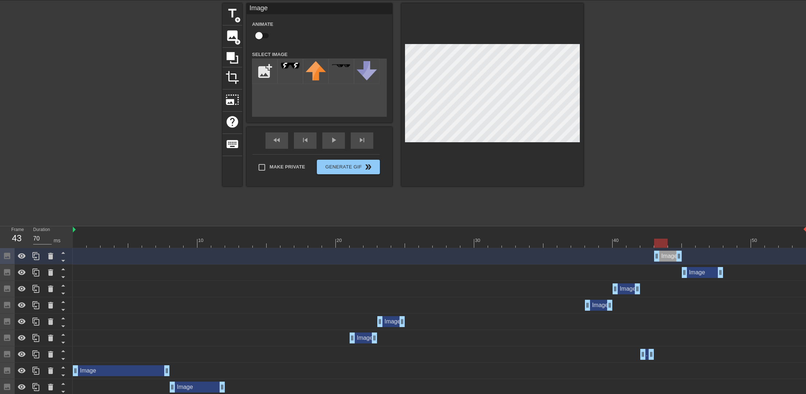
scroll to position [0, 0]
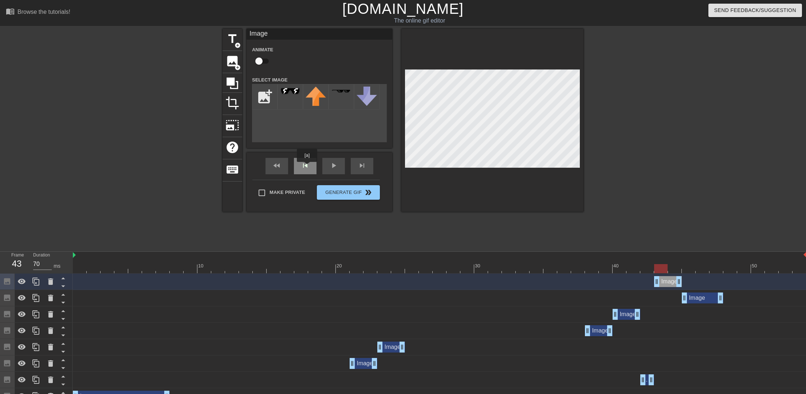
click at [307, 167] on div "skip_previous" at bounding box center [305, 166] width 23 height 16
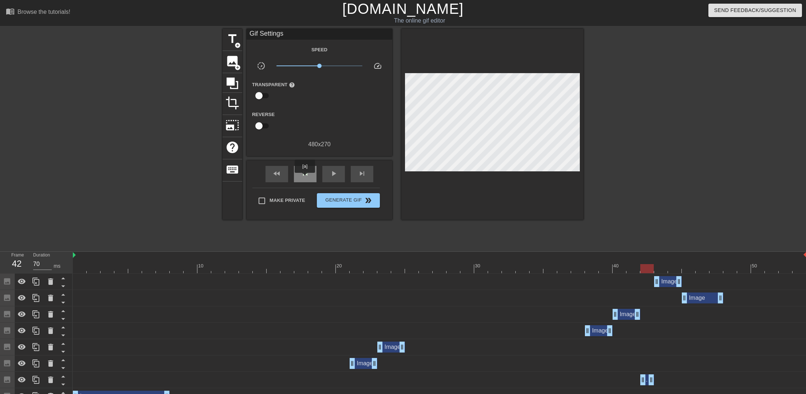
click at [305, 178] on div "skip_previous" at bounding box center [305, 174] width 23 height 16
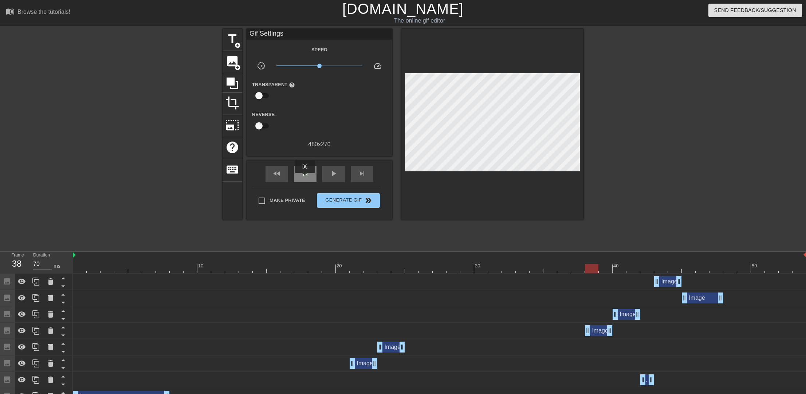
click at [305, 178] on div "skip_previous" at bounding box center [305, 174] width 23 height 16
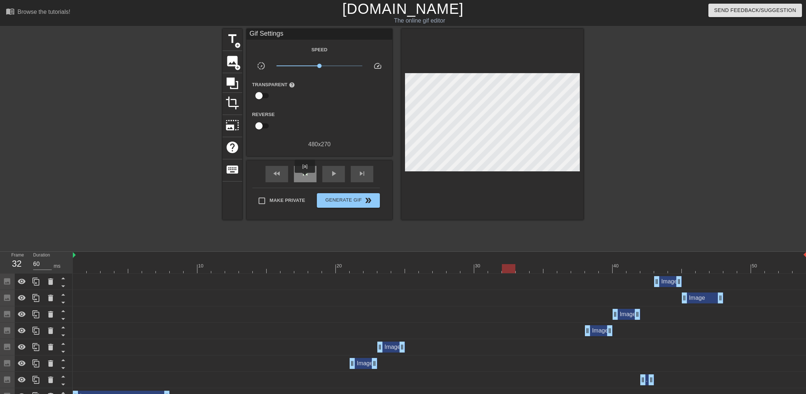
click at [305, 178] on div "skip_previous" at bounding box center [305, 174] width 23 height 16
click at [359, 174] on span "skip_next" at bounding box center [362, 173] width 9 height 9
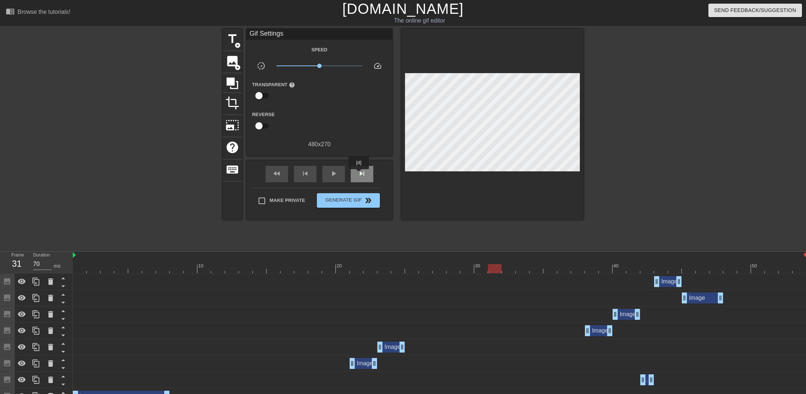
click at [359, 174] on span "skip_next" at bounding box center [362, 173] width 9 height 9
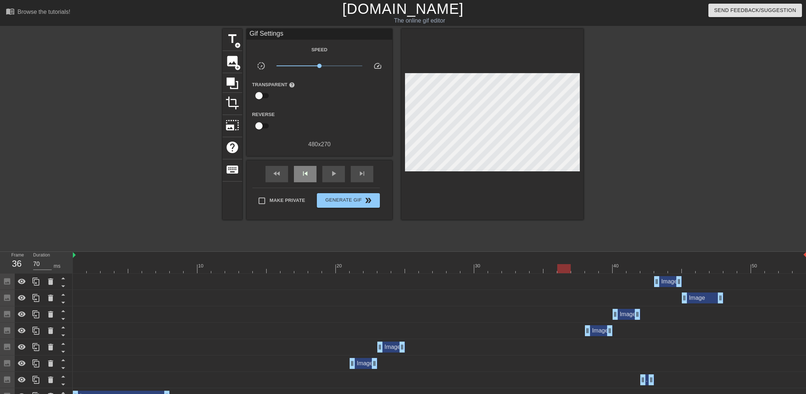
click at [311, 174] on div "skip_previous" at bounding box center [305, 174] width 23 height 16
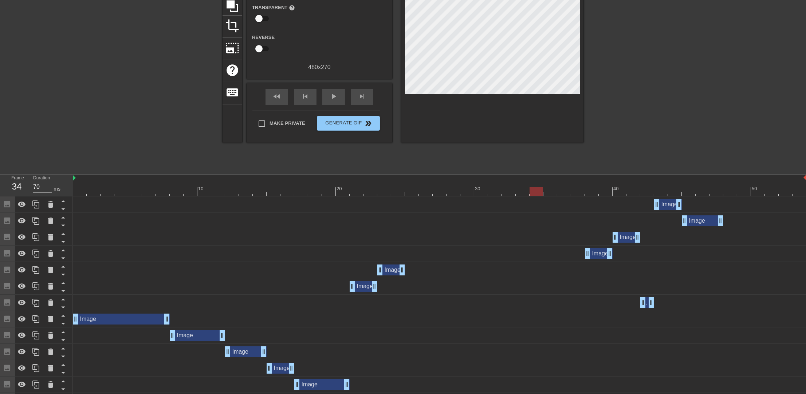
scroll to position [90, 0]
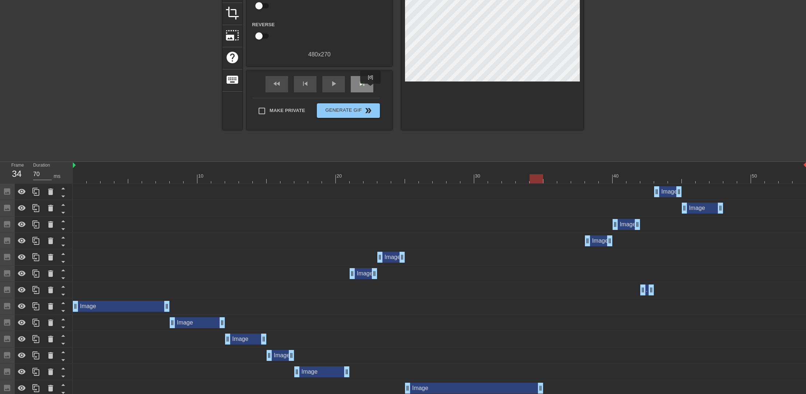
click at [367, 88] on div "skip_next" at bounding box center [362, 84] width 23 height 16
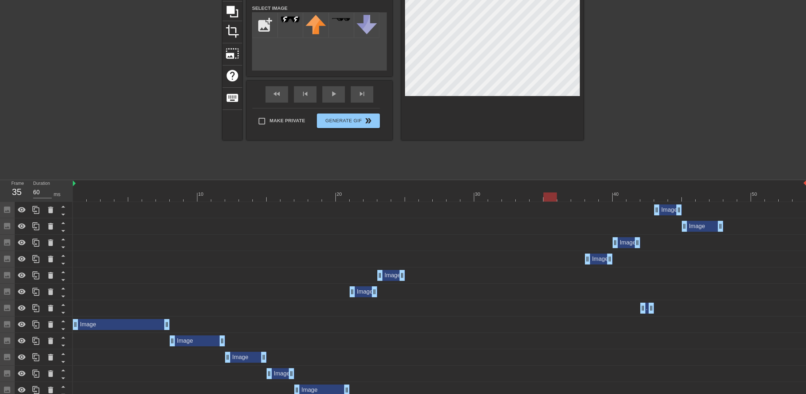
scroll to position [54, 0]
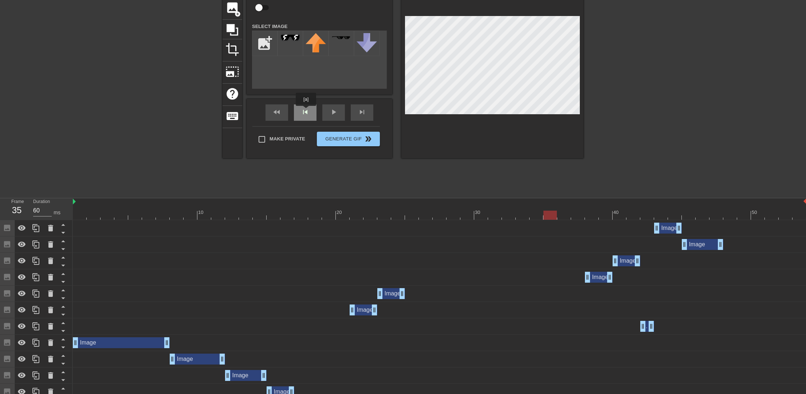
click at [306, 111] on div "fast_rewind skip_previous play_arrow skip_next" at bounding box center [319, 112] width 119 height 27
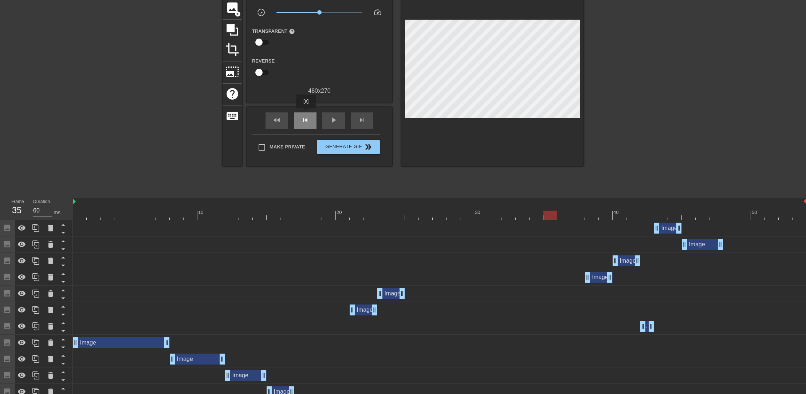
click at [306, 113] on div "skip_previous" at bounding box center [305, 121] width 23 height 16
click at [305, 117] on span "skip_previous" at bounding box center [305, 120] width 9 height 9
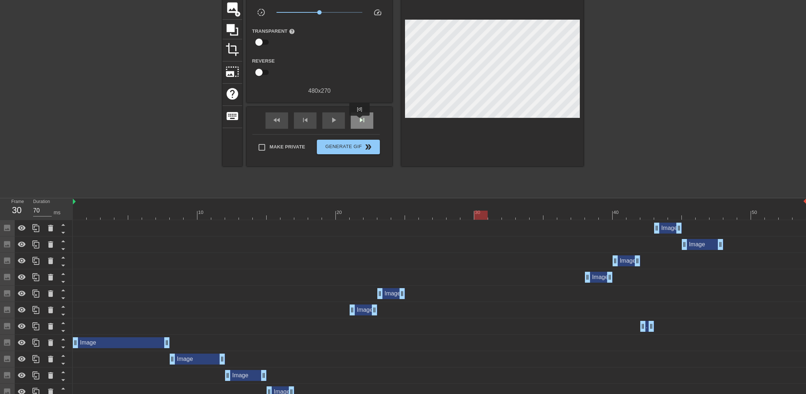
click at [362, 121] on span "skip_next" at bounding box center [362, 120] width 9 height 9
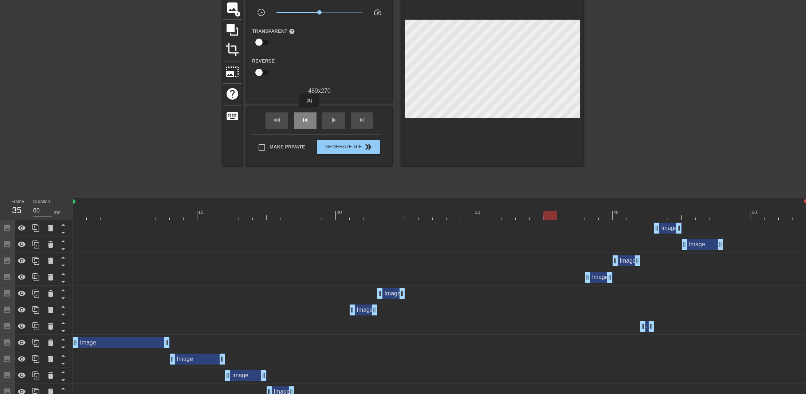
click at [309, 113] on div "skip_previous" at bounding box center [305, 121] width 23 height 16
click at [355, 113] on div "skip_next" at bounding box center [362, 121] width 23 height 16
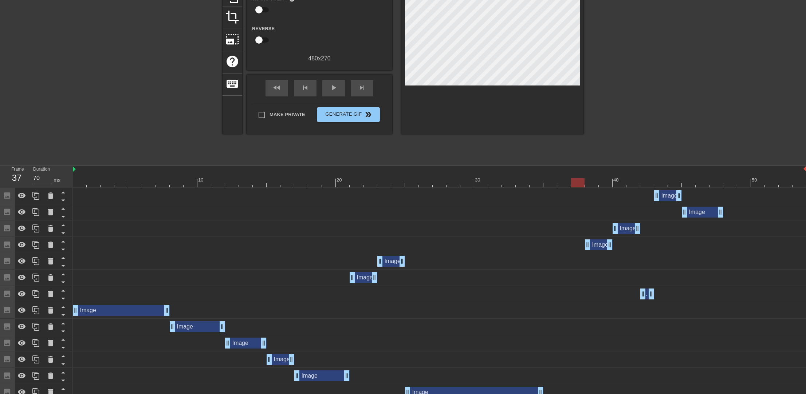
scroll to position [126, 0]
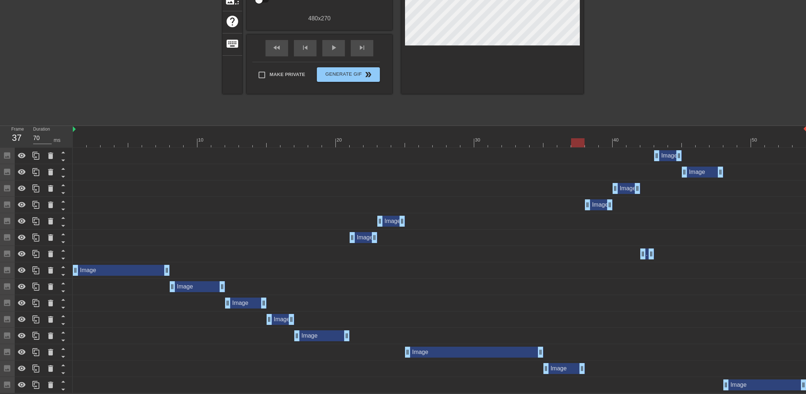
click at [563, 366] on div "Image drag_handle drag_handle" at bounding box center [564, 368] width 42 height 11
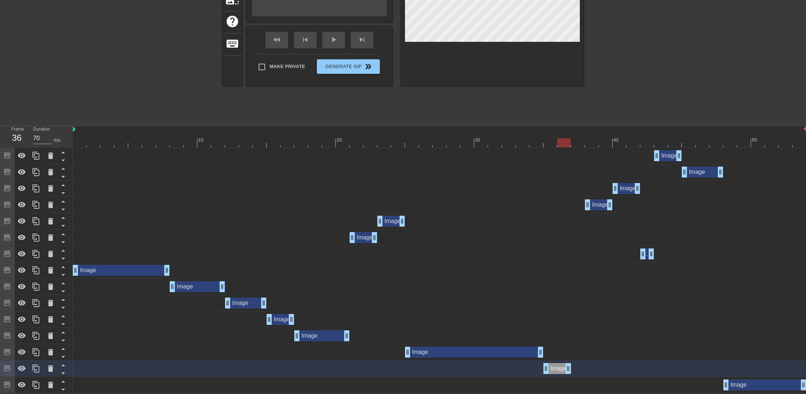
drag, startPoint x: 583, startPoint y: 368, endPoint x: 565, endPoint y: 369, distance: 18.2
click at [31, 368] on div at bounding box center [36, 369] width 15 height 16
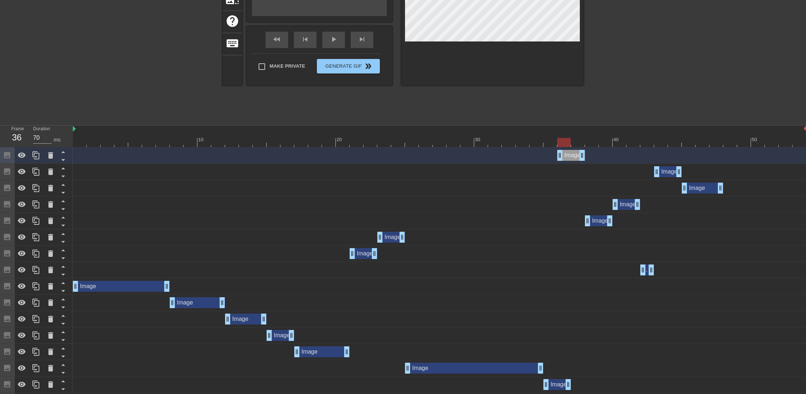
drag, startPoint x: 558, startPoint y: 155, endPoint x: 567, endPoint y: 155, distance: 9.1
click at [567, 155] on div "Image drag_handle drag_handle" at bounding box center [571, 155] width 28 height 11
drag, startPoint x: 557, startPoint y: 159, endPoint x: 567, endPoint y: 159, distance: 9.8
click at [567, 159] on div "Image drag_handle drag_handle" at bounding box center [439, 155] width 733 height 11
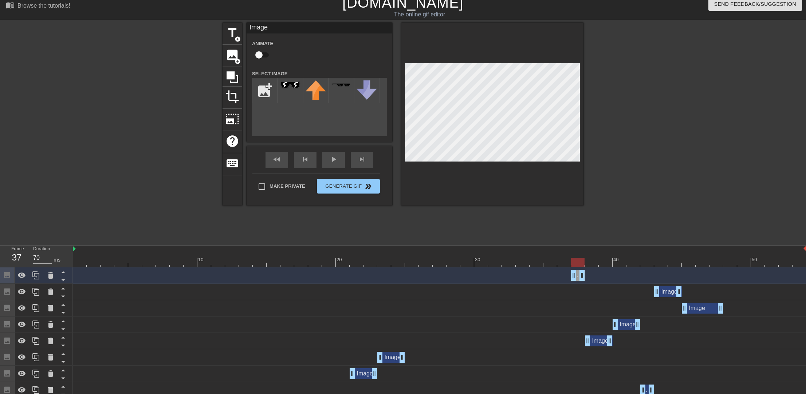
scroll to position [0, 0]
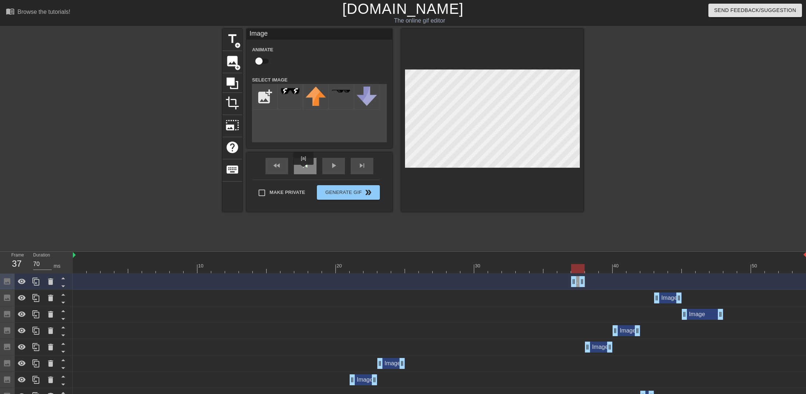
click at [303, 169] on span "skip_previous" at bounding box center [305, 165] width 9 height 9
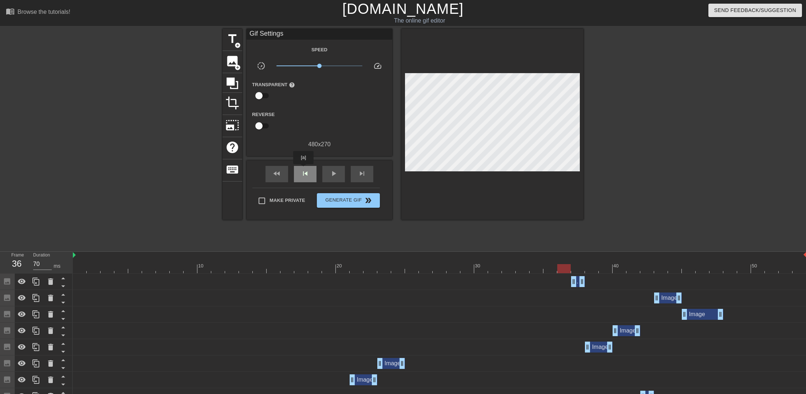
click at [303, 169] on span "skip_previous" at bounding box center [305, 173] width 9 height 9
click at [357, 170] on div "skip_next" at bounding box center [362, 174] width 23 height 16
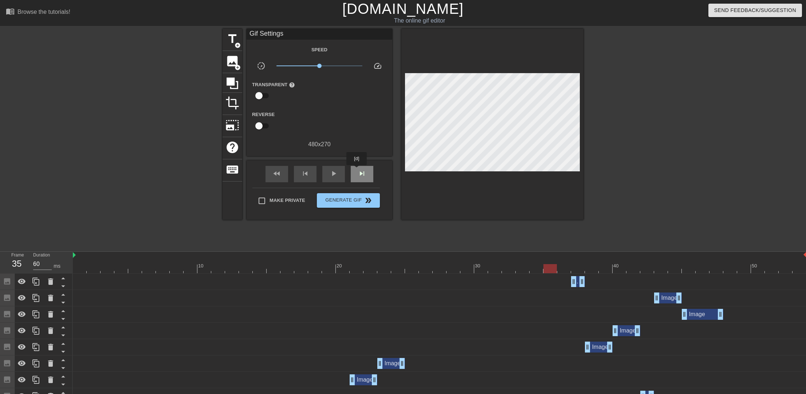
click at [357, 170] on div "skip_next" at bounding box center [362, 174] width 23 height 16
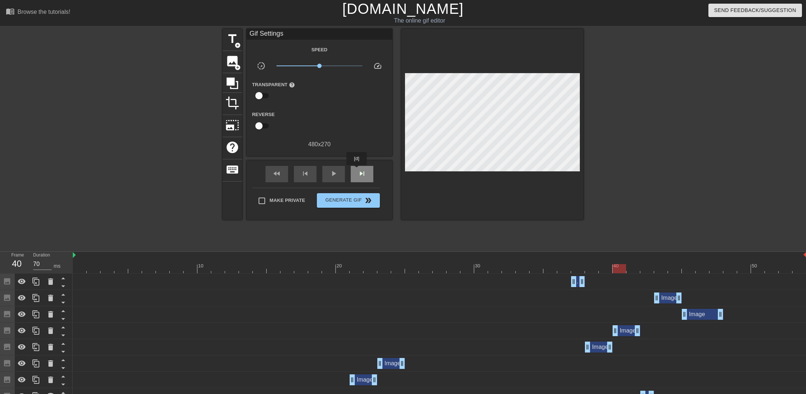
click at [357, 170] on div "skip_next" at bounding box center [362, 174] width 23 height 16
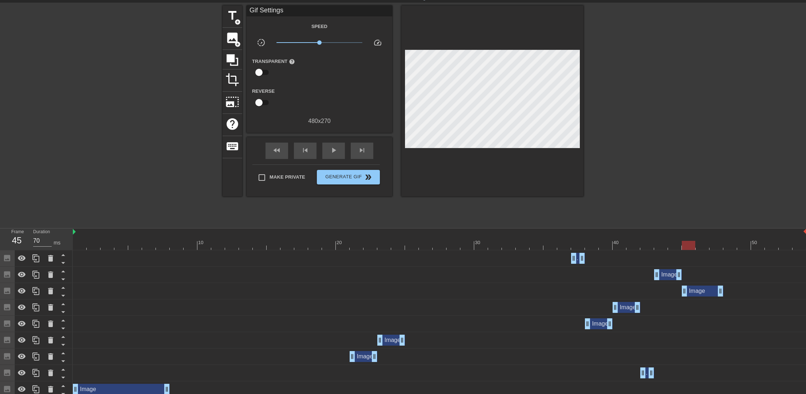
scroll to position [36, 0]
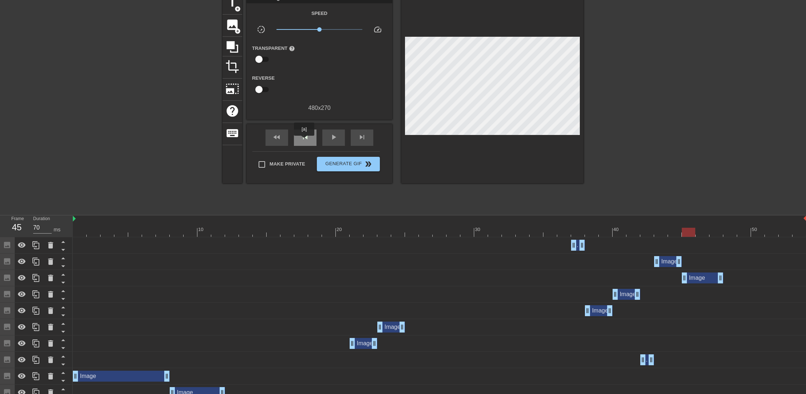
click at [304, 141] on span "skip_previous" at bounding box center [305, 137] width 9 height 9
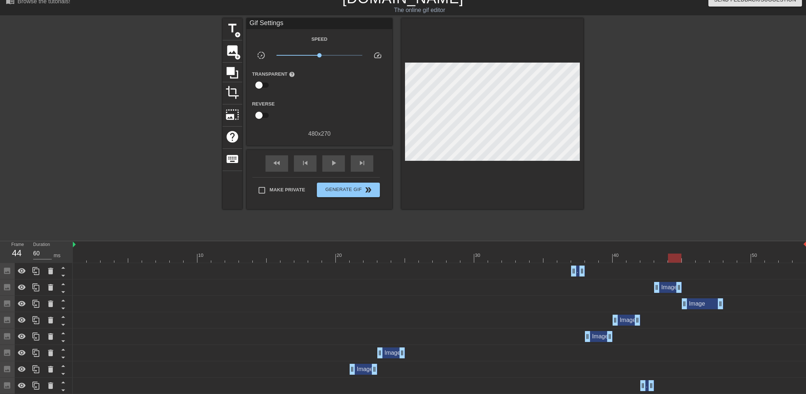
scroll to position [0, 0]
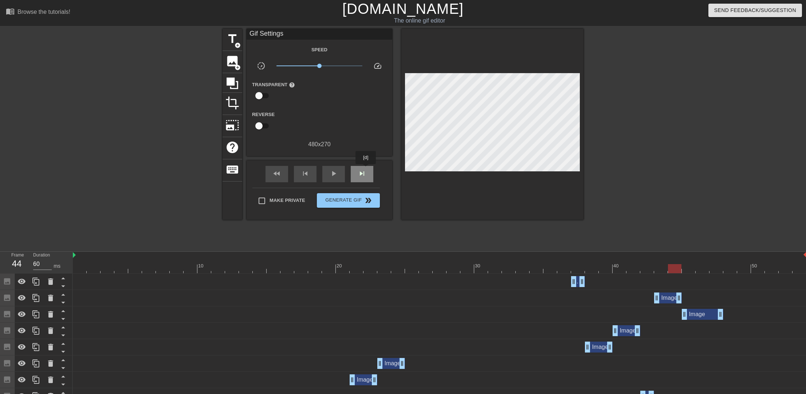
click at [364, 170] on span "skip_next" at bounding box center [362, 173] width 9 height 9
click at [307, 174] on span "skip_previous" at bounding box center [305, 173] width 9 height 9
click at [364, 176] on span "skip_next" at bounding box center [362, 173] width 9 height 9
click at [308, 178] on div "skip_previous" at bounding box center [305, 174] width 23 height 16
click at [362, 176] on span "skip_next" at bounding box center [362, 173] width 9 height 9
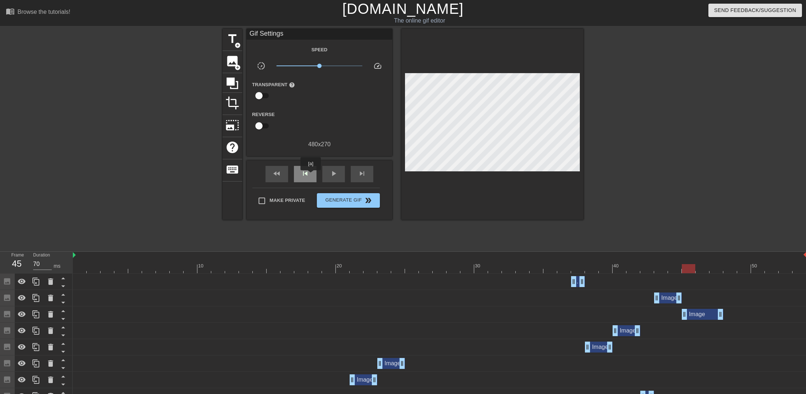
click at [311, 176] on div "skip_previous" at bounding box center [305, 174] width 23 height 16
click at [361, 169] on span "skip_next" at bounding box center [362, 173] width 9 height 9
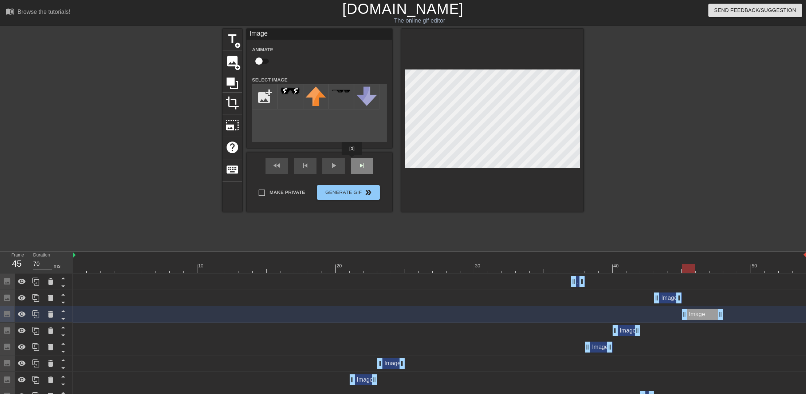
click at [354, 162] on div "fast_rewind skip_previous play_arrow skip_next" at bounding box center [319, 166] width 119 height 27
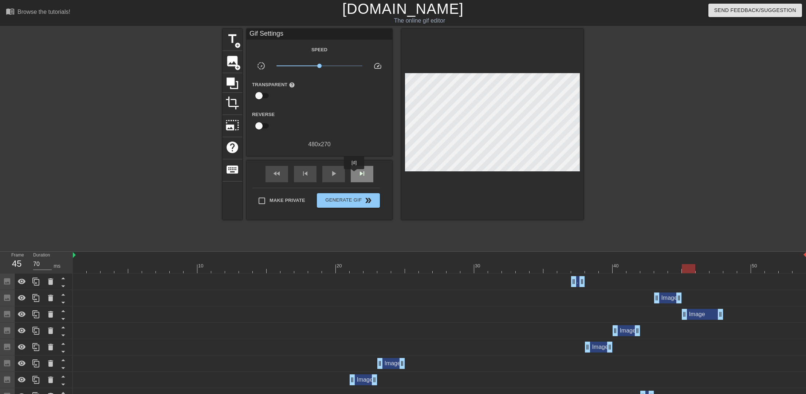
click at [354, 174] on div "skip_next" at bounding box center [362, 174] width 23 height 16
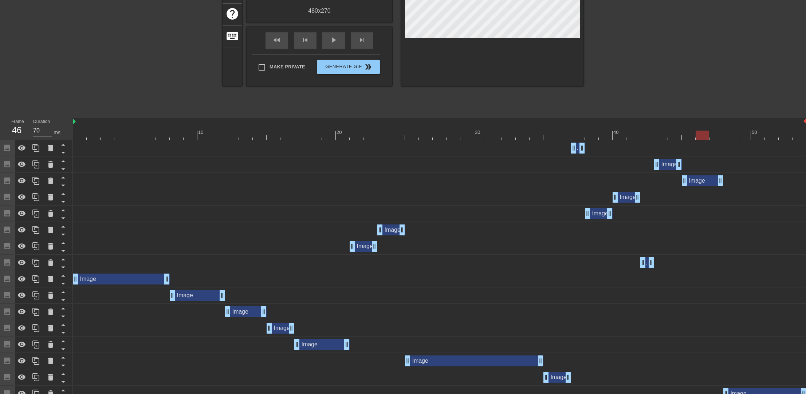
scroll to position [143, 0]
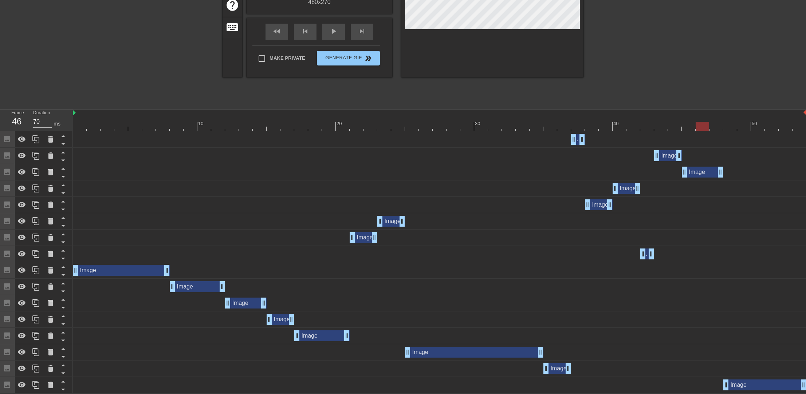
click at [701, 169] on div "Image drag_handle drag_handle" at bounding box center [703, 172] width 42 height 11
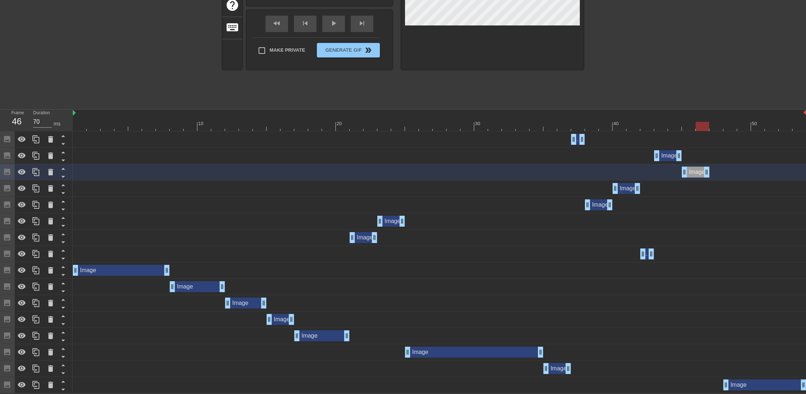
drag, startPoint x: 718, startPoint y: 172, endPoint x: 700, endPoint y: 172, distance: 17.5
click at [35, 174] on icon at bounding box center [36, 172] width 9 height 9
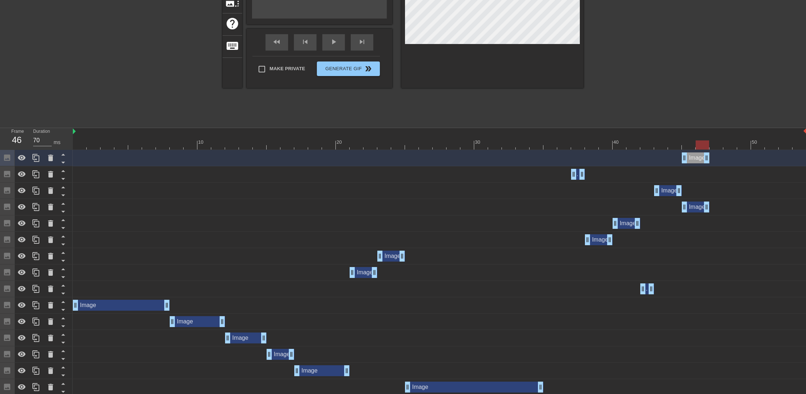
scroll to position [107, 0]
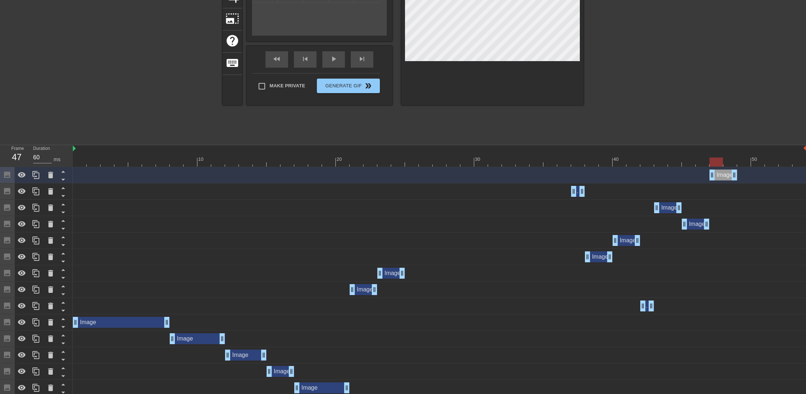
drag, startPoint x: 692, startPoint y: 180, endPoint x: 717, endPoint y: 179, distance: 25.1
click at [717, 179] on div "Image drag_handle drag_handle" at bounding box center [723, 175] width 28 height 11
drag, startPoint x: 736, startPoint y: 178, endPoint x: 726, endPoint y: 177, distance: 9.9
click at [726, 177] on div "Image drag_handle drag_handle" at bounding box center [439, 175] width 733 height 11
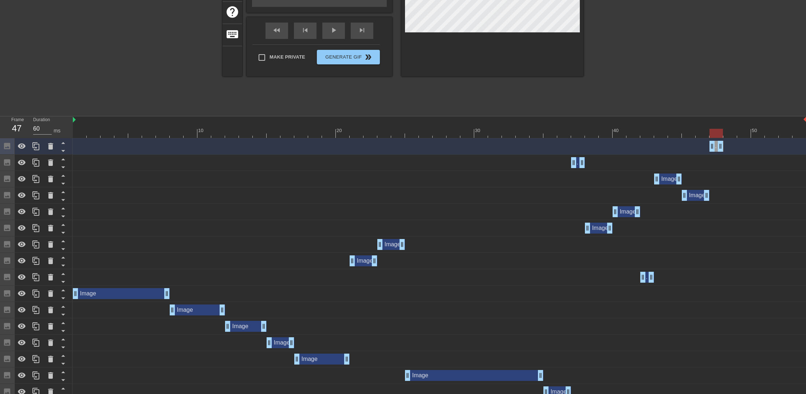
scroll to position [159, 0]
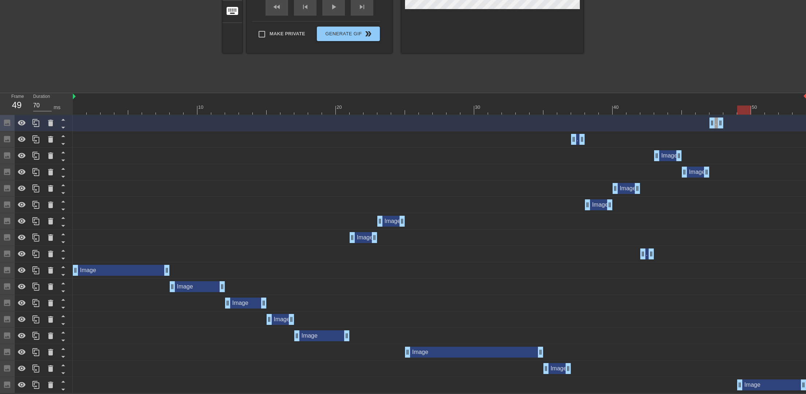
drag, startPoint x: 724, startPoint y: 386, endPoint x: 733, endPoint y: 386, distance: 9.1
click at [733, 386] on div "Image drag_handle drag_handle" at bounding box center [439, 385] width 733 height 11
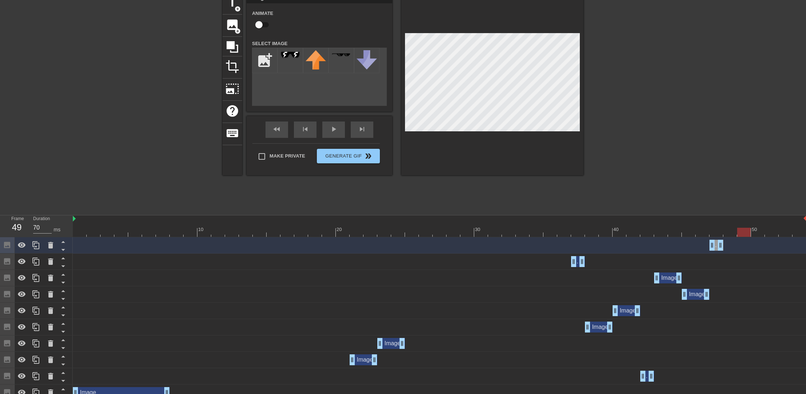
scroll to position [0, 0]
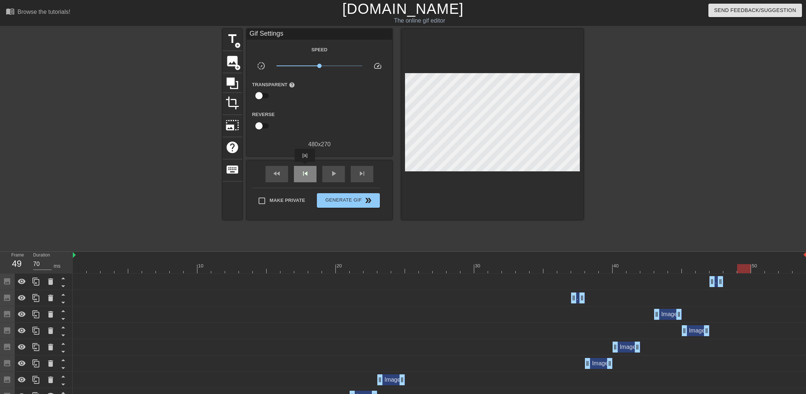
click at [305, 167] on div "skip_previous" at bounding box center [305, 174] width 23 height 16
click at [306, 173] on span "skip_previous" at bounding box center [305, 173] width 9 height 9
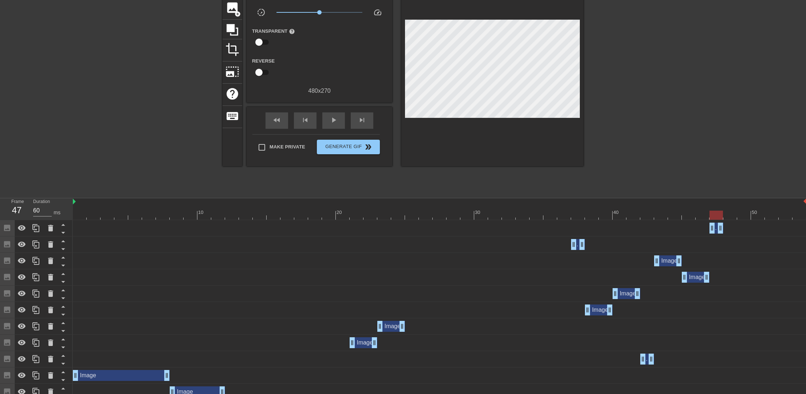
scroll to position [146, 0]
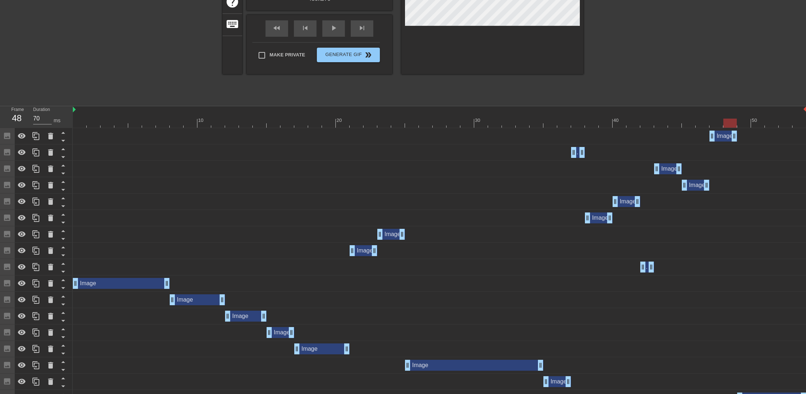
drag, startPoint x: 720, startPoint y: 139, endPoint x: 729, endPoint y: 139, distance: 9.1
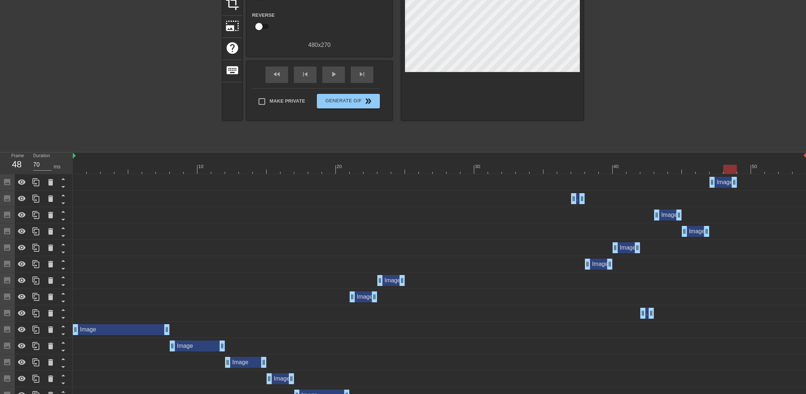
scroll to position [0, 0]
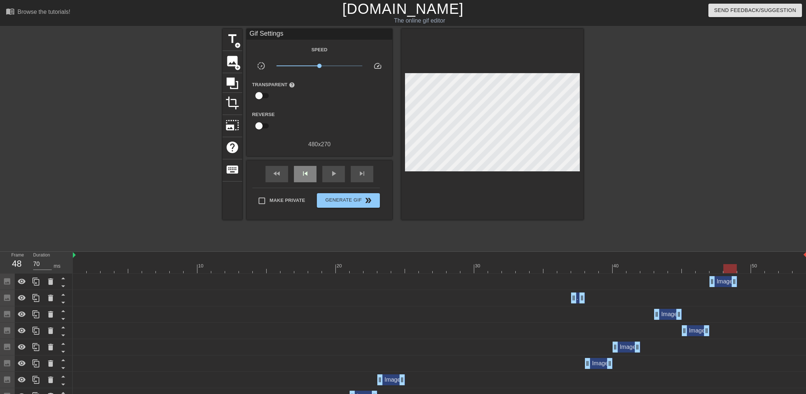
click at [307, 163] on div "fast_rewind skip_previous play_arrow skip_next" at bounding box center [319, 174] width 119 height 27
click at [304, 173] on span "skip_previous" at bounding box center [305, 173] width 9 height 9
click at [304, 174] on span "skip_previous" at bounding box center [305, 173] width 9 height 9
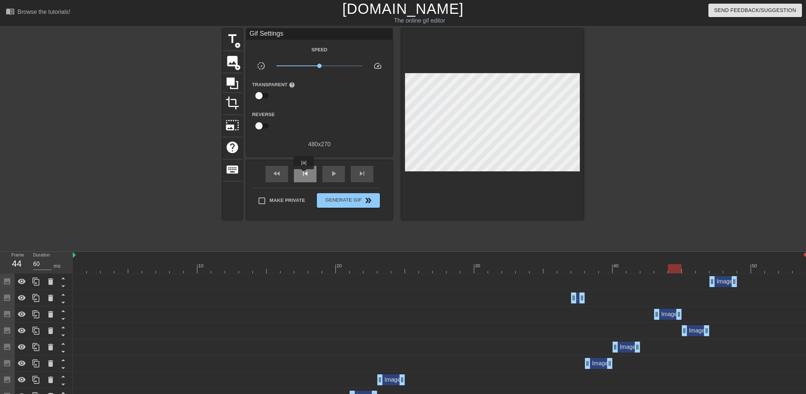
click at [304, 174] on span "skip_previous" at bounding box center [305, 173] width 9 height 9
click at [362, 177] on span "skip_next" at bounding box center [362, 173] width 9 height 9
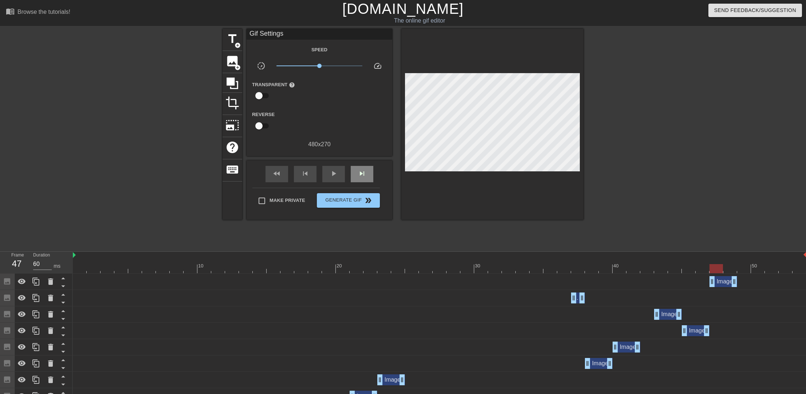
click at [364, 161] on div "fast_rewind skip_previous play_arrow skip_next" at bounding box center [319, 174] width 119 height 27
click at [363, 177] on span "skip_next" at bounding box center [362, 173] width 9 height 9
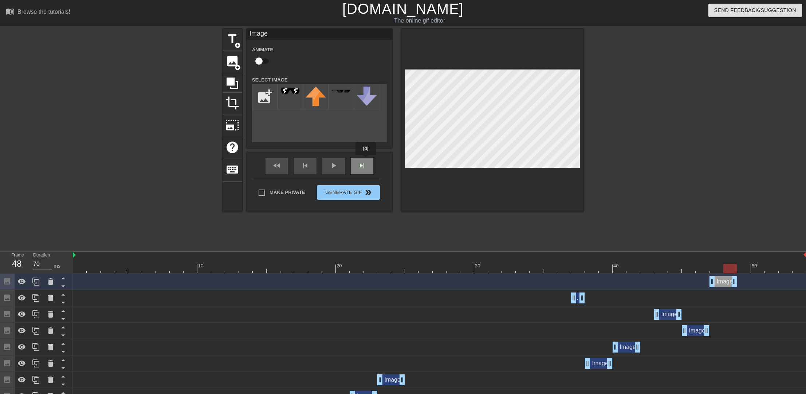
click at [366, 160] on div "fast_rewind skip_previous play_arrow skip_next" at bounding box center [319, 166] width 119 height 27
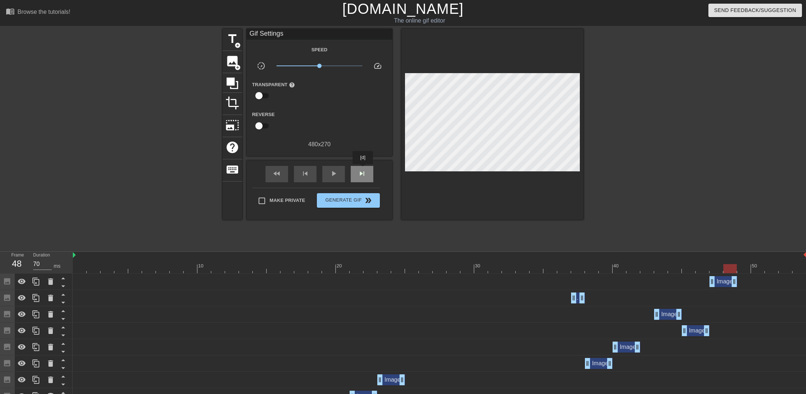
click at [363, 169] on span "skip_next" at bounding box center [362, 173] width 9 height 9
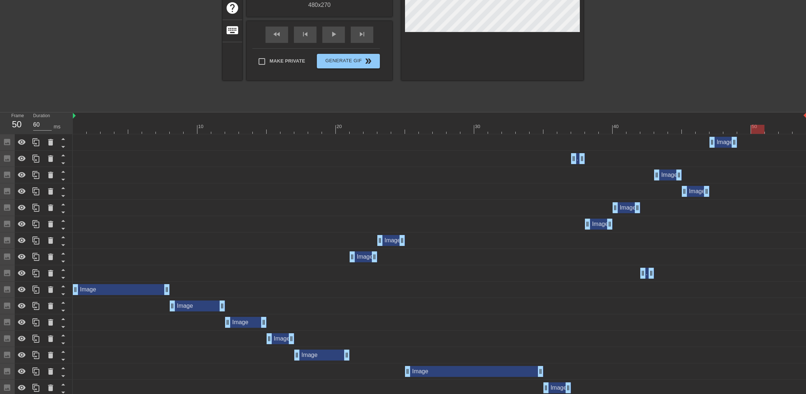
scroll to position [159, 0]
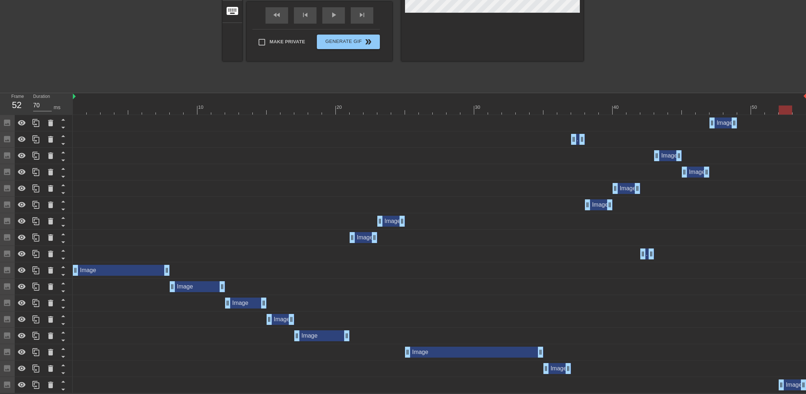
drag, startPoint x: 738, startPoint y: 386, endPoint x: 776, endPoint y: 384, distance: 37.5
click at [776, 384] on div "Image drag_handle drag_handle" at bounding box center [439, 385] width 733 height 11
click at [746, 391] on div "Image drag_handle drag_handle" at bounding box center [439, 385] width 733 height 16
click at [794, 383] on div "Image drag_handle drag_handle" at bounding box center [792, 385] width 28 height 11
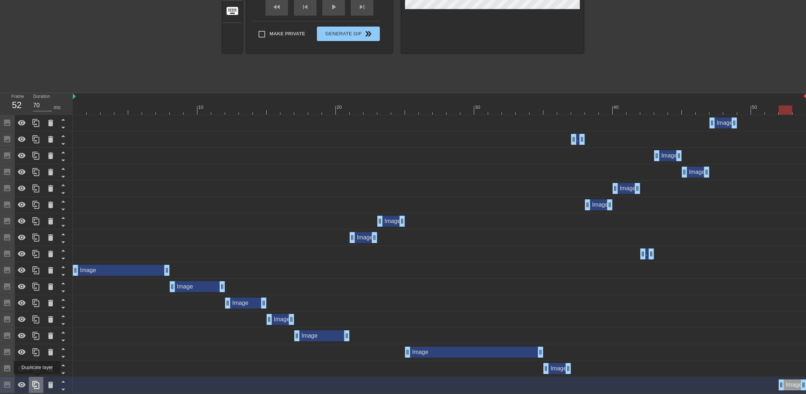
click at [37, 379] on div at bounding box center [36, 385] width 15 height 16
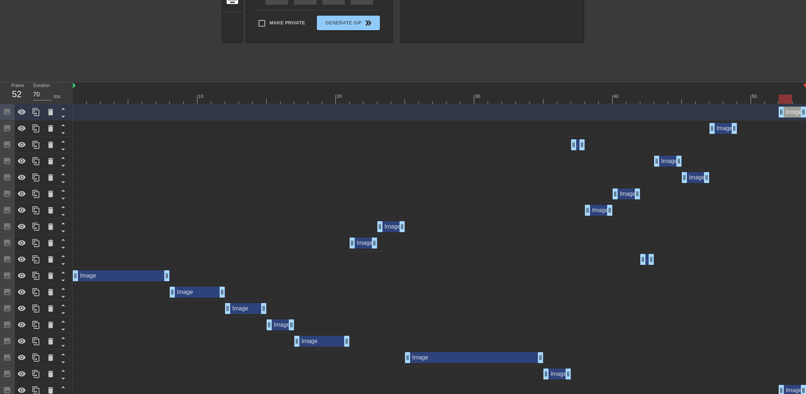
scroll to position [176, 0]
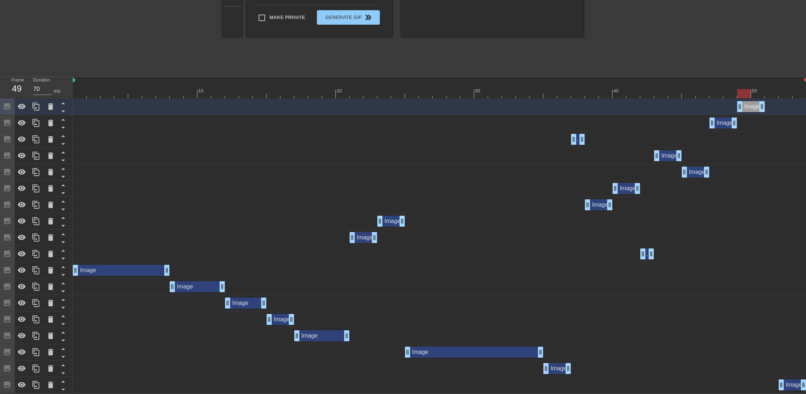
drag, startPoint x: 794, startPoint y: 104, endPoint x: 753, endPoint y: 103, distance: 40.8
click at [753, 103] on div "Image drag_handle drag_handle" at bounding box center [751, 106] width 28 height 11
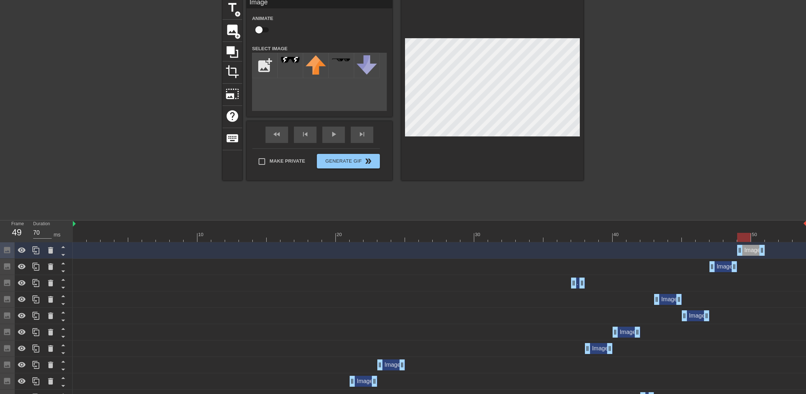
scroll to position [0, 0]
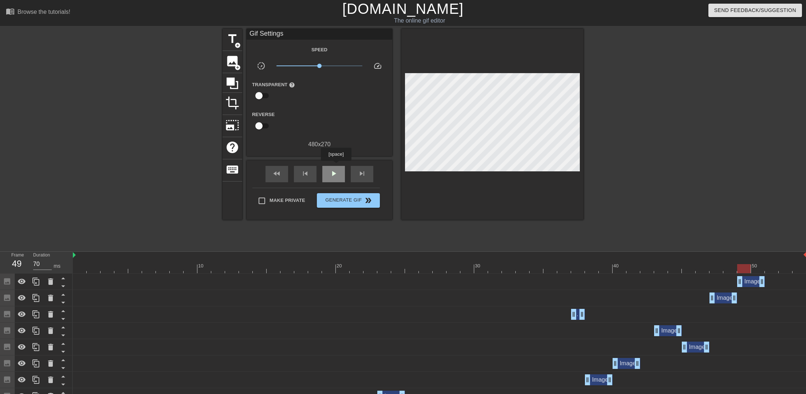
click at [336, 166] on div "play_arrow" at bounding box center [333, 174] width 23 height 16
click at [335, 169] on span "pause" at bounding box center [333, 173] width 9 height 9
click at [335, 169] on span "play_arrow" at bounding box center [333, 173] width 9 height 9
click at [335, 169] on span "pause" at bounding box center [333, 173] width 9 height 9
click at [335, 169] on span "play_arrow" at bounding box center [333, 173] width 9 height 9
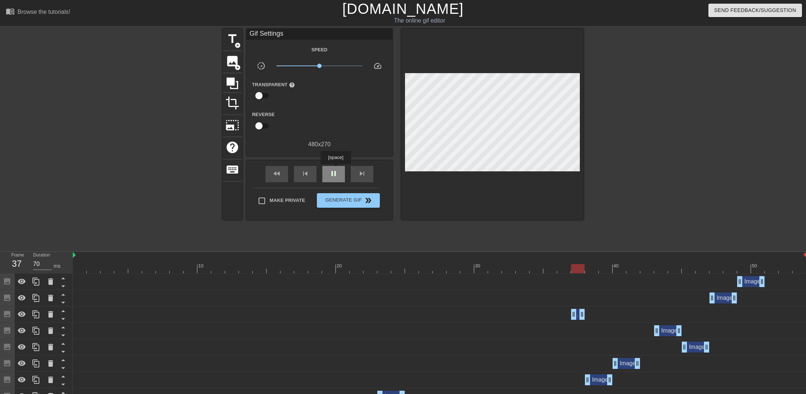
click at [335, 169] on span "pause" at bounding box center [333, 173] width 9 height 9
click at [335, 169] on span "play_arrow" at bounding box center [333, 173] width 9 height 9
click at [335, 169] on span "pause" at bounding box center [333, 173] width 9 height 9
click at [335, 169] on span "play_arrow" at bounding box center [333, 173] width 9 height 9
click at [335, 169] on span "pause" at bounding box center [333, 173] width 9 height 9
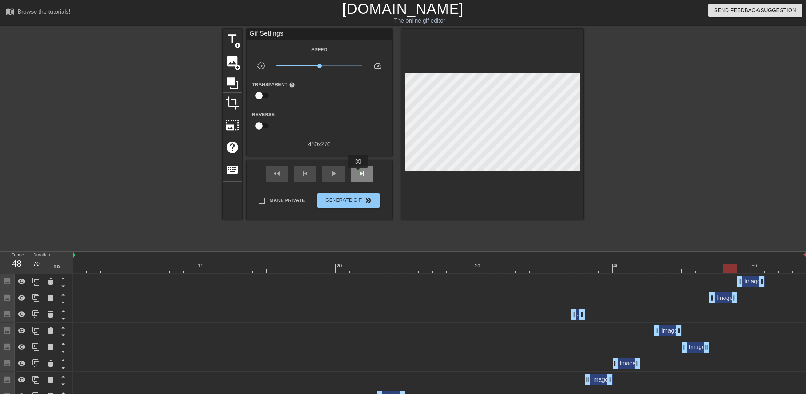
click at [359, 173] on span "skip_next" at bounding box center [362, 173] width 9 height 9
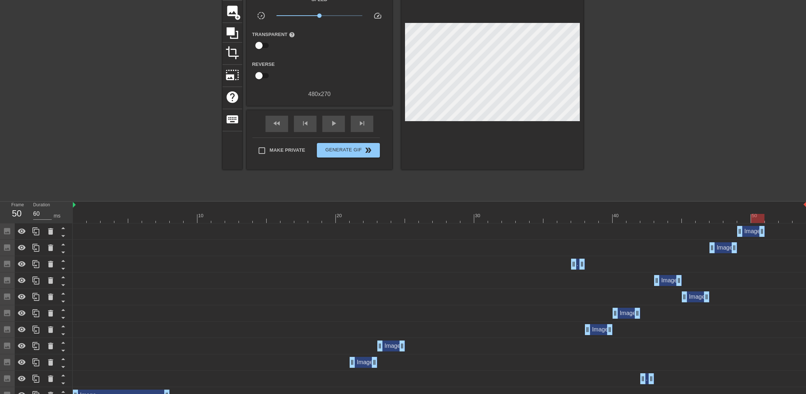
scroll to position [36, 0]
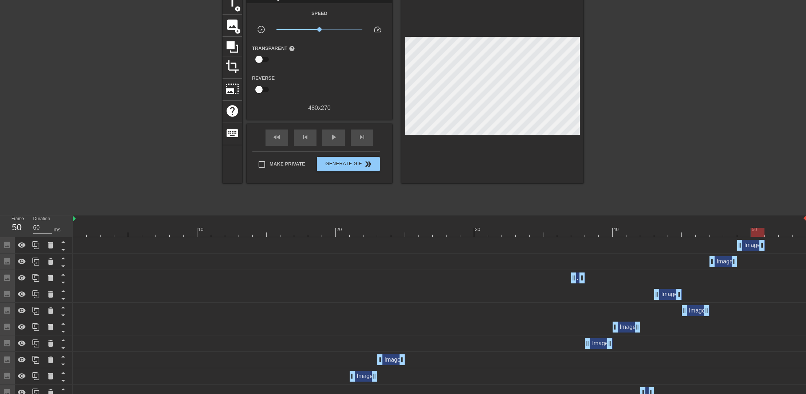
click at [753, 242] on div "Image drag_handle drag_handle" at bounding box center [751, 245] width 28 height 11
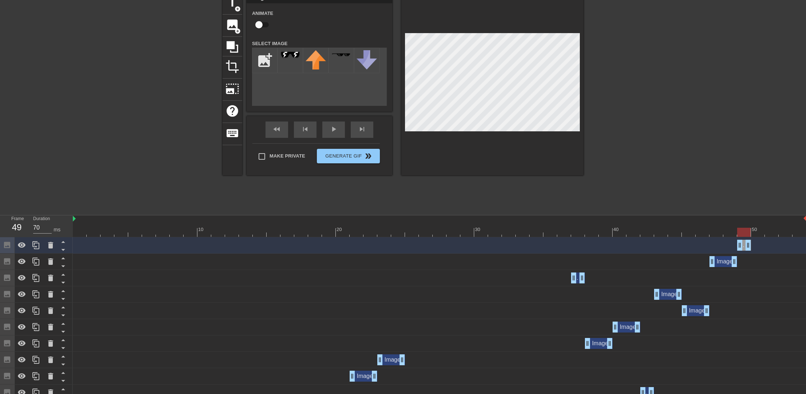
drag, startPoint x: 760, startPoint y: 247, endPoint x: 752, endPoint y: 247, distance: 7.6
click at [752, 247] on div "Image drag_handle drag_handle" at bounding box center [439, 245] width 733 height 11
click at [38, 245] on icon at bounding box center [36, 245] width 9 height 9
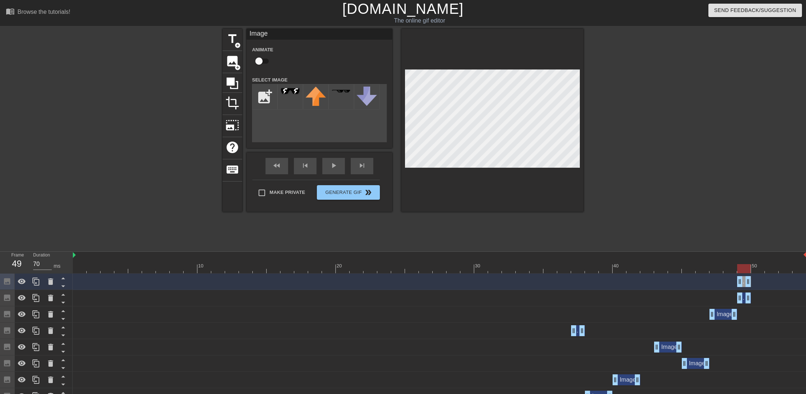
scroll to position [0, 0]
drag, startPoint x: 748, startPoint y: 280, endPoint x: 757, endPoint y: 281, distance: 9.8
drag, startPoint x: 750, startPoint y: 281, endPoint x: 762, endPoint y: 282, distance: 11.7
click at [762, 282] on div "Image drag_handle drag_handle" at bounding box center [765, 281] width 28 height 11
drag, startPoint x: 777, startPoint y: 284, endPoint x: 769, endPoint y: 284, distance: 8.0
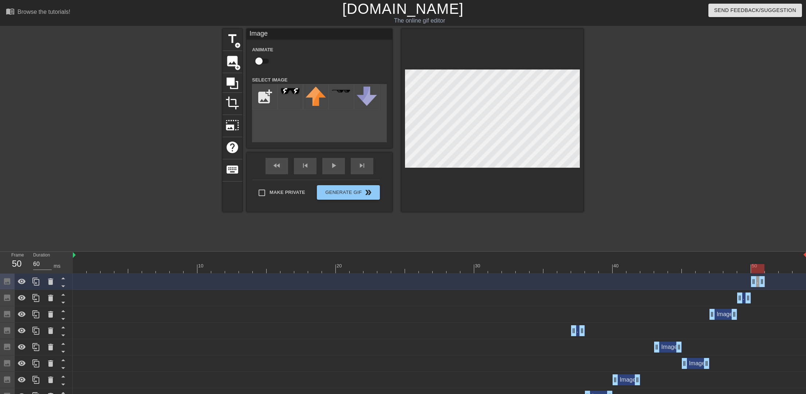
click at [769, 284] on div "Image drag_handle drag_handle" at bounding box center [439, 281] width 733 height 11
click at [298, 166] on div "skip_previous" at bounding box center [305, 166] width 23 height 16
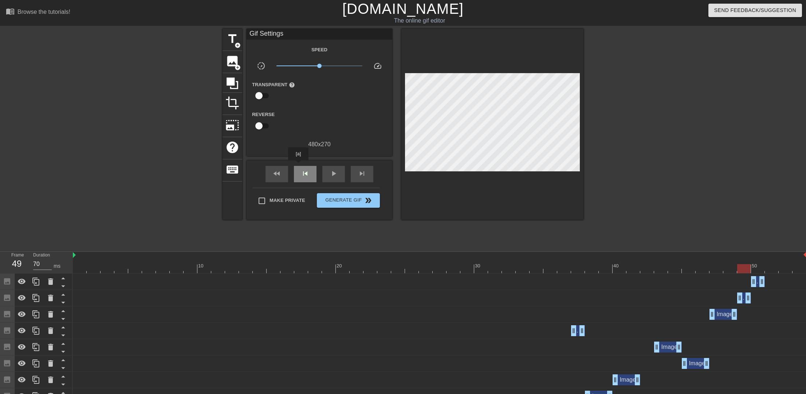
click at [298, 166] on div "skip_previous" at bounding box center [305, 174] width 23 height 16
click at [304, 169] on span "skip_previous" at bounding box center [305, 173] width 9 height 9
click at [363, 174] on span "skip_next" at bounding box center [362, 173] width 9 height 9
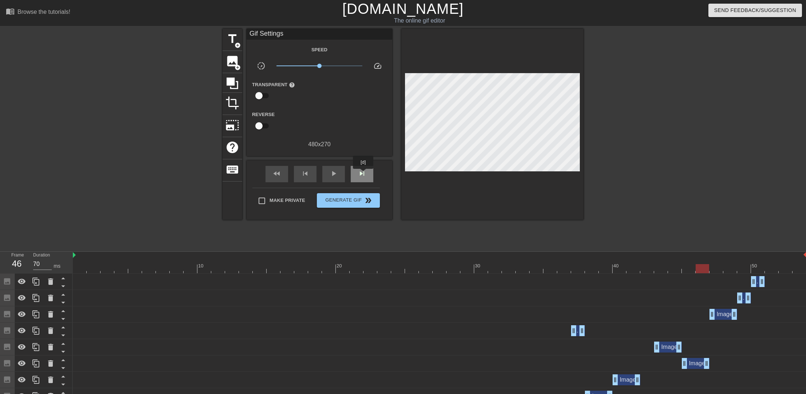
click at [363, 174] on span "skip_next" at bounding box center [362, 173] width 9 height 9
click at [308, 174] on span "skip_previous" at bounding box center [305, 173] width 9 height 9
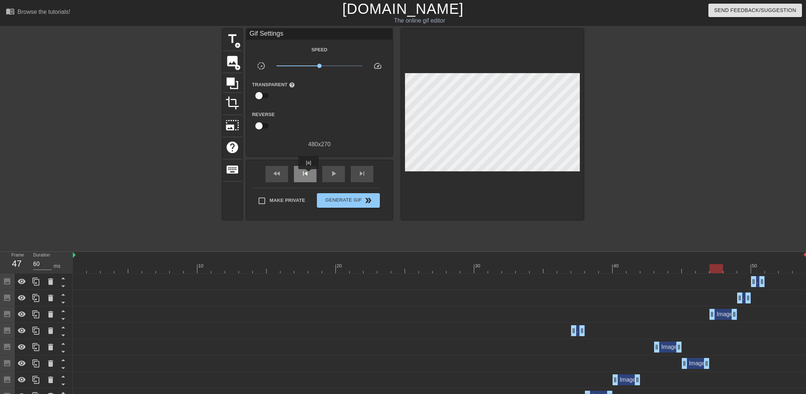
click at [308, 174] on span "skip_previous" at bounding box center [305, 173] width 9 height 9
click at [356, 176] on div "skip_next" at bounding box center [362, 174] width 23 height 16
click at [312, 177] on div "skip_previous" at bounding box center [305, 174] width 23 height 16
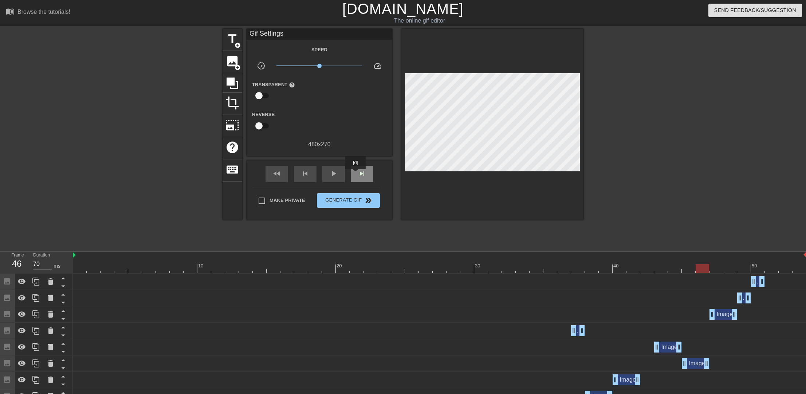
click at [356, 174] on div "skip_next" at bounding box center [362, 174] width 23 height 16
click at [308, 173] on span "skip_previous" at bounding box center [305, 173] width 9 height 9
click at [362, 172] on span "skip_next" at bounding box center [362, 173] width 9 height 9
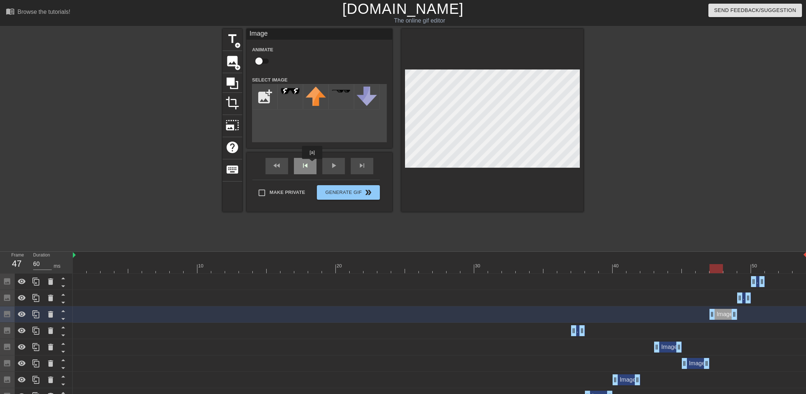
click at [311, 164] on div "fast_rewind skip_previous play_arrow skip_next" at bounding box center [319, 166] width 119 height 27
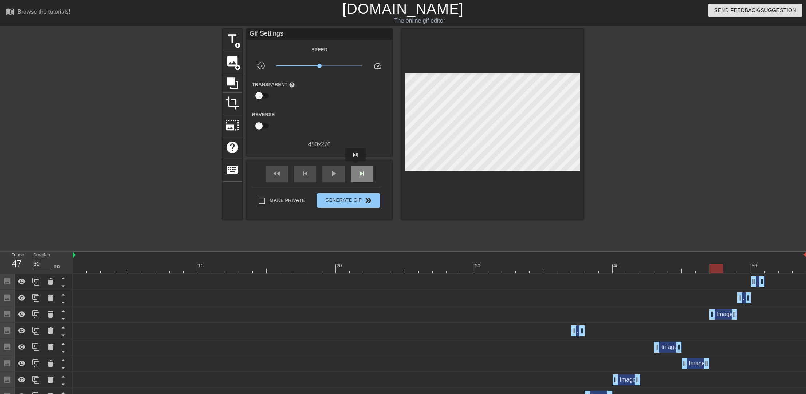
click at [356, 166] on div "skip_next" at bounding box center [362, 174] width 23 height 16
click at [311, 176] on div "skip_previous" at bounding box center [305, 174] width 23 height 16
click at [353, 174] on div "skip_next" at bounding box center [362, 174] width 23 height 16
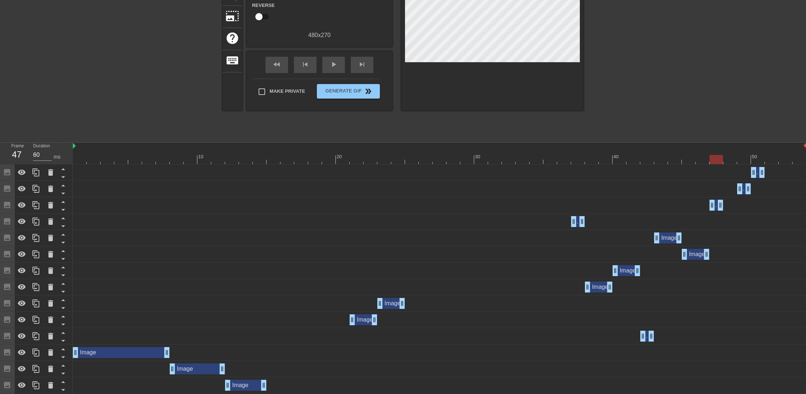
drag, startPoint x: 731, startPoint y: 207, endPoint x: 721, endPoint y: 206, distance: 10.6
click at [698, 206] on div "Image drag_handle drag_handle" at bounding box center [439, 205] width 733 height 11
click at [724, 205] on div "Image drag_handle drag_handle" at bounding box center [439, 205] width 733 height 11
click at [39, 206] on icon at bounding box center [35, 205] width 7 height 8
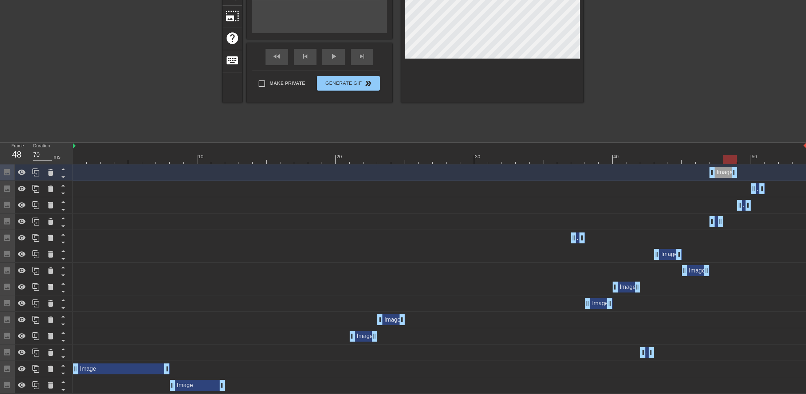
drag, startPoint x: 721, startPoint y: 171, endPoint x: 730, endPoint y: 172, distance: 9.5
drag, startPoint x: 722, startPoint y: 172, endPoint x: 732, endPoint y: 173, distance: 9.8
click at [732, 173] on div "Image drag_handle drag_handle" at bounding box center [737, 172] width 28 height 11
drag, startPoint x: 763, startPoint y: 185, endPoint x: 776, endPoint y: 188, distance: 13.1
drag, startPoint x: 747, startPoint y: 205, endPoint x: 758, endPoint y: 206, distance: 11.3
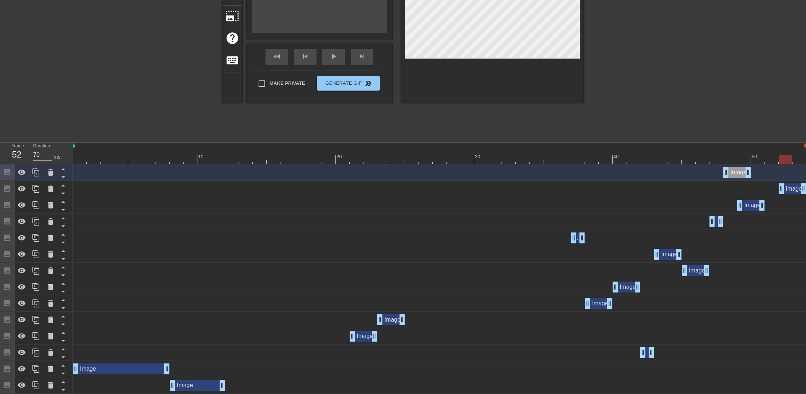
drag, startPoint x: 769, startPoint y: 192, endPoint x: 762, endPoint y: 204, distance: 13.9
click at [795, 192] on div "Image drag_handle drag_handle" at bounding box center [792, 189] width 28 height 11
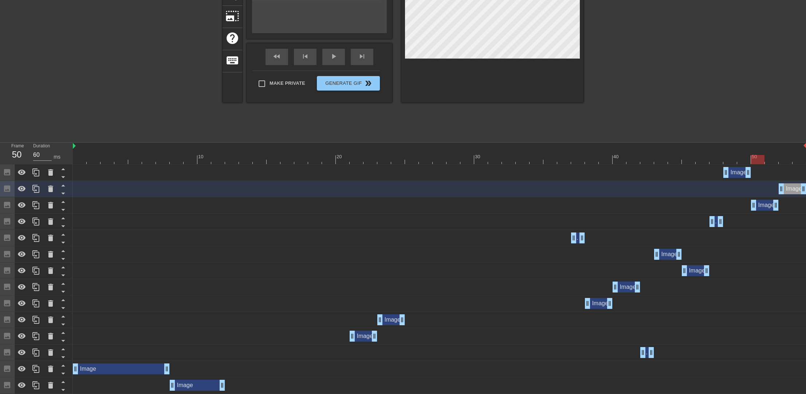
drag, startPoint x: 757, startPoint y: 204, endPoint x: 767, endPoint y: 204, distance: 10.2
click at [767, 204] on div "Image drag_handle drag_handle" at bounding box center [765, 205] width 28 height 11
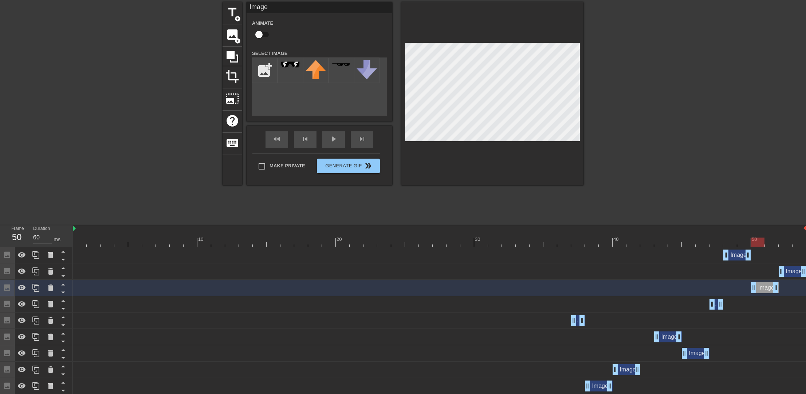
scroll to position [0, 0]
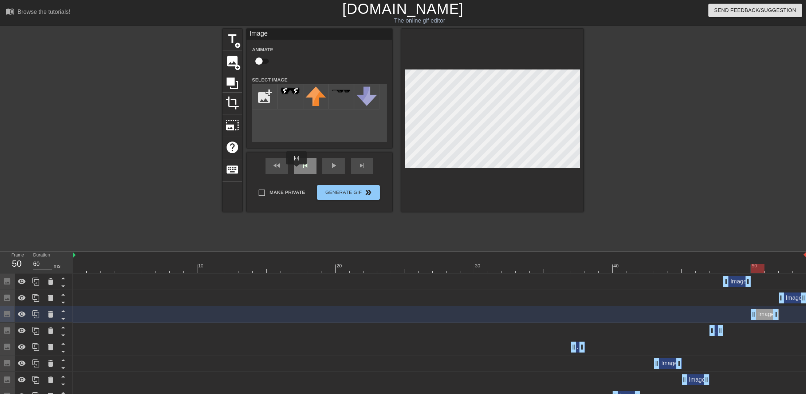
click at [297, 170] on div "skip_previous" at bounding box center [305, 166] width 23 height 16
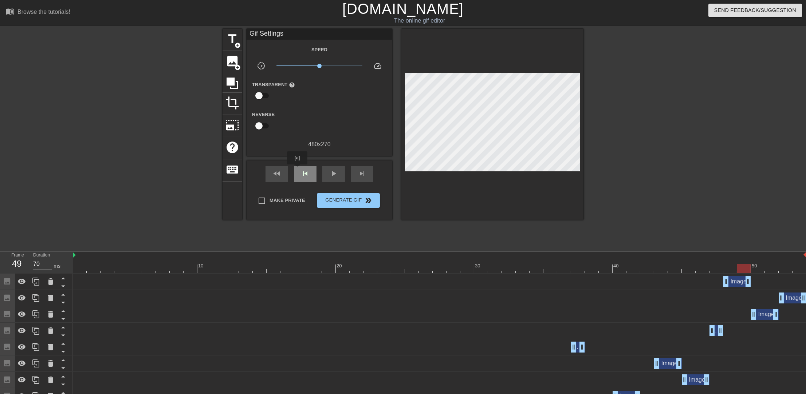
click at [297, 170] on div "skip_previous" at bounding box center [305, 174] width 23 height 16
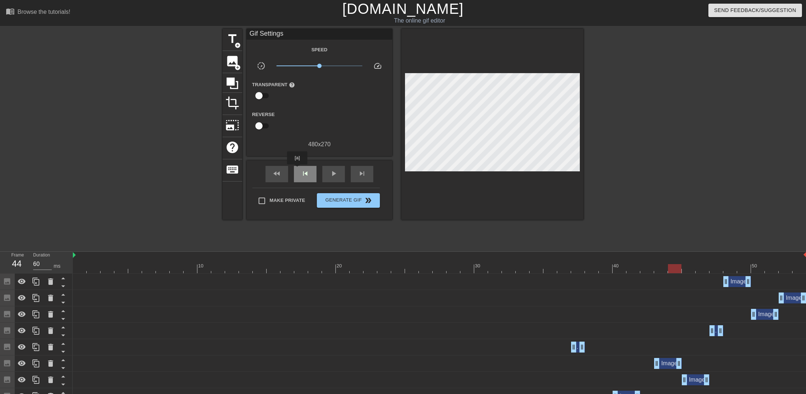
click at [297, 170] on div "skip_previous" at bounding box center [305, 174] width 23 height 16
click at [364, 172] on span "skip_next" at bounding box center [362, 173] width 9 height 9
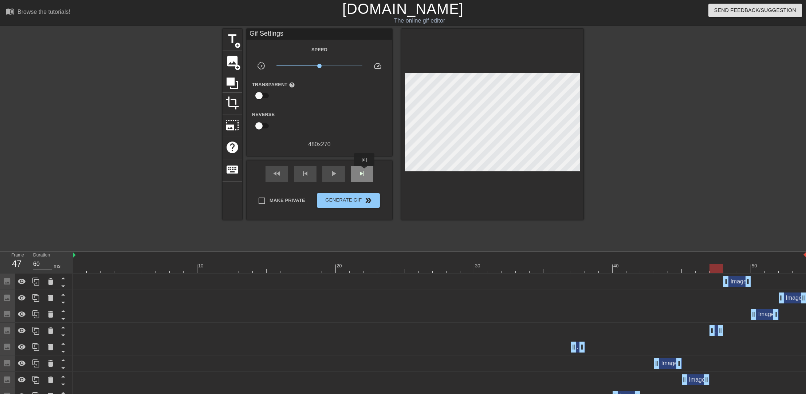
click at [364, 172] on span "skip_next" at bounding box center [362, 173] width 9 height 9
click at [308, 174] on span "skip_previous" at bounding box center [305, 173] width 9 height 9
click at [364, 176] on span "skip_next" at bounding box center [362, 173] width 9 height 9
click at [358, 165] on div "fast_rewind skip_previous play_arrow skip_next" at bounding box center [319, 174] width 119 height 27
click at [361, 172] on span "skip_next" at bounding box center [362, 173] width 9 height 9
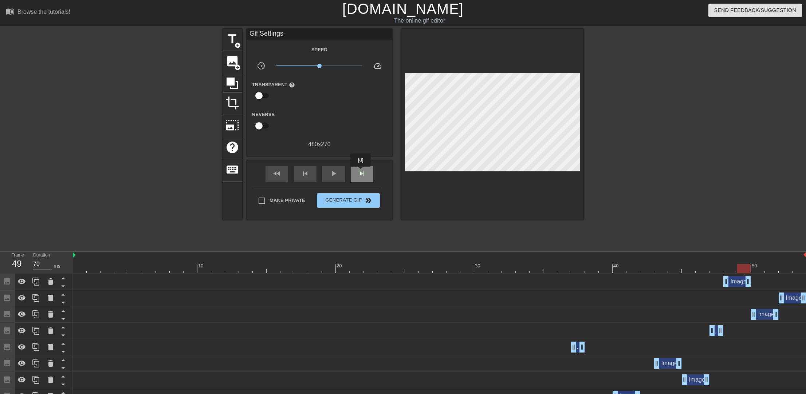
click at [361, 172] on span "skip_next" at bounding box center [362, 173] width 9 height 9
click at [356, 162] on div "fast_rewind skip_previous play_arrow skip_next" at bounding box center [319, 174] width 119 height 27
click at [359, 174] on span "skip_next" at bounding box center [362, 173] width 9 height 9
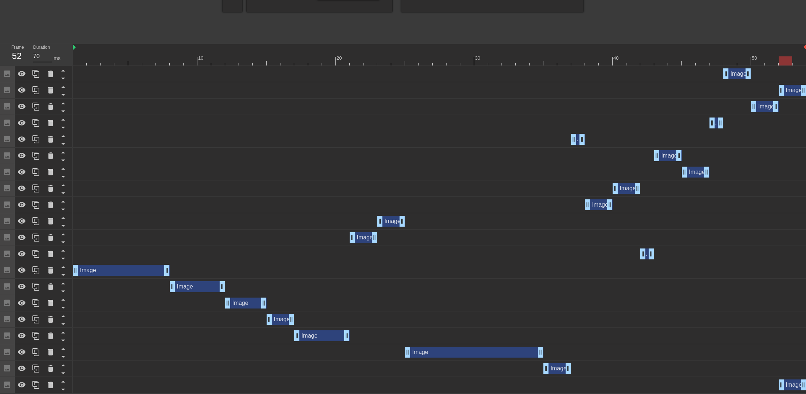
scroll to position [209, 0]
click at [788, 383] on div "Image drag_handle drag_handle" at bounding box center [792, 385] width 28 height 11
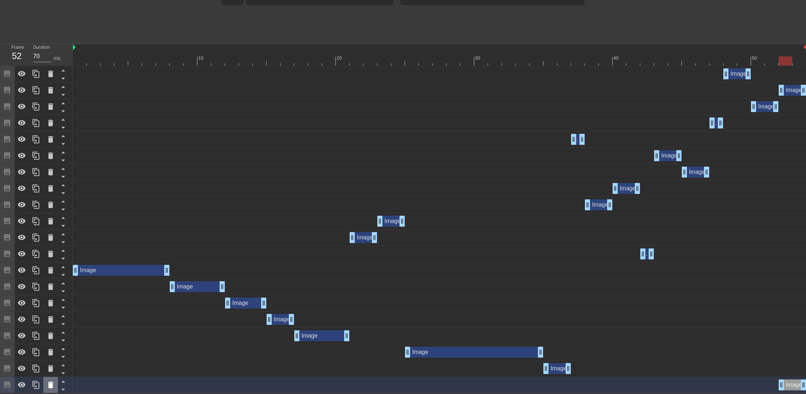
click at [49, 387] on icon at bounding box center [50, 385] width 5 height 7
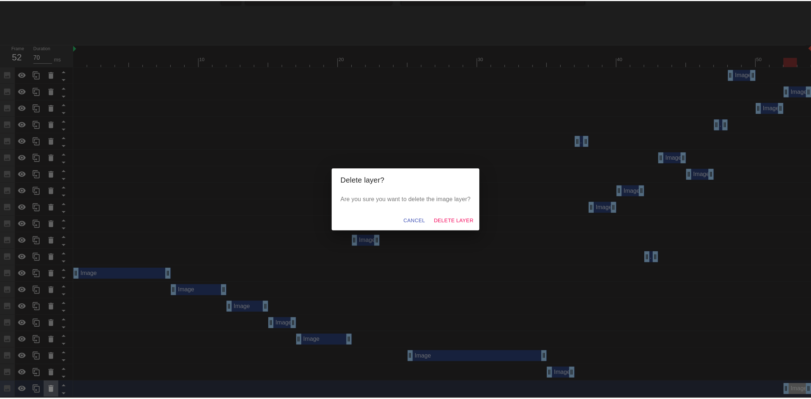
scroll to position [203, 0]
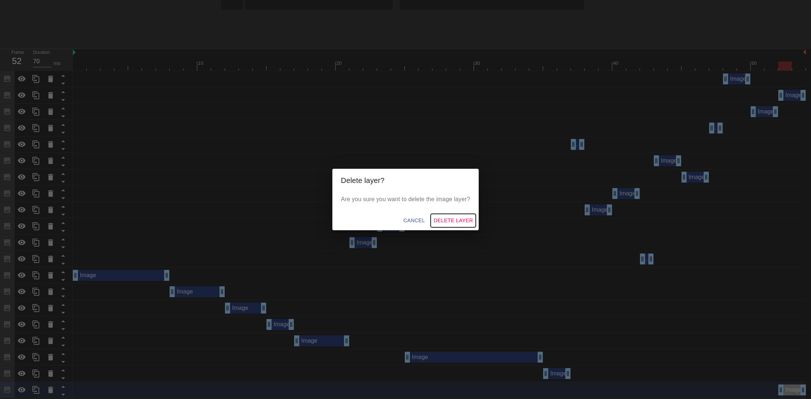
click at [460, 222] on span "Delete Layer" at bounding box center [453, 220] width 39 height 9
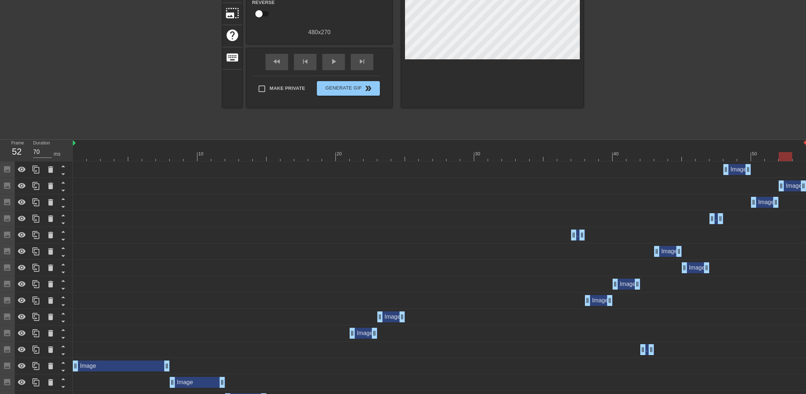
scroll to position [0, 0]
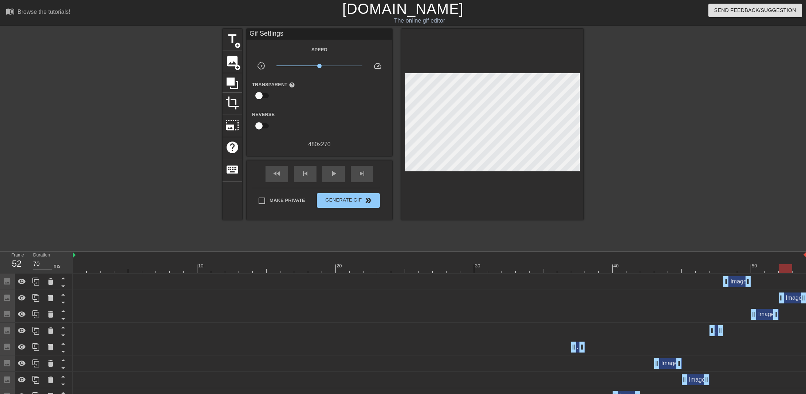
click at [792, 295] on div "Image drag_handle drag_handle" at bounding box center [792, 298] width 28 height 11
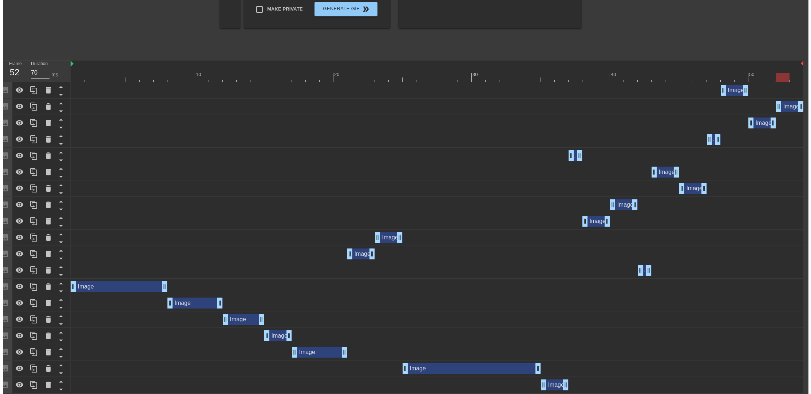
scroll to position [0, 5]
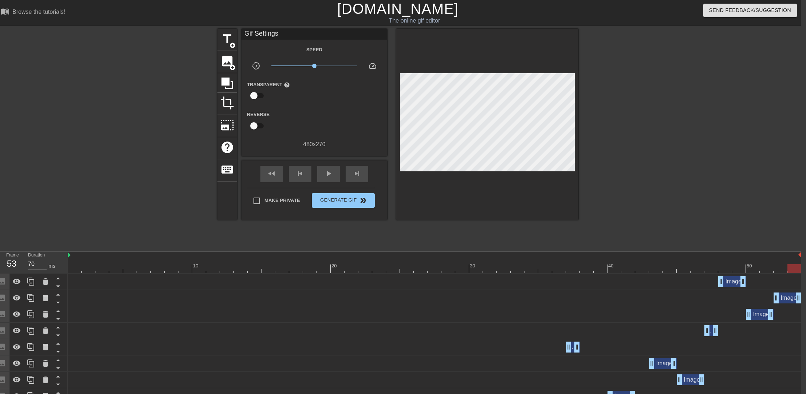
drag, startPoint x: 799, startPoint y: 300, endPoint x: 809, endPoint y: 300, distance: 10.2
click at [801, 300] on html "menu_book Browse the tutorials! [DOMAIN_NAME] The online gif editor Send Feedba…" at bounding box center [398, 292] width 806 height 585
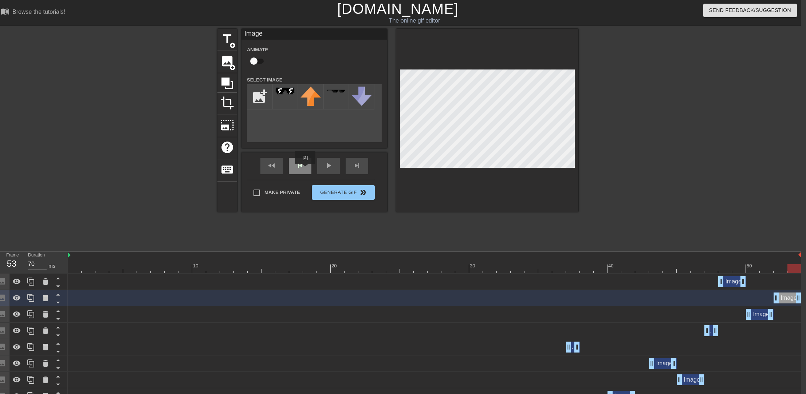
click at [305, 169] on div "skip_previous" at bounding box center [300, 166] width 23 height 16
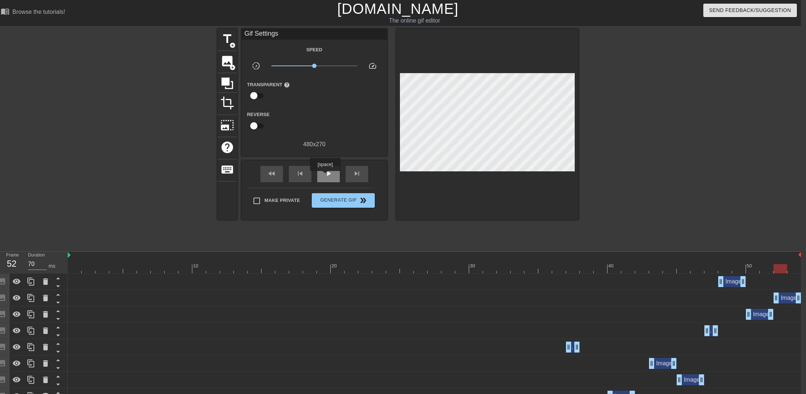
click at [325, 176] on span "play_arrow" at bounding box center [328, 173] width 9 height 9
click at [350, 191] on div "Make Private Generate Gif double_arrow" at bounding box center [310, 202] width 127 height 29
type input "60"
click at [350, 197] on span "Generate Gif double_arrow" at bounding box center [343, 200] width 57 height 9
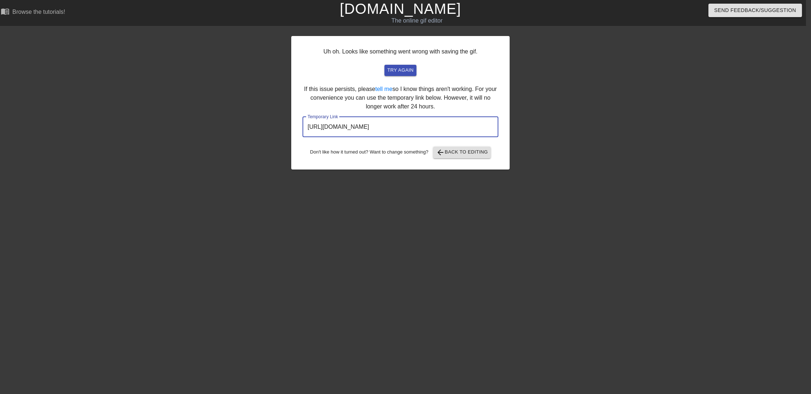
drag, startPoint x: 460, startPoint y: 127, endPoint x: 274, endPoint y: 131, distance: 185.7
click at [274, 131] on div "Uh oh. Looks like something went wrong with saving the gif. try again If this i…" at bounding box center [400, 138] width 811 height 218
